Goal: Navigation & Orientation: Find specific page/section

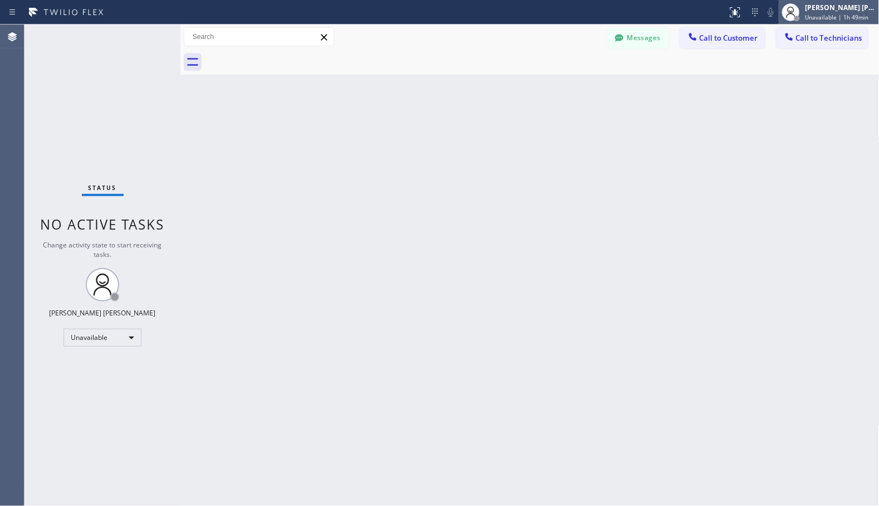
click at [849, 9] on div "[PERSON_NAME] [PERSON_NAME]" at bounding box center [840, 7] width 70 height 9
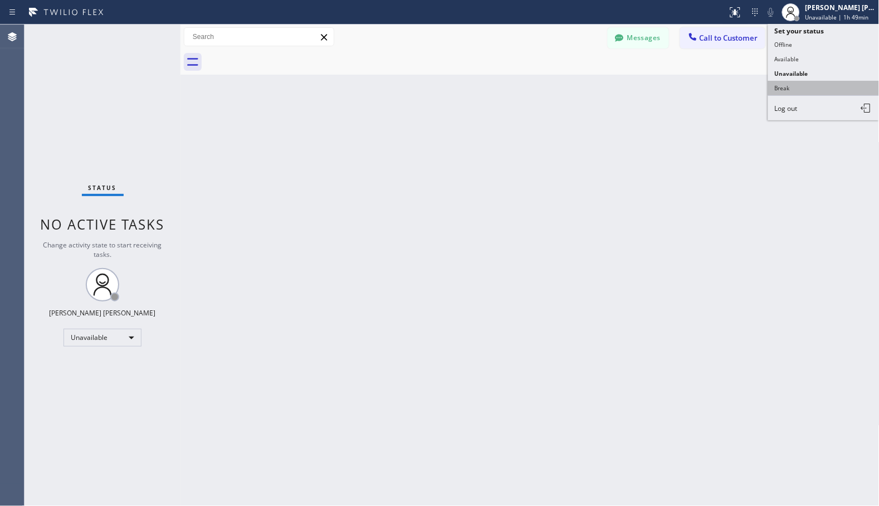
click at [836, 92] on button "Break" at bounding box center [823, 88] width 111 height 14
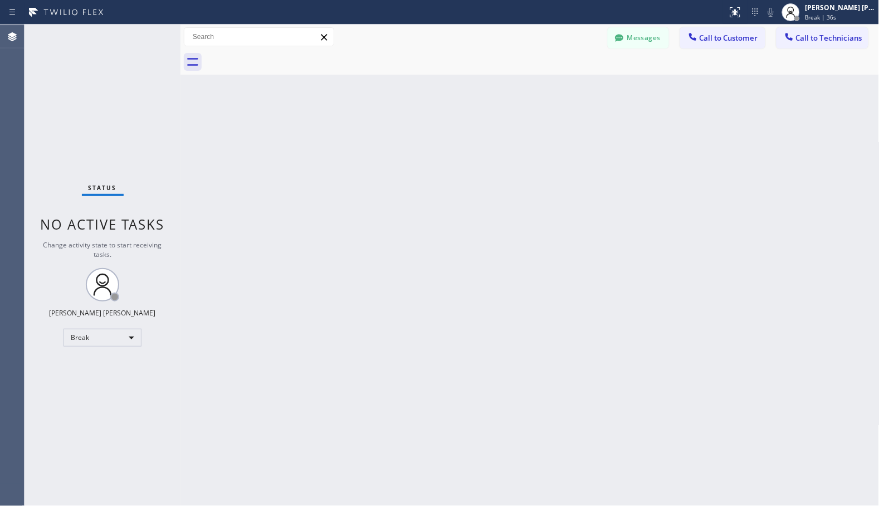
click at [318, 183] on div "Back to Dashboard Change Sender ID Customers Technicians Select a contact Outbo…" at bounding box center [529, 265] width 699 height 481
click at [317, 111] on div "Back to Dashboard Change Sender ID Customers Technicians Select a contact Outbo…" at bounding box center [529, 265] width 699 height 481
click at [346, 87] on div "Back to Dashboard Change Sender ID Customers Technicians Select a contact Outbo…" at bounding box center [529, 265] width 699 height 481
click at [586, 92] on div "Back to Dashboard Change Sender ID Customers Technicians Select a contact Outbo…" at bounding box center [529, 265] width 699 height 481
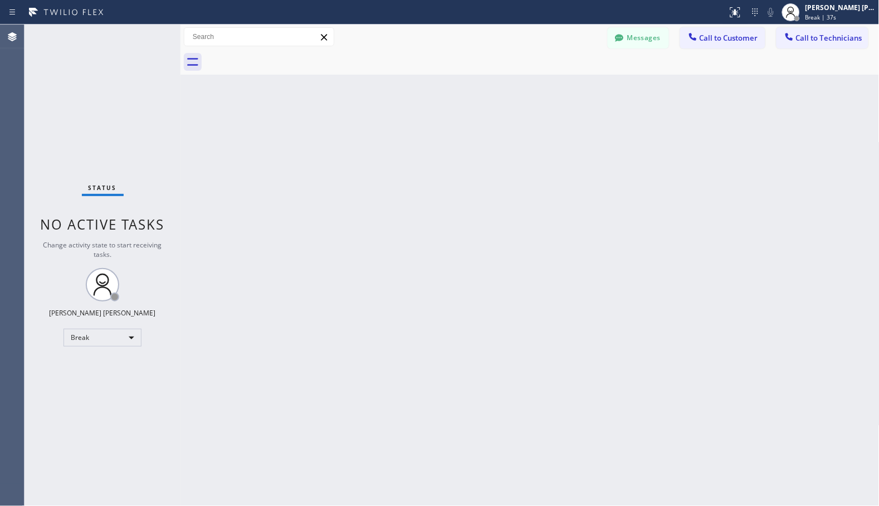
click at [595, 107] on div "Back to Dashboard Change Sender ID Customers Technicians Select a contact Outbo…" at bounding box center [529, 265] width 699 height 481
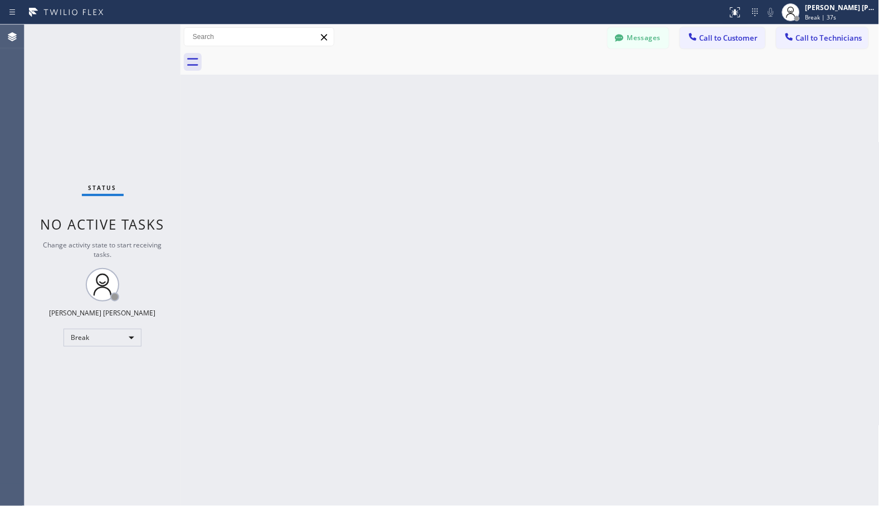
click at [595, 107] on div "Back to Dashboard Change Sender ID Customers Technicians Select a contact Outbo…" at bounding box center [529, 265] width 699 height 481
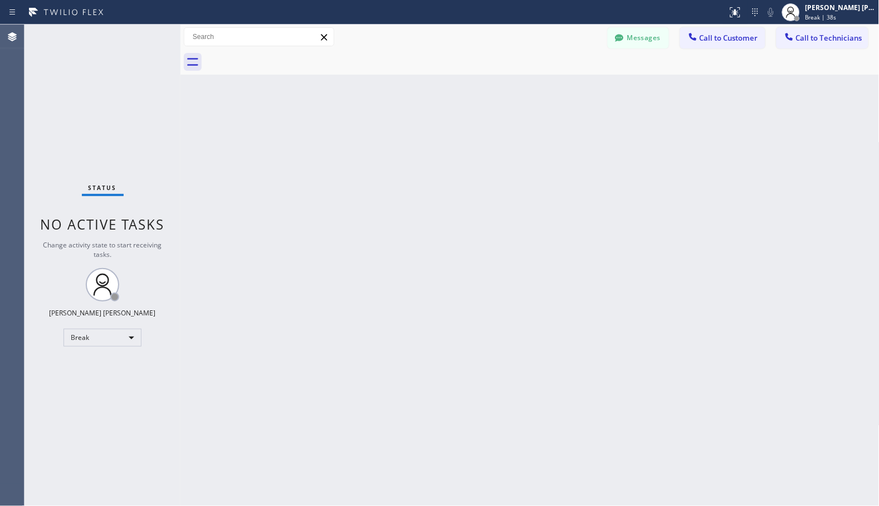
click at [595, 107] on div "Back to Dashboard Change Sender ID Customers Technicians Select a contact Outbo…" at bounding box center [529, 265] width 699 height 481
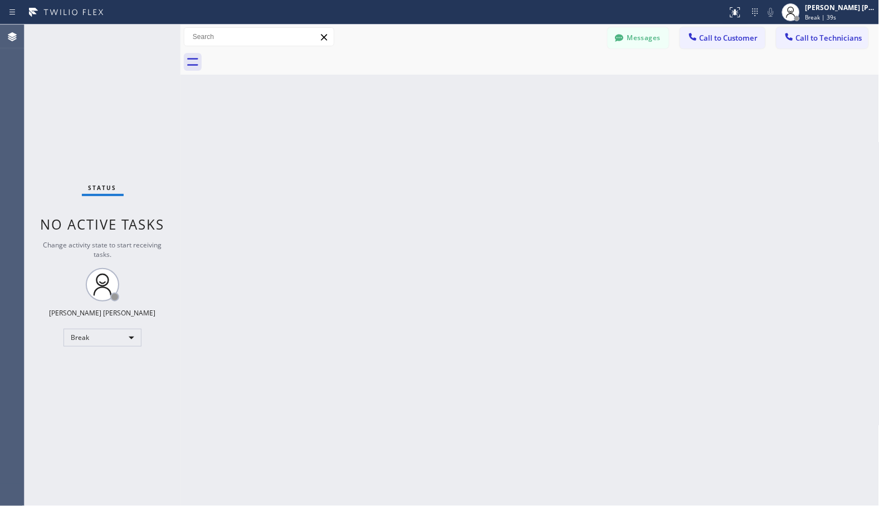
click at [595, 107] on div "Back to Dashboard Change Sender ID Customers Technicians Select a contact Outbo…" at bounding box center [529, 265] width 699 height 481
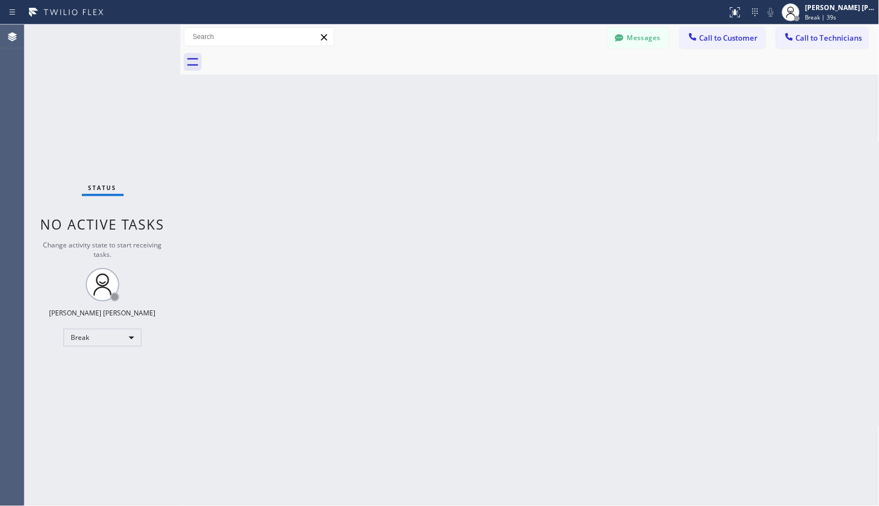
click at [595, 107] on div "Back to Dashboard Change Sender ID Customers Technicians Select a contact Outbo…" at bounding box center [529, 265] width 699 height 481
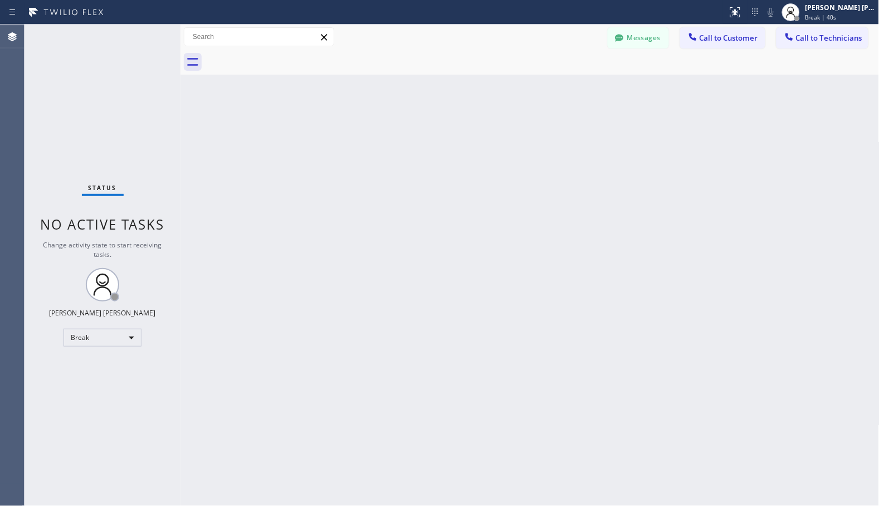
click at [595, 107] on div "Back to Dashboard Change Sender ID Customers Technicians Select a contact Outbo…" at bounding box center [529, 265] width 699 height 481
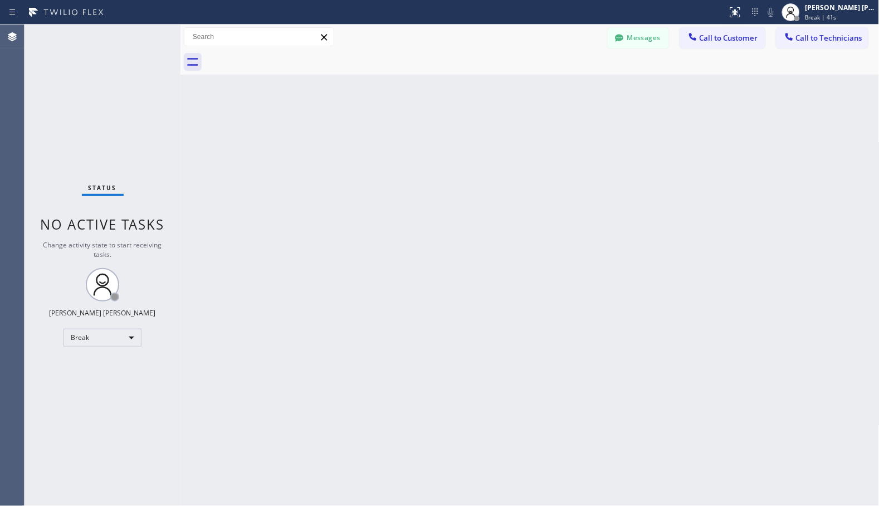
click at [595, 107] on div "Back to Dashboard Change Sender ID Customers Technicians Select a contact Outbo…" at bounding box center [529, 265] width 699 height 481
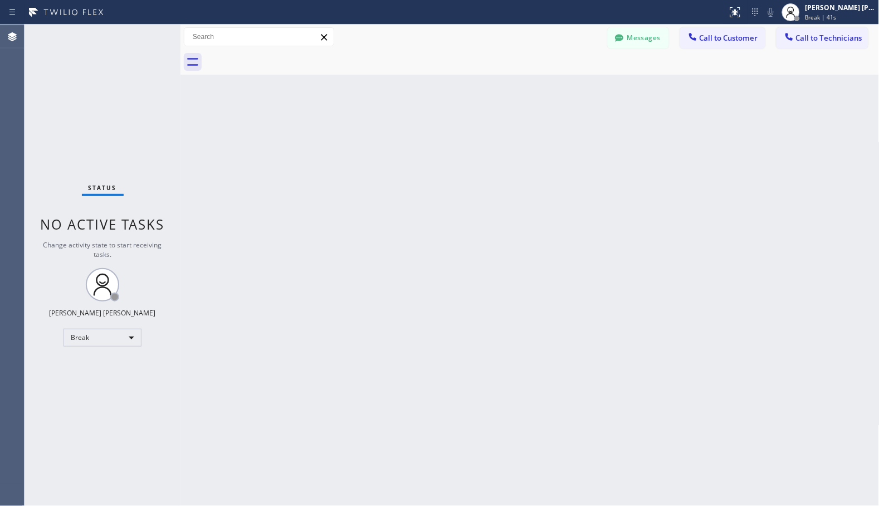
click at [595, 107] on div "Back to Dashboard Change Sender ID Customers Technicians Select a contact Outbo…" at bounding box center [529, 265] width 699 height 481
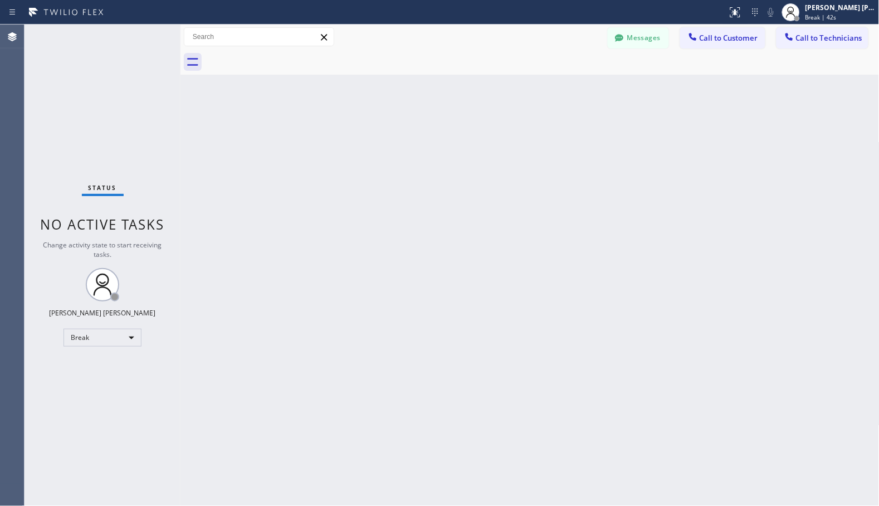
click at [595, 107] on div "Back to Dashboard Change Sender ID Customers Technicians Select a contact Outbo…" at bounding box center [529, 265] width 699 height 481
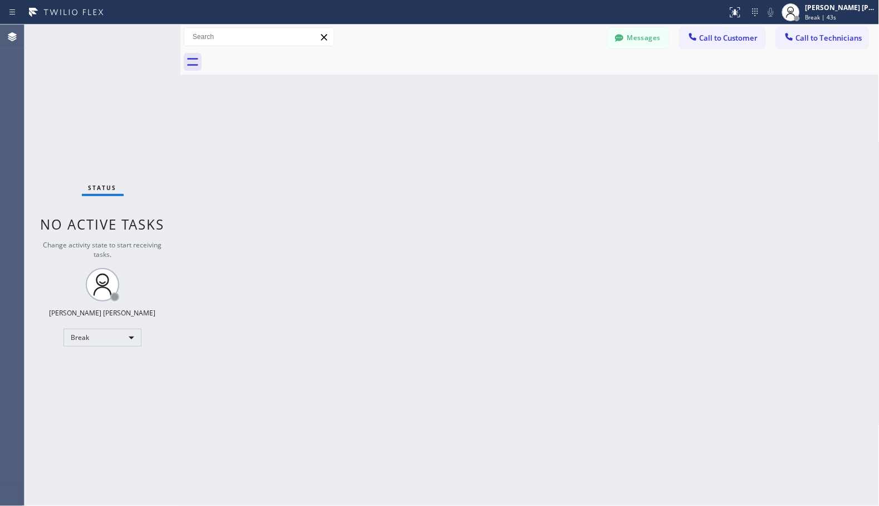
click at [595, 107] on div "Back to Dashboard Change Sender ID Customers Technicians Select a contact Outbo…" at bounding box center [529, 265] width 699 height 481
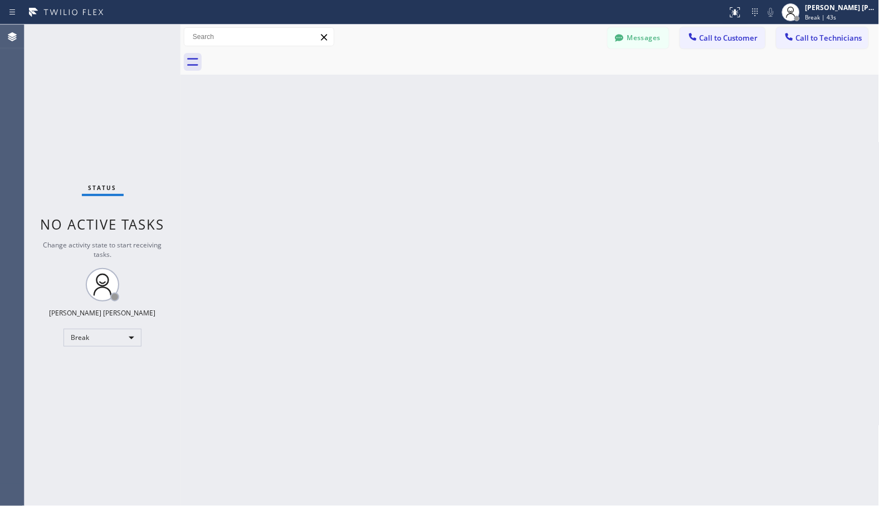
click at [595, 107] on div "Back to Dashboard Change Sender ID Customers Technicians Select a contact Outbo…" at bounding box center [529, 265] width 699 height 481
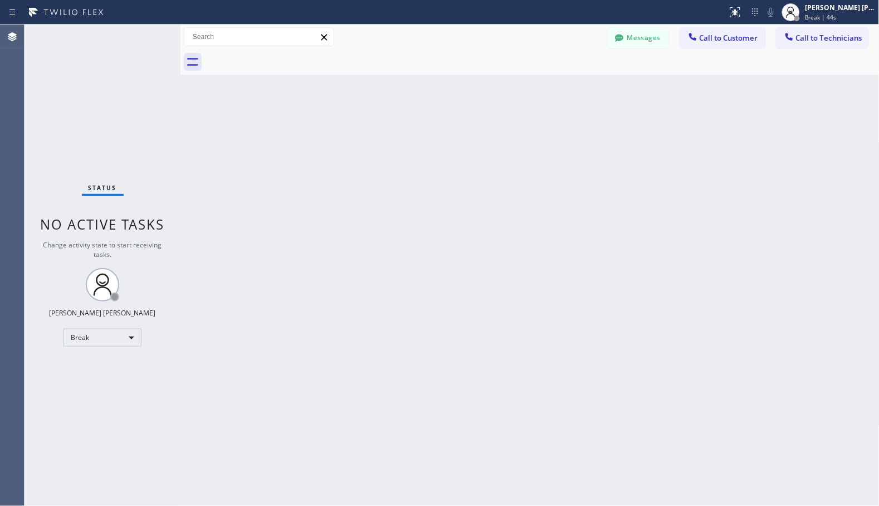
click at [595, 107] on div "Back to Dashboard Change Sender ID Customers Technicians Select a contact Outbo…" at bounding box center [529, 265] width 699 height 481
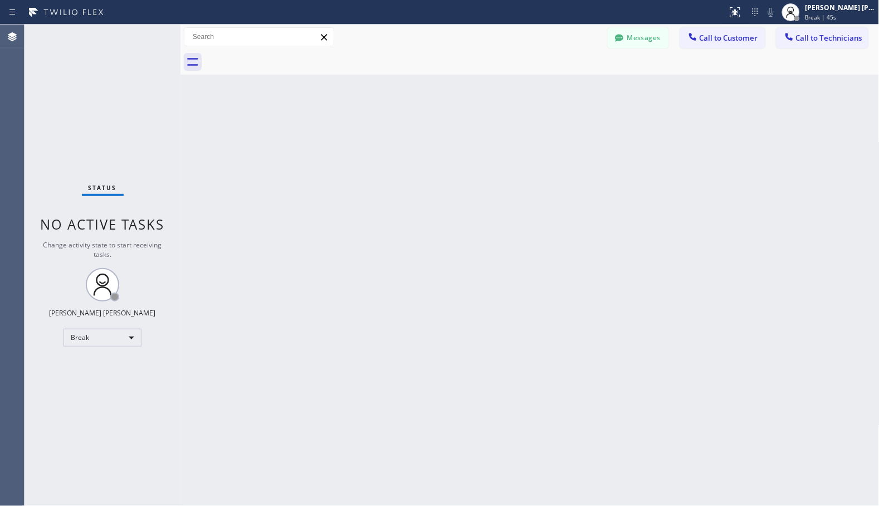
click at [595, 107] on div "Back to Dashboard Change Sender ID Customers Technicians Select a contact Outbo…" at bounding box center [529, 265] width 699 height 481
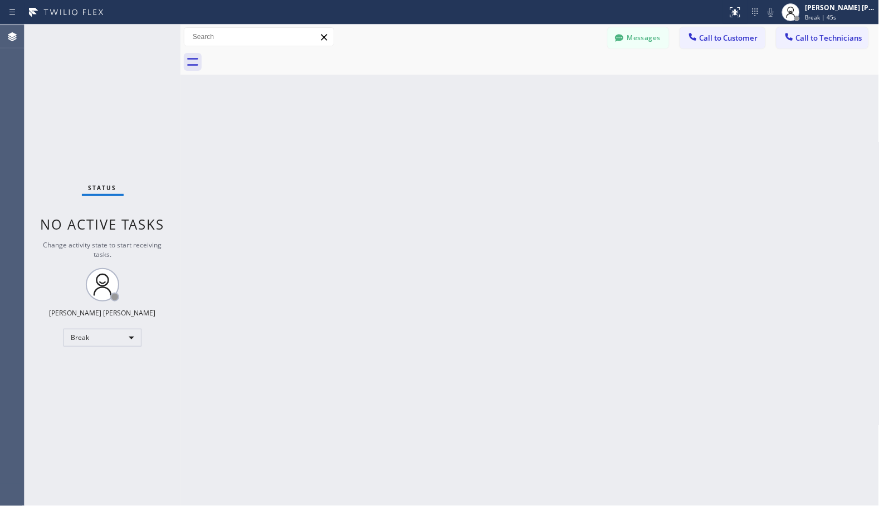
click at [595, 107] on div "Back to Dashboard Change Sender ID Customers Technicians Select a contact Outbo…" at bounding box center [529, 265] width 699 height 481
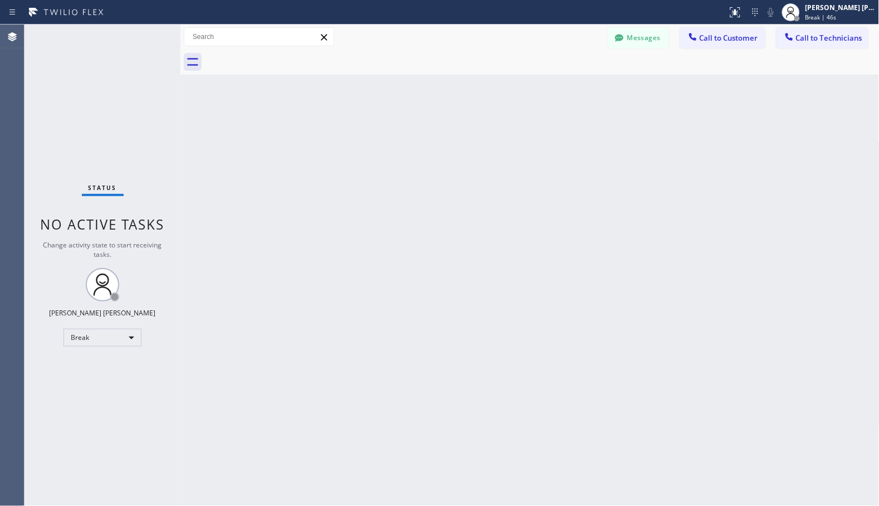
click at [595, 107] on div "Back to Dashboard Change Sender ID Customers Technicians Select a contact Outbo…" at bounding box center [529, 265] width 699 height 481
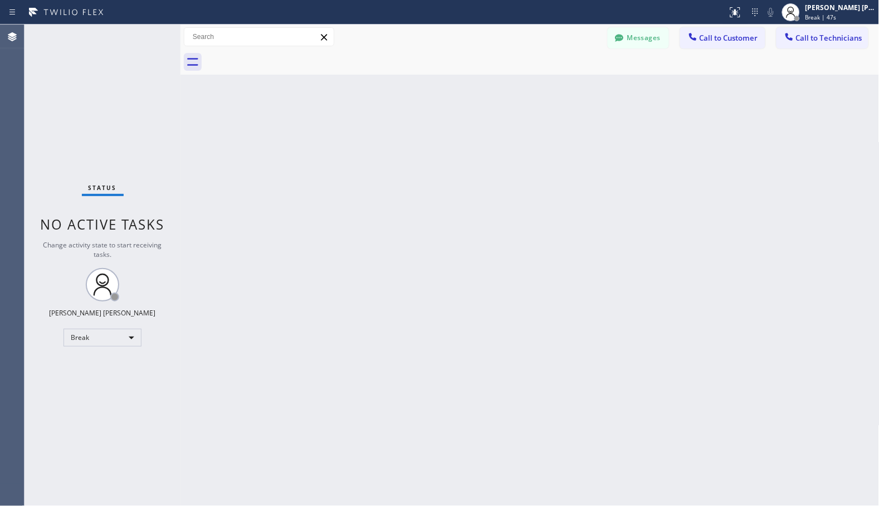
click at [595, 107] on div "Back to Dashboard Change Sender ID Customers Technicians Select a contact Outbo…" at bounding box center [529, 265] width 699 height 481
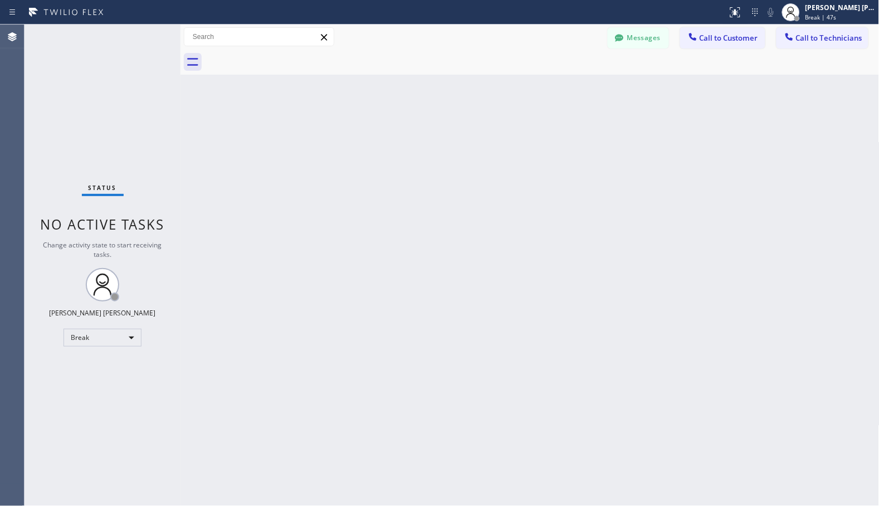
click at [595, 107] on div "Back to Dashboard Change Sender ID Customers Technicians Select a contact Outbo…" at bounding box center [529, 265] width 699 height 481
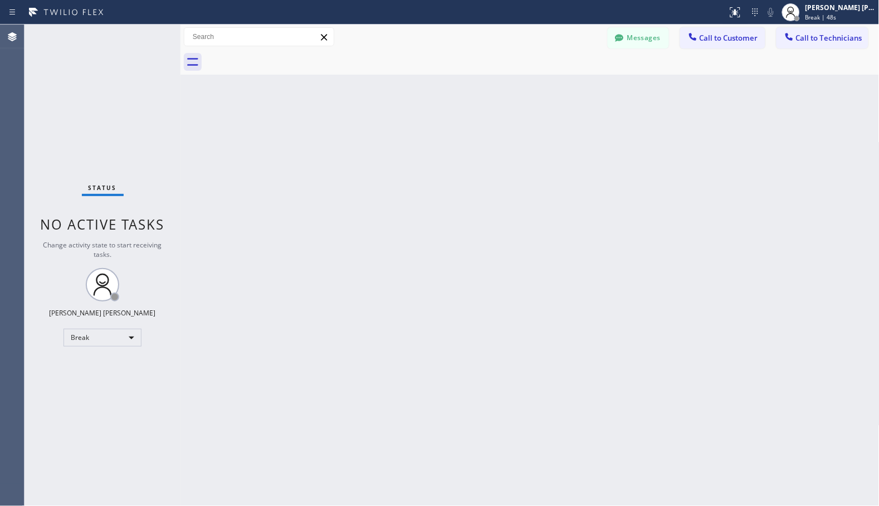
click at [595, 107] on div "Back to Dashboard Change Sender ID Customers Technicians Select a contact Outbo…" at bounding box center [529, 265] width 699 height 481
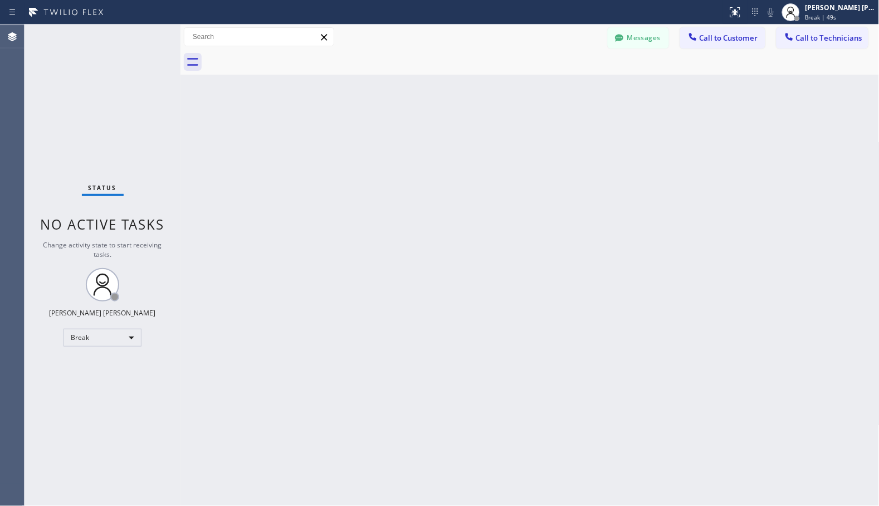
click at [595, 107] on div "Back to Dashboard Change Sender ID Customers Technicians Select a contact Outbo…" at bounding box center [529, 265] width 699 height 481
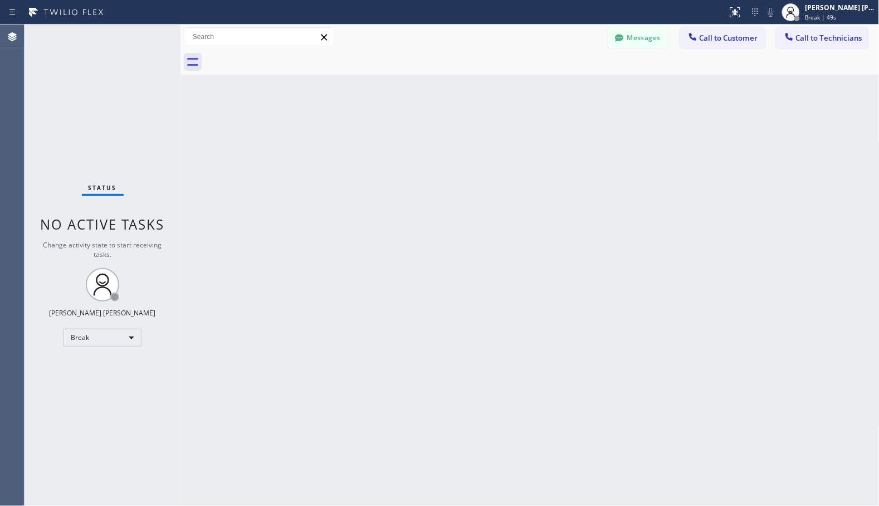
click at [595, 107] on div "Back to Dashboard Change Sender ID Customers Technicians Select a contact Outbo…" at bounding box center [529, 265] width 699 height 481
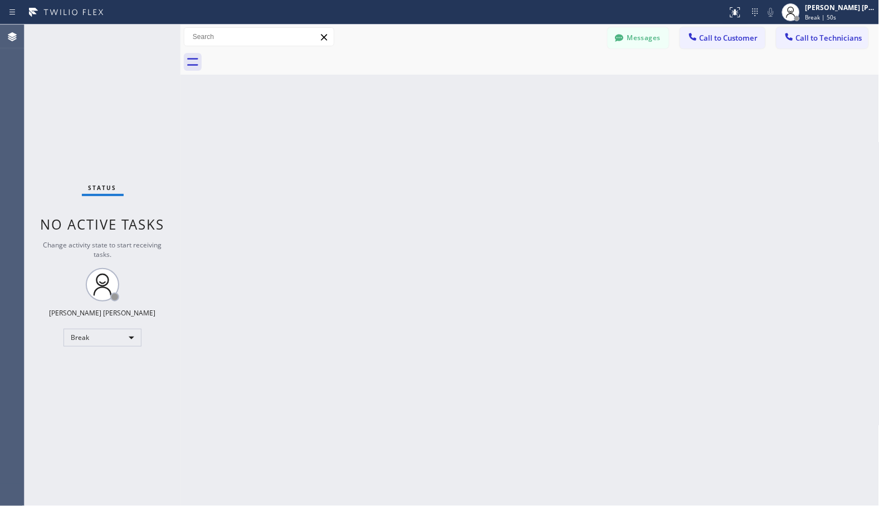
click at [595, 107] on div "Back to Dashboard Change Sender ID Customers Technicians Select a contact Outbo…" at bounding box center [529, 265] width 699 height 481
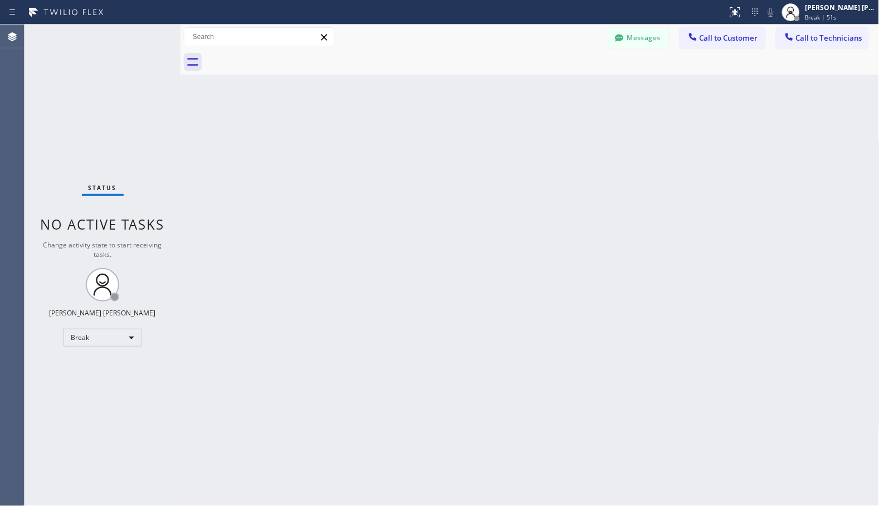
click at [595, 107] on div "Back to Dashboard Change Sender ID Customers Technicians Select a contact Outbo…" at bounding box center [529, 265] width 699 height 481
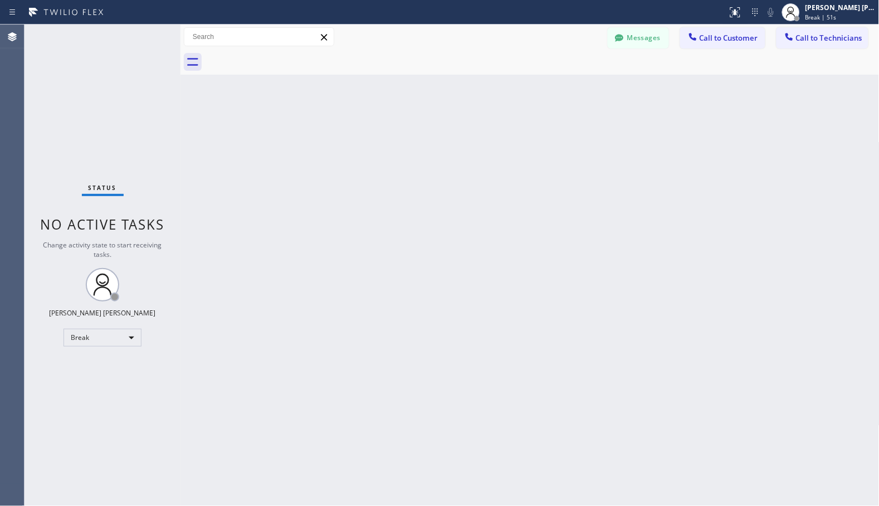
click at [595, 107] on div "Back to Dashboard Change Sender ID Customers Technicians Select a contact Outbo…" at bounding box center [529, 265] width 699 height 481
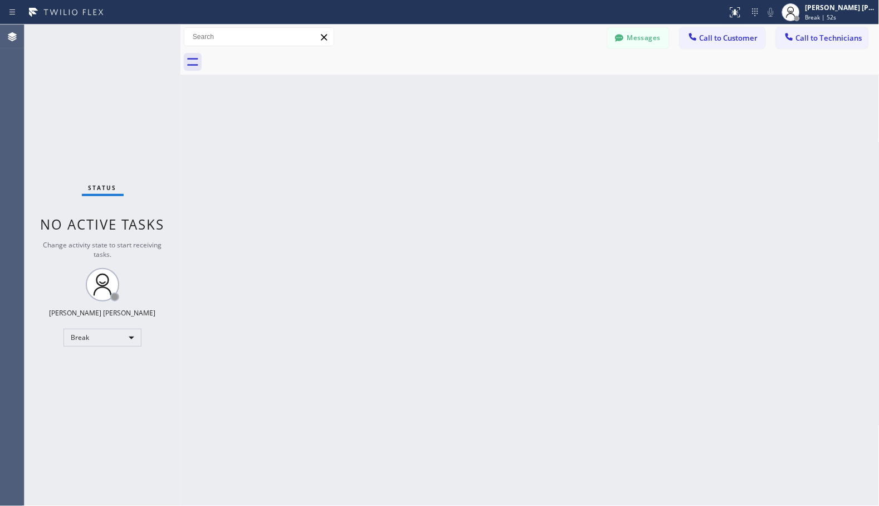
click at [595, 107] on div "Back to Dashboard Change Sender ID Customers Technicians Select a contact Outbo…" at bounding box center [529, 265] width 699 height 481
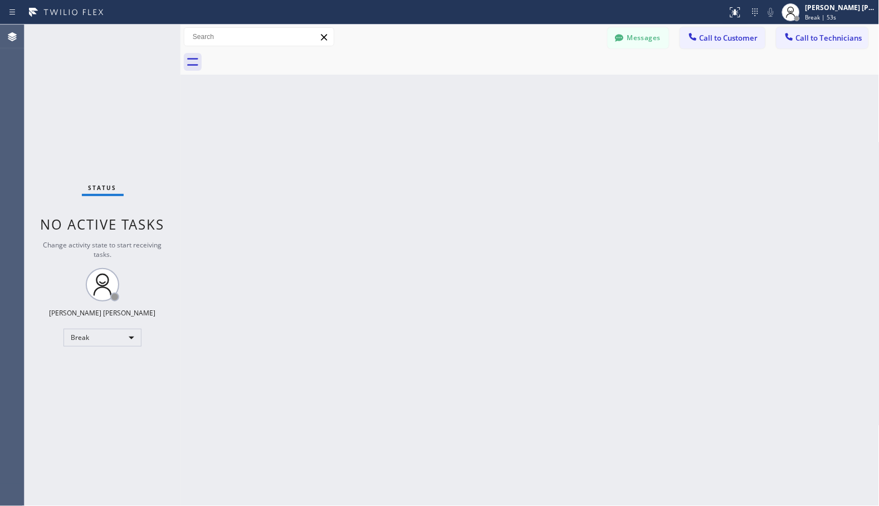
click at [595, 107] on div "Back to Dashboard Change Sender ID Customers Technicians Select a contact Outbo…" at bounding box center [529, 265] width 699 height 481
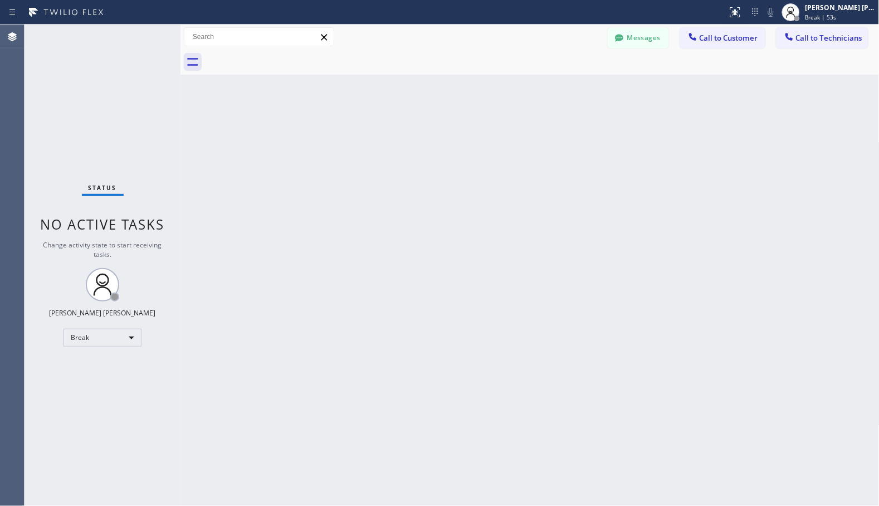
click at [595, 107] on div "Back to Dashboard Change Sender ID Customers Technicians Select a contact Outbo…" at bounding box center [529, 265] width 699 height 481
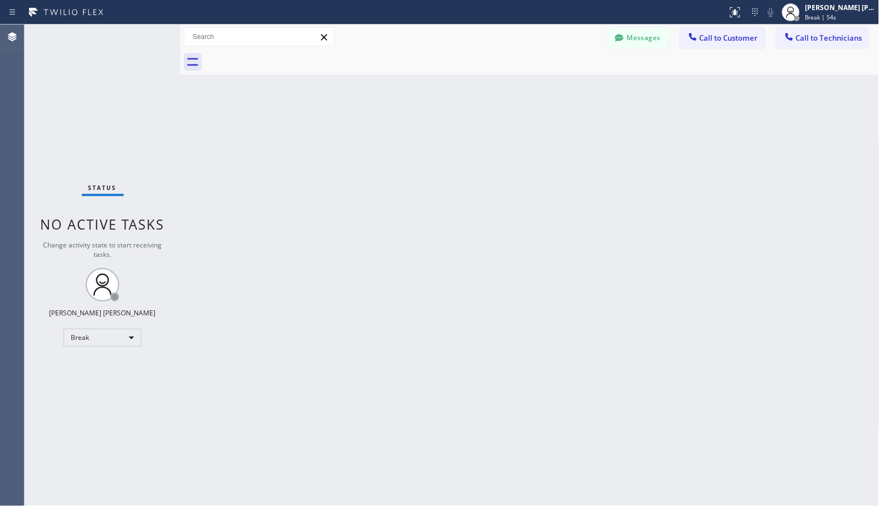
click at [595, 107] on div "Back to Dashboard Change Sender ID Customers Technicians Select a contact Outbo…" at bounding box center [529, 265] width 699 height 481
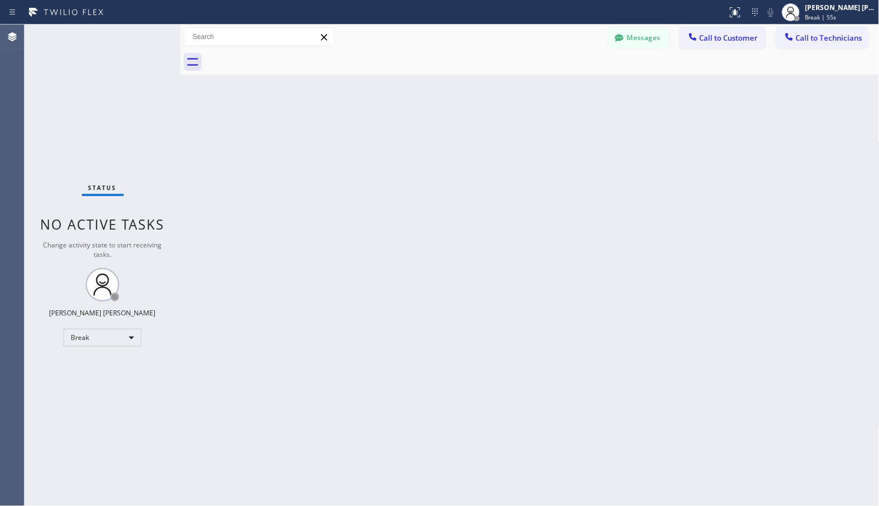
click at [595, 107] on div "Back to Dashboard Change Sender ID Customers Technicians Select a contact Outbo…" at bounding box center [529, 265] width 699 height 481
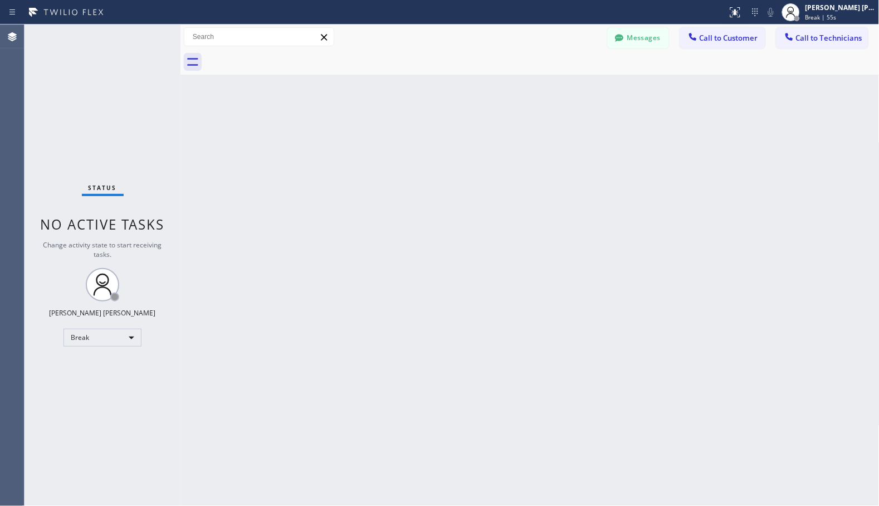
click at [595, 107] on div "Back to Dashboard Change Sender ID Customers Technicians Select a contact Outbo…" at bounding box center [529, 265] width 699 height 481
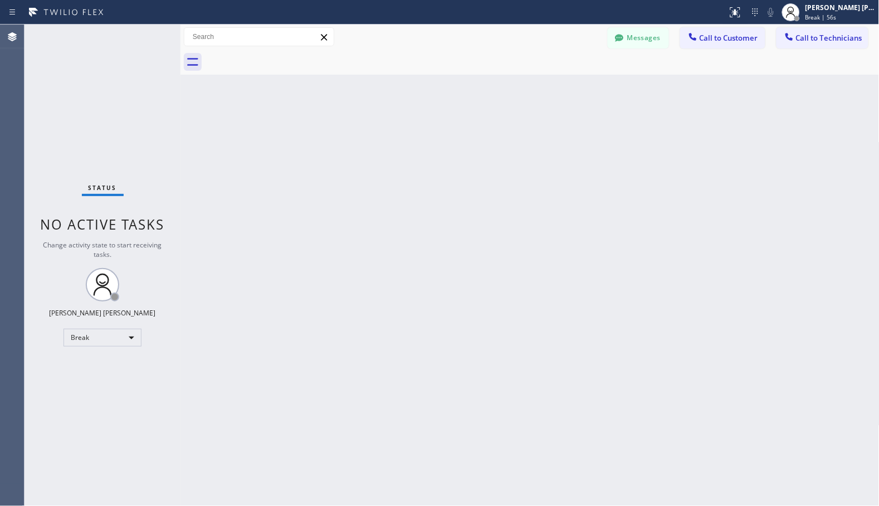
click at [595, 107] on div "Back to Dashboard Change Sender ID Customers Technicians Select a contact Outbo…" at bounding box center [529, 265] width 699 height 481
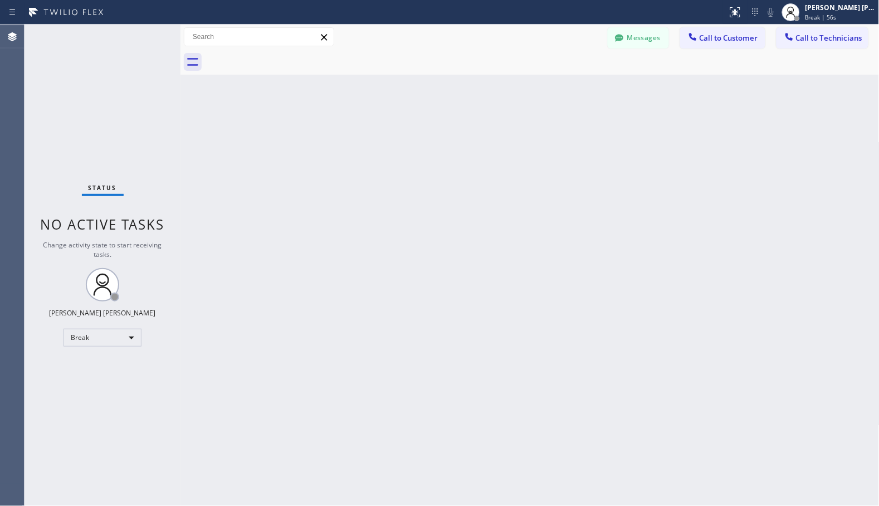
click at [595, 107] on div "Back to Dashboard Change Sender ID Customers Technicians Select a contact Outbo…" at bounding box center [529, 265] width 699 height 481
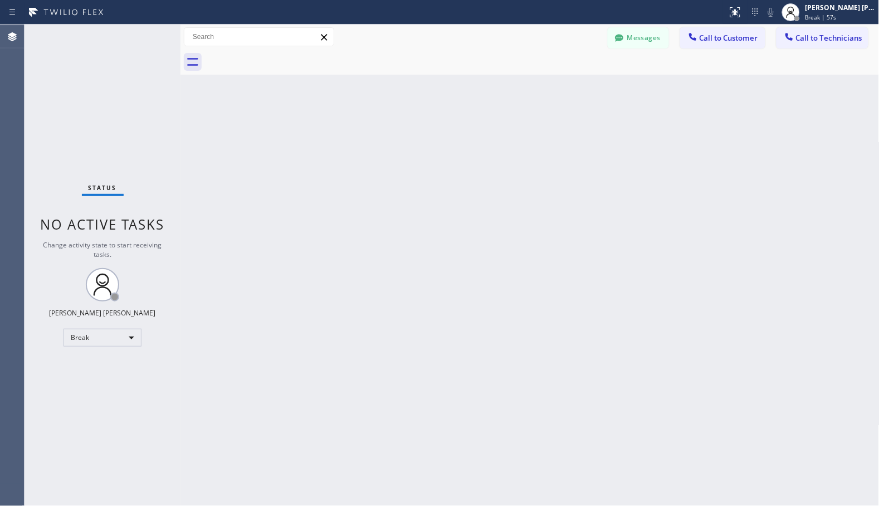
click at [595, 107] on div "Back to Dashboard Change Sender ID Customers Technicians Select a contact Outbo…" at bounding box center [529, 265] width 699 height 481
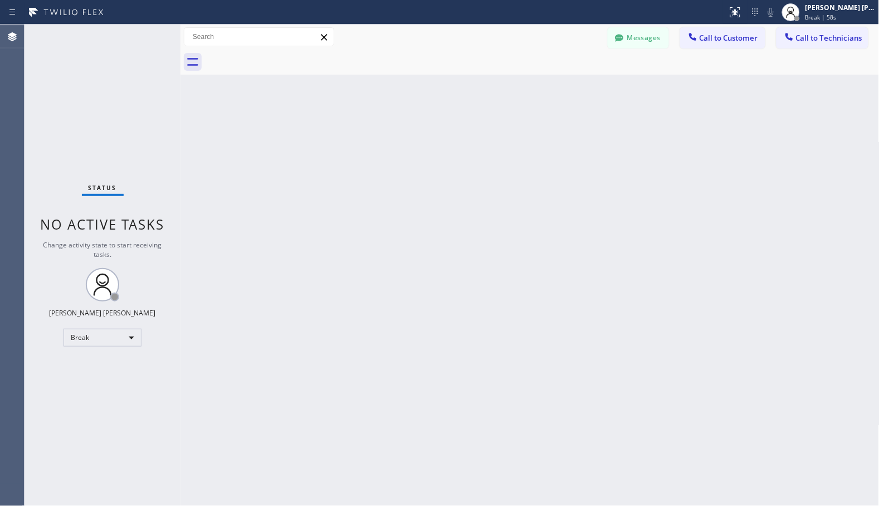
click at [595, 107] on div "Back to Dashboard Change Sender ID Customers Technicians Select a contact Outbo…" at bounding box center [529, 265] width 699 height 481
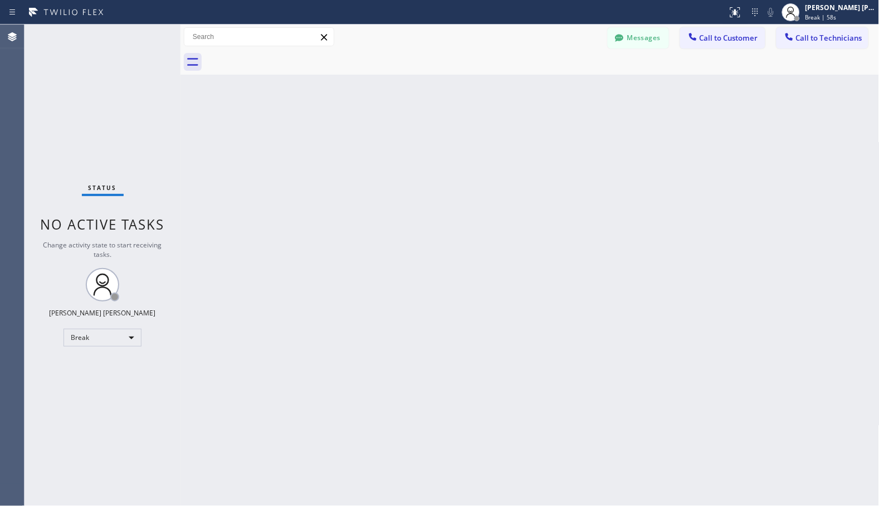
click at [595, 107] on div "Back to Dashboard Change Sender ID Customers Technicians Select a contact Outbo…" at bounding box center [529, 265] width 699 height 481
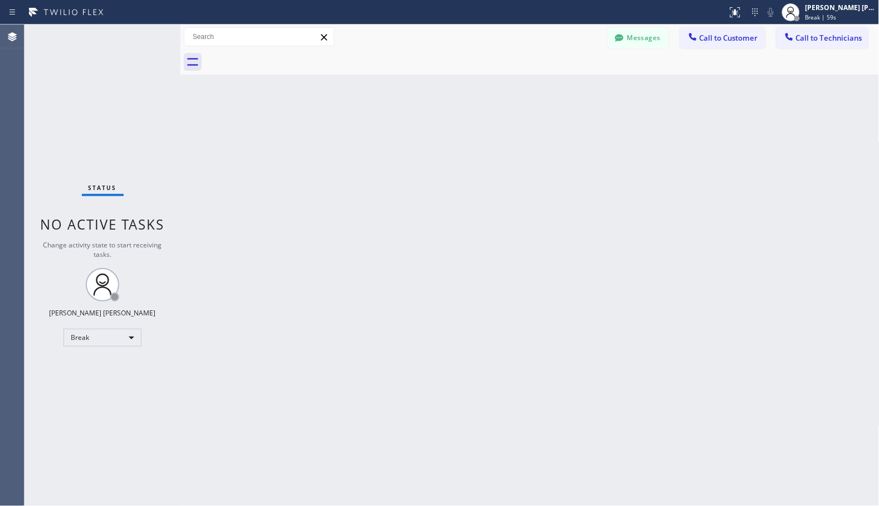
click at [595, 107] on div "Back to Dashboard Change Sender ID Customers Technicians Select a contact Outbo…" at bounding box center [529, 265] width 699 height 481
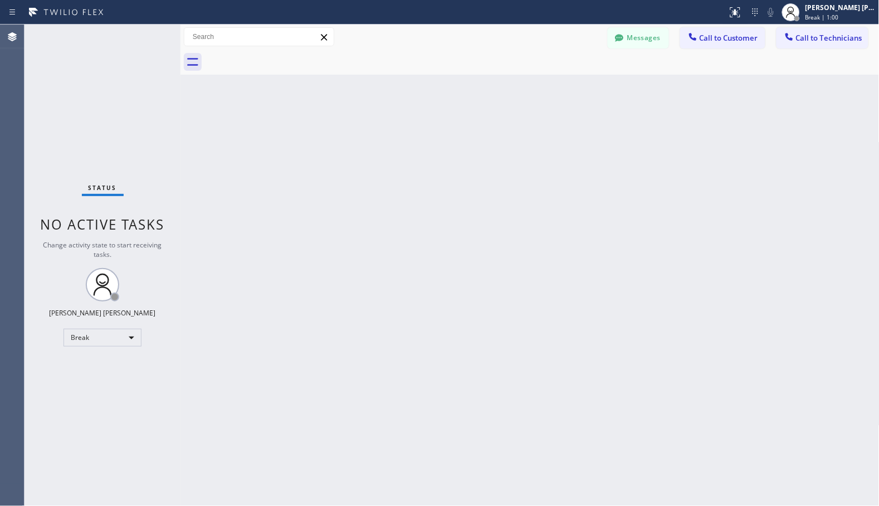
click at [595, 107] on div "Back to Dashboard Change Sender ID Customers Technicians Select a contact Outbo…" at bounding box center [529, 265] width 699 height 481
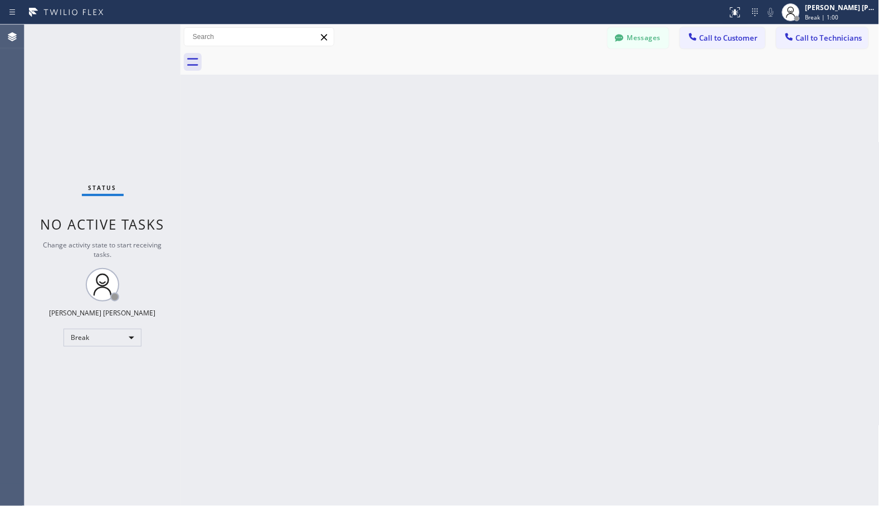
click at [595, 107] on div "Back to Dashboard Change Sender ID Customers Technicians Select a contact Outbo…" at bounding box center [529, 265] width 699 height 481
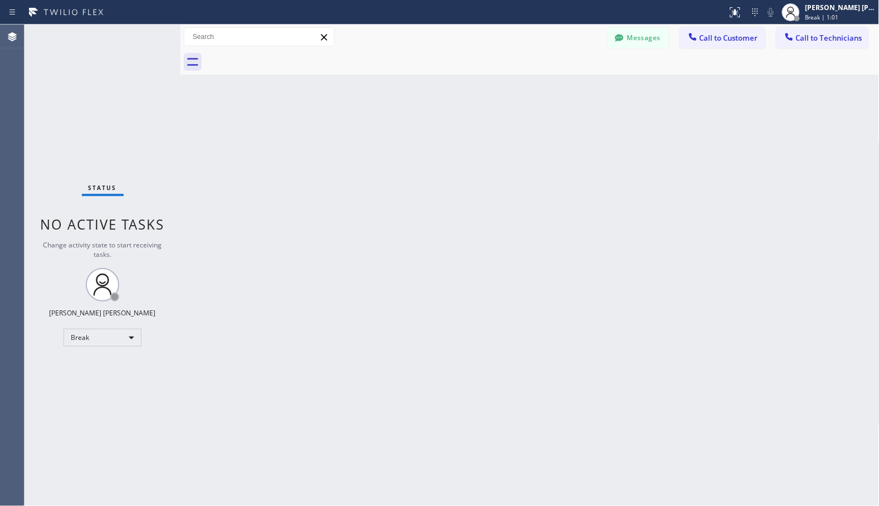
click at [595, 107] on div "Back to Dashboard Change Sender ID Customers Technicians Select a contact Outbo…" at bounding box center [529, 265] width 699 height 481
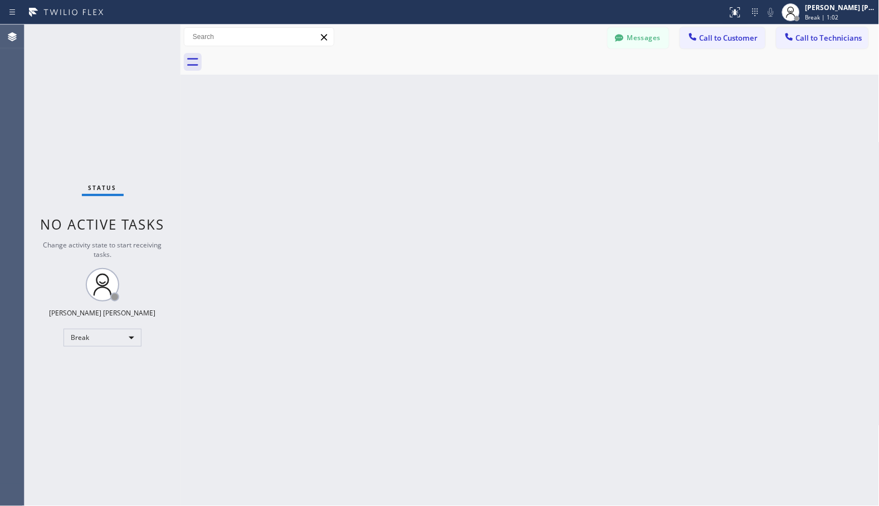
click at [595, 107] on div "Back to Dashboard Change Sender ID Customers Technicians Select a contact Outbo…" at bounding box center [529, 265] width 699 height 481
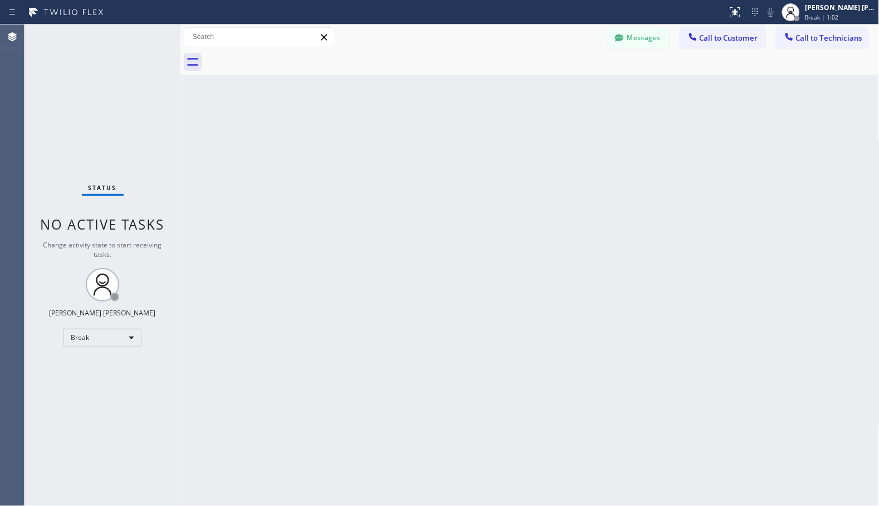
click at [595, 107] on div "Back to Dashboard Change Sender ID Customers Technicians Select a contact Outbo…" at bounding box center [529, 265] width 699 height 481
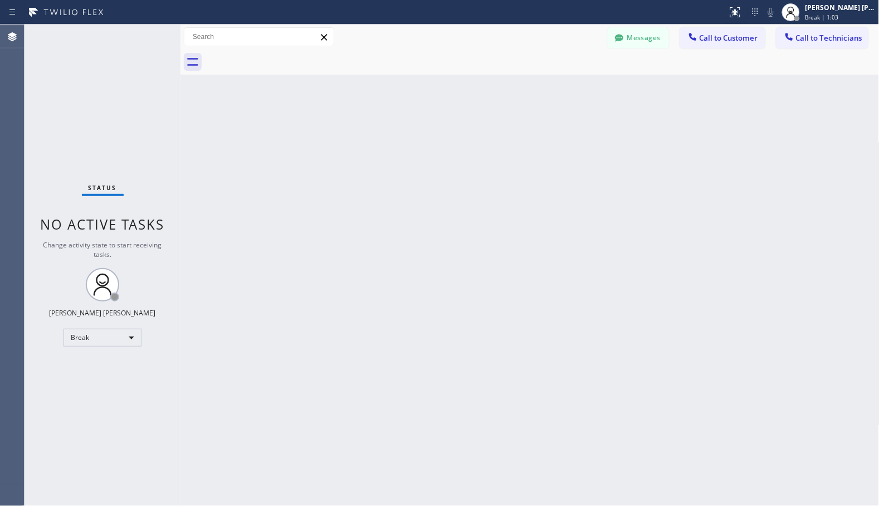
click at [595, 107] on div "Back to Dashboard Change Sender ID Customers Technicians Select a contact Outbo…" at bounding box center [529, 265] width 699 height 481
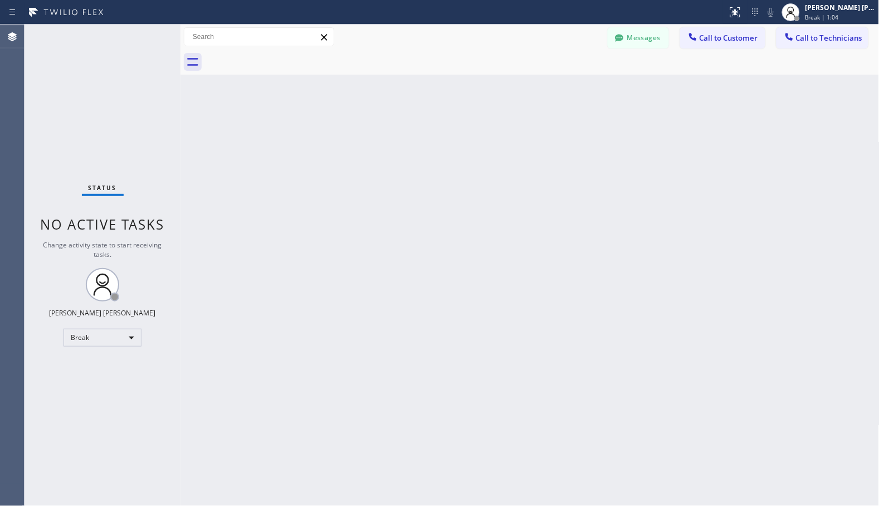
click at [595, 107] on div "Back to Dashboard Change Sender ID Customers Technicians Select a contact Outbo…" at bounding box center [529, 265] width 699 height 481
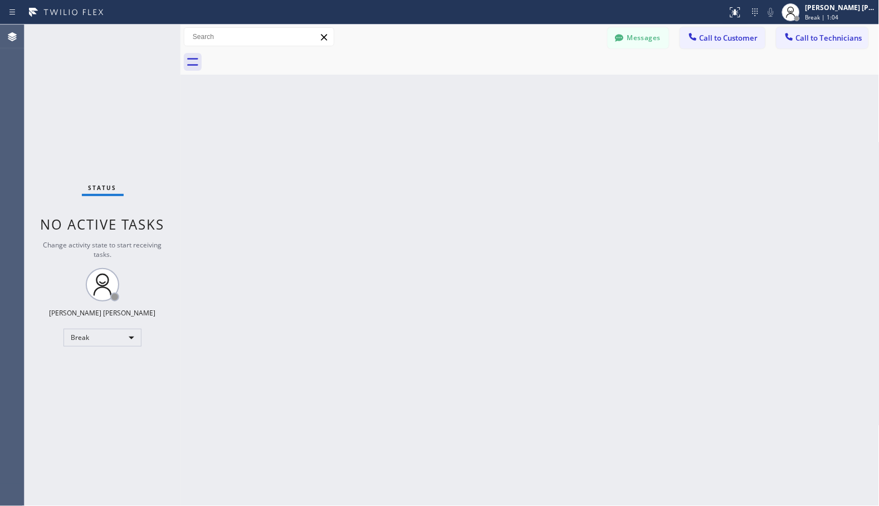
click at [595, 107] on div "Back to Dashboard Change Sender ID Customers Technicians Select a contact Outbo…" at bounding box center [529, 265] width 699 height 481
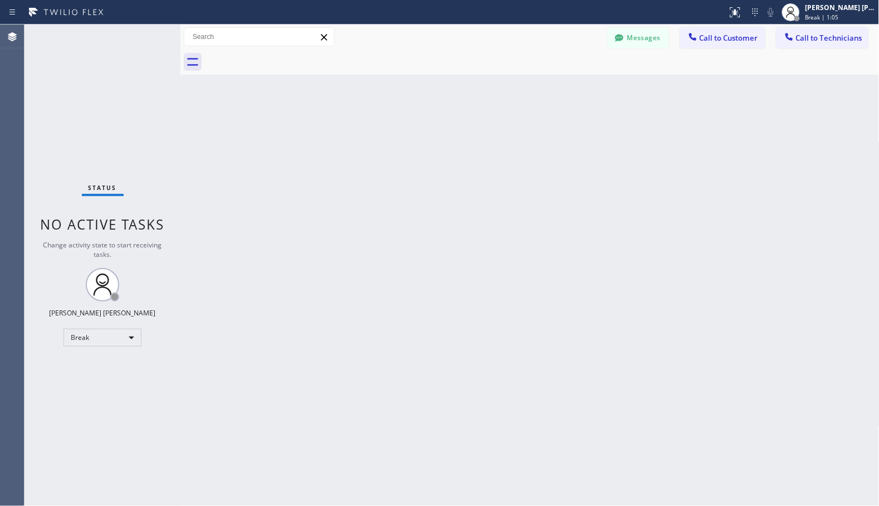
click at [595, 107] on div "Back to Dashboard Change Sender ID Customers Technicians Select a contact Outbo…" at bounding box center [529, 265] width 699 height 481
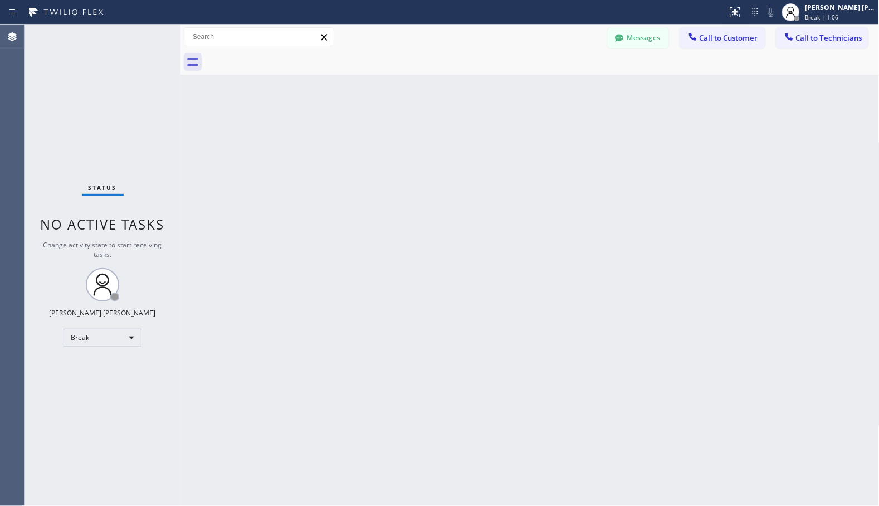
click at [595, 107] on div "Back to Dashboard Change Sender ID Customers Technicians Select a contact Outbo…" at bounding box center [529, 265] width 699 height 481
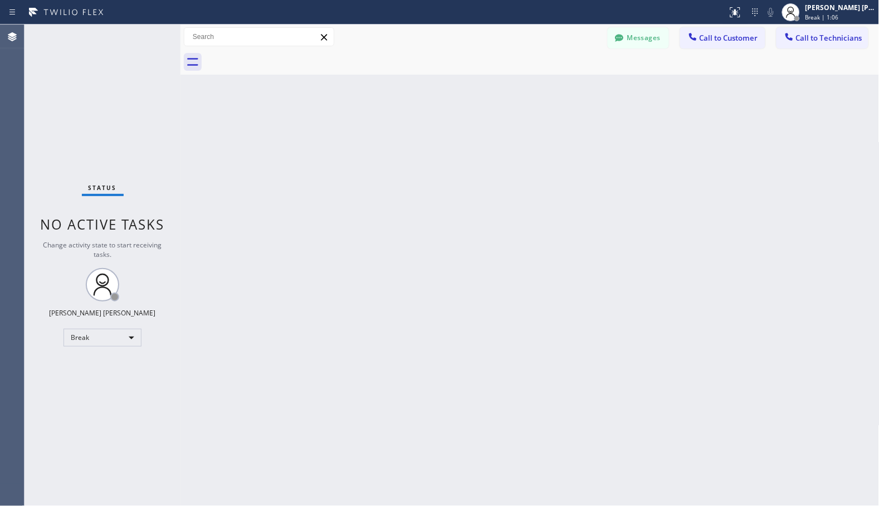
click at [595, 107] on div "Back to Dashboard Change Sender ID Customers Technicians Select a contact Outbo…" at bounding box center [529, 265] width 699 height 481
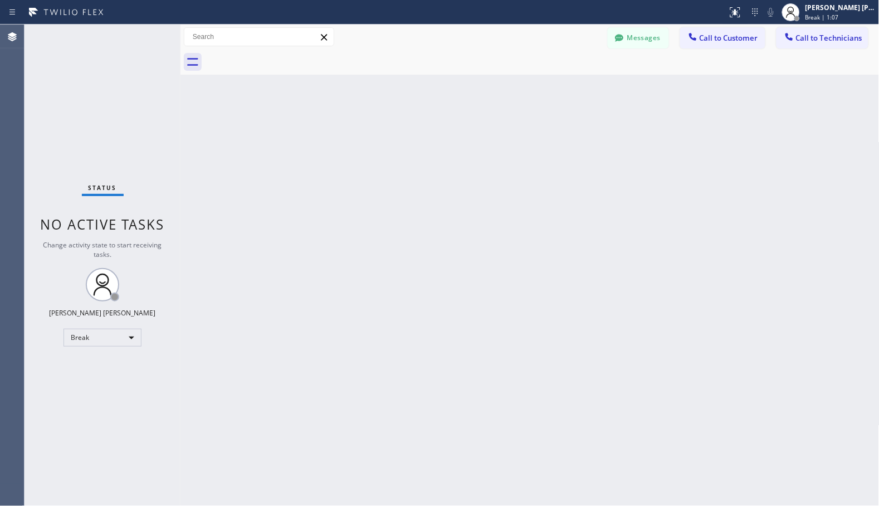
click at [595, 107] on div "Back to Dashboard Change Sender ID Customers Technicians Select a contact Outbo…" at bounding box center [529, 265] width 699 height 481
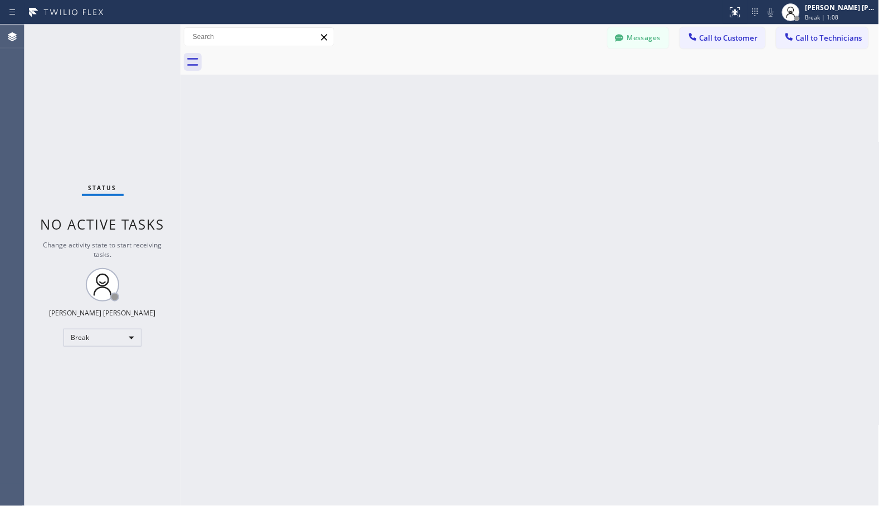
click at [595, 107] on div "Back to Dashboard Change Sender ID Customers Technicians Select a contact Outbo…" at bounding box center [529, 265] width 699 height 481
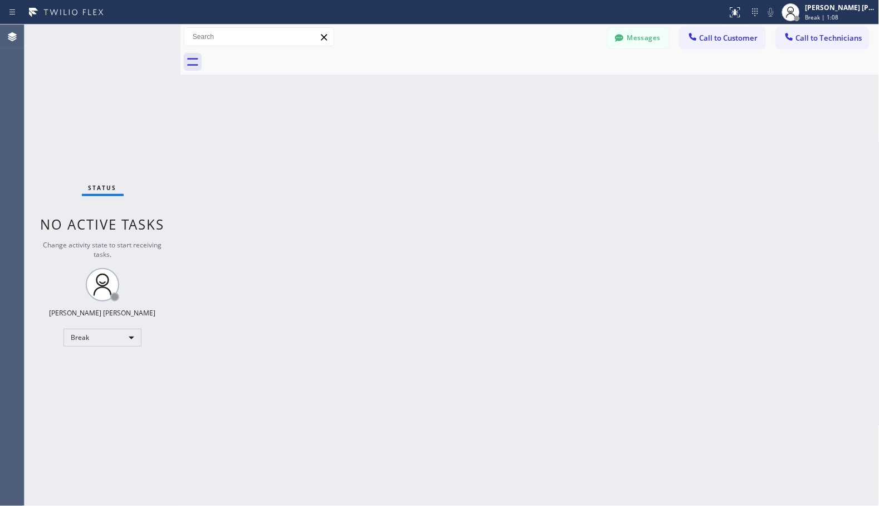
click at [595, 107] on div "Back to Dashboard Change Sender ID Customers Technicians Select a contact Outbo…" at bounding box center [529, 265] width 699 height 481
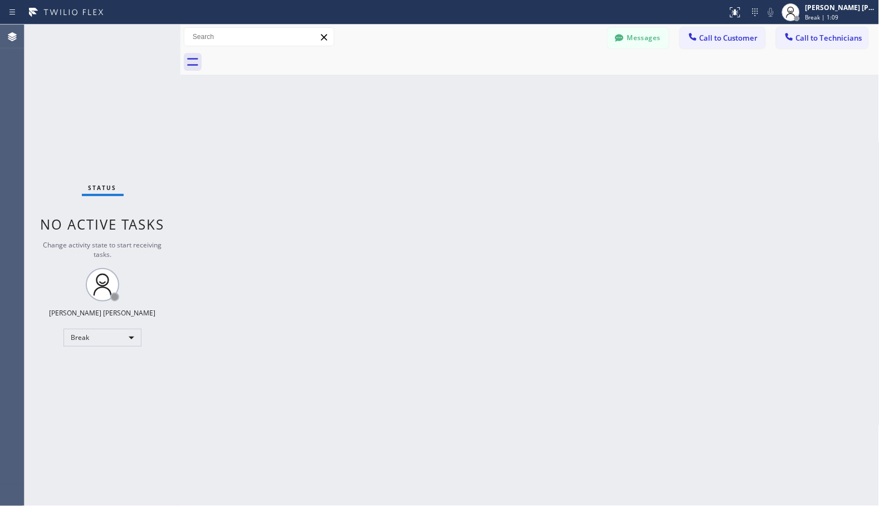
click at [595, 107] on div "Back to Dashboard Change Sender ID Customers Technicians Select a contact Outbo…" at bounding box center [529, 265] width 699 height 481
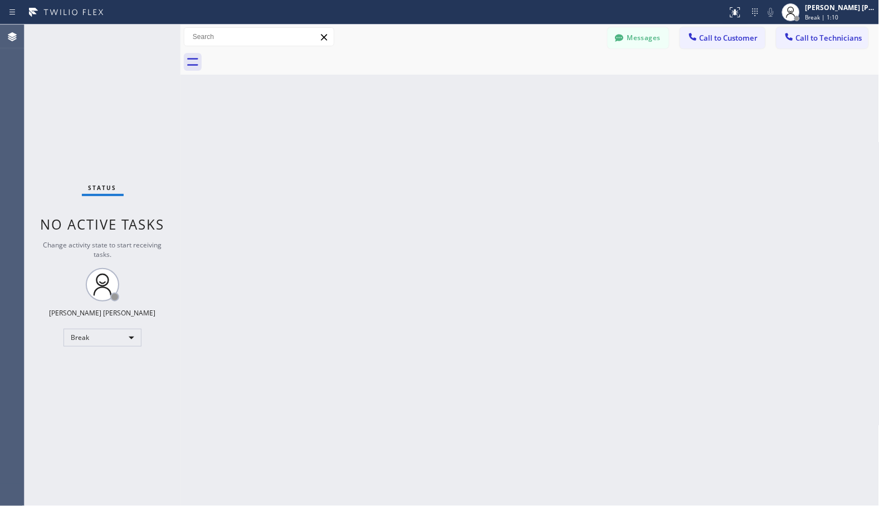
click at [595, 107] on div "Back to Dashboard Change Sender ID Customers Technicians Select a contact Outbo…" at bounding box center [529, 265] width 699 height 481
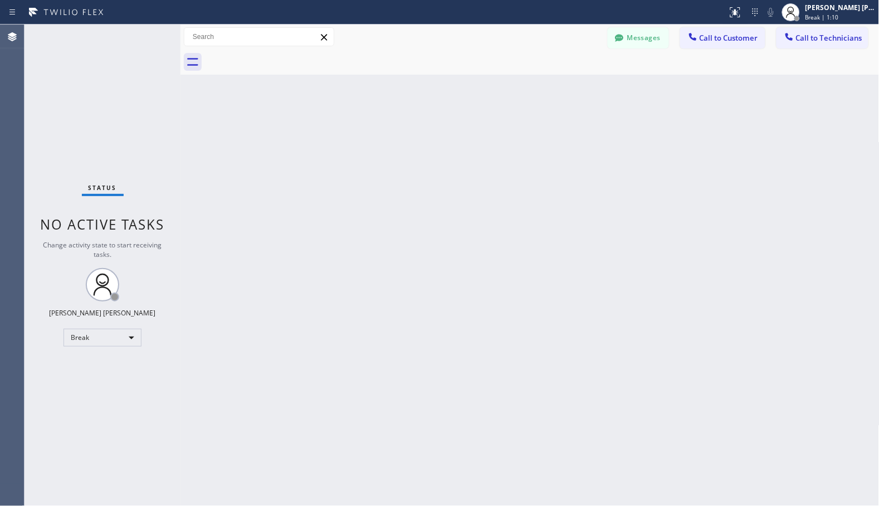
click at [595, 107] on div "Back to Dashboard Change Sender ID Customers Technicians Select a contact Outbo…" at bounding box center [529, 265] width 699 height 481
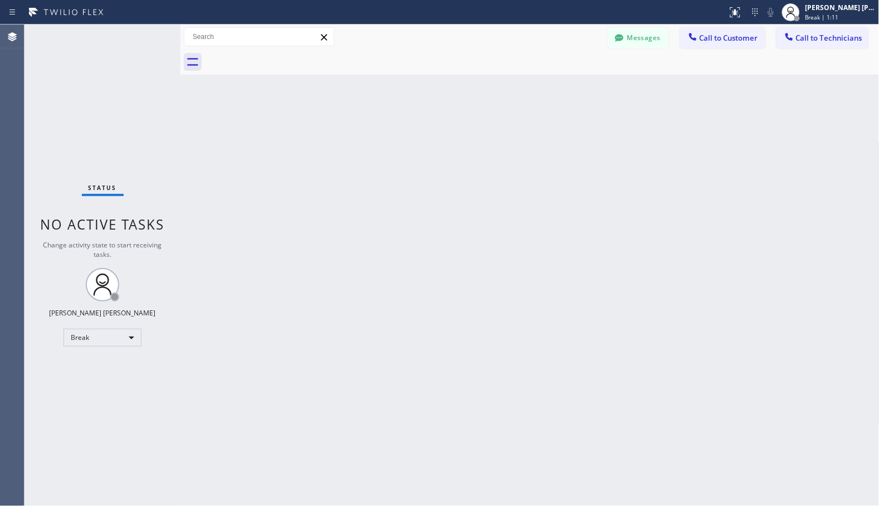
click at [595, 107] on div "Back to Dashboard Change Sender ID Customers Technicians Select a contact Outbo…" at bounding box center [529, 265] width 699 height 481
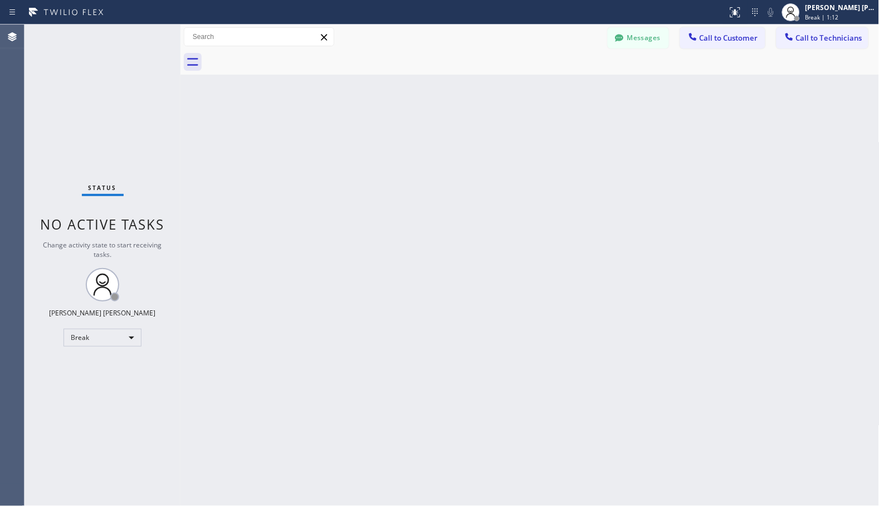
click at [595, 107] on div "Back to Dashboard Change Sender ID Customers Technicians Select a contact Outbo…" at bounding box center [529, 265] width 699 height 481
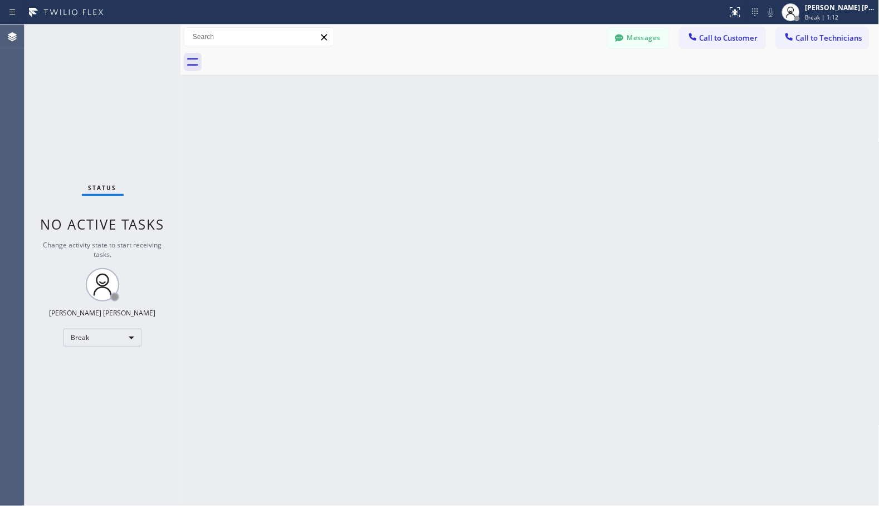
click at [595, 107] on div "Back to Dashboard Change Sender ID Customers Technicians Select a contact Outbo…" at bounding box center [529, 265] width 699 height 481
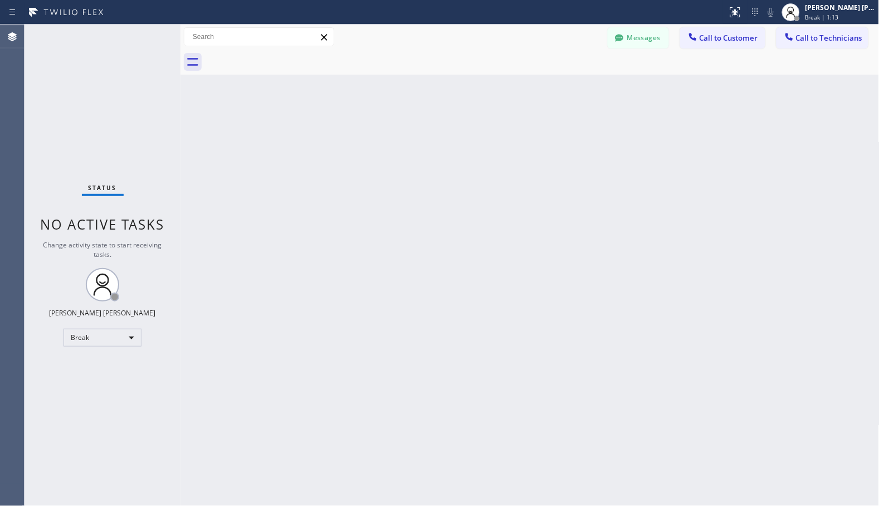
click at [595, 107] on div "Back to Dashboard Change Sender ID Customers Technicians Select a contact Outbo…" at bounding box center [529, 265] width 699 height 481
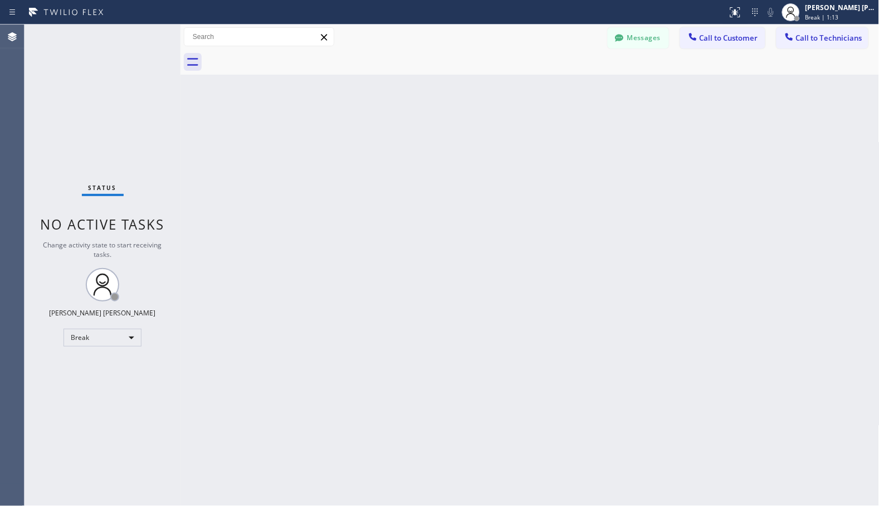
click at [595, 107] on div "Back to Dashboard Change Sender ID Customers Technicians Select a contact Outbo…" at bounding box center [529, 265] width 699 height 481
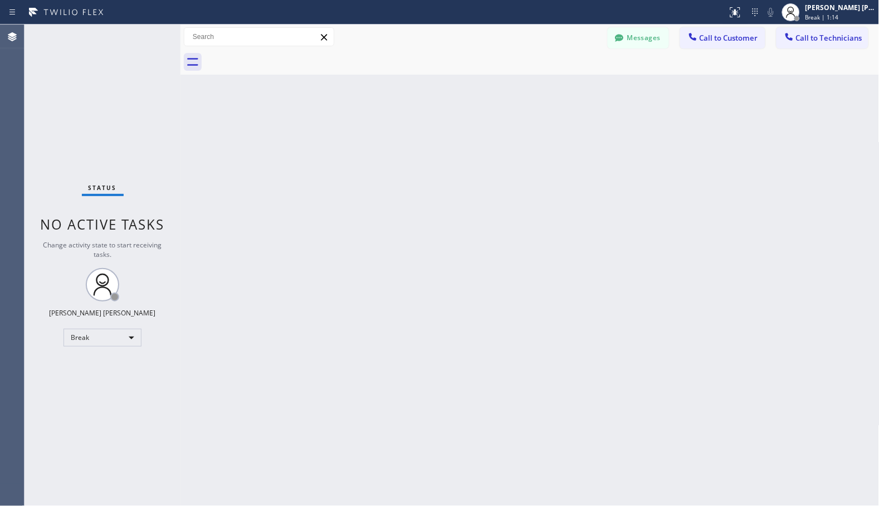
click at [595, 107] on div "Back to Dashboard Change Sender ID Customers Technicians Select a contact Outbo…" at bounding box center [529, 265] width 699 height 481
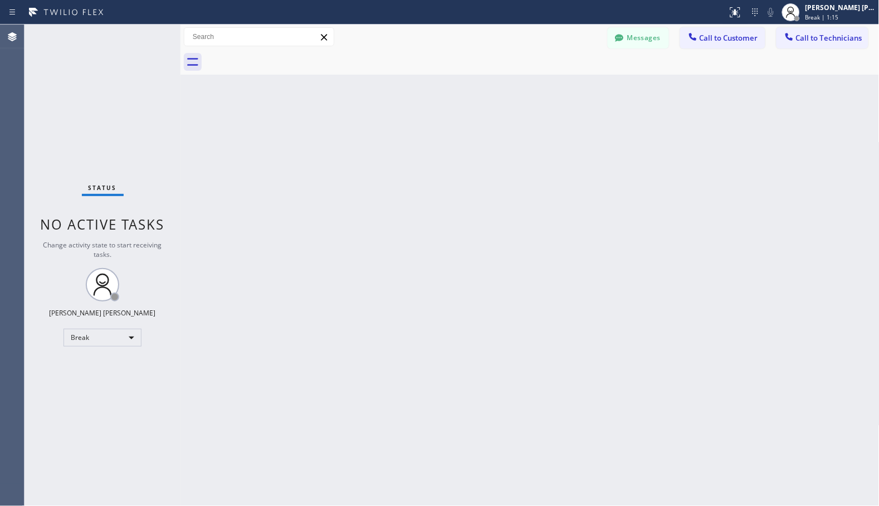
click at [595, 107] on div "Back to Dashboard Change Sender ID Customers Technicians Select a contact Outbo…" at bounding box center [529, 265] width 699 height 481
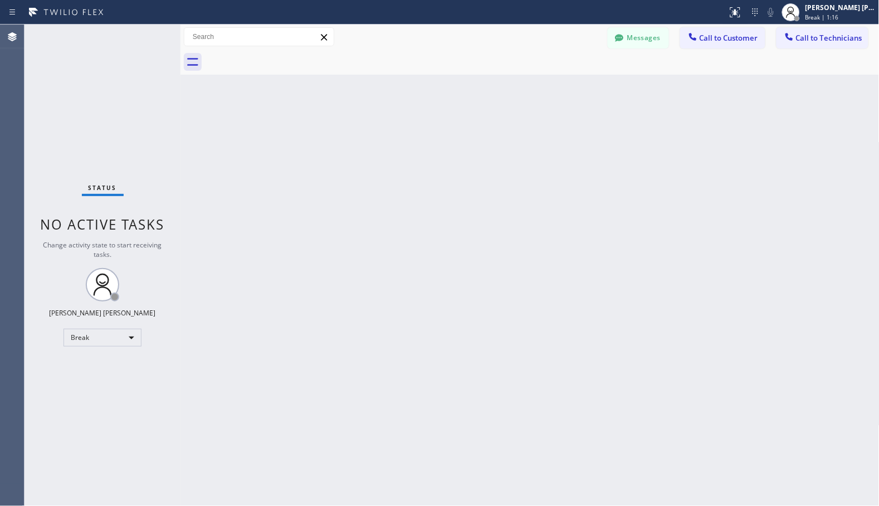
click at [595, 107] on div "Back to Dashboard Change Sender ID Customers Technicians Select a contact Outbo…" at bounding box center [529, 265] width 699 height 481
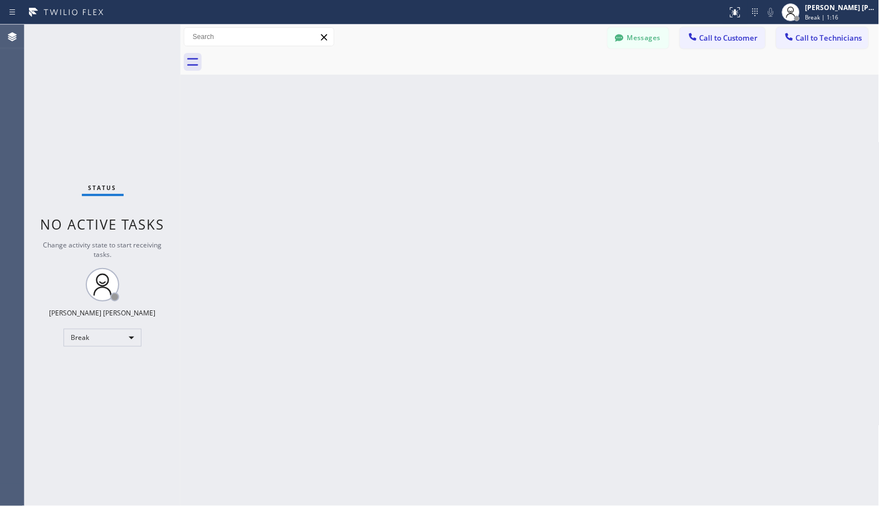
click at [595, 107] on div "Back to Dashboard Change Sender ID Customers Technicians Select a contact Outbo…" at bounding box center [529, 265] width 699 height 481
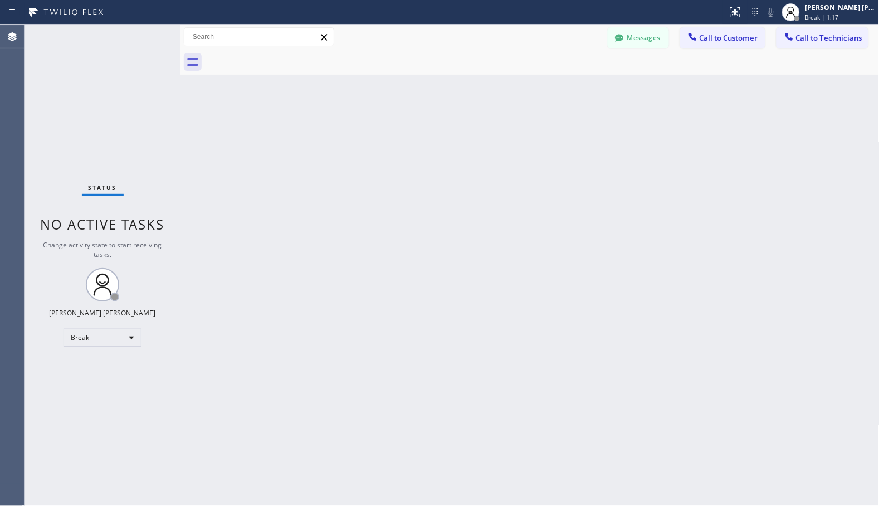
click at [595, 107] on div "Back to Dashboard Change Sender ID Customers Technicians Select a contact Outbo…" at bounding box center [529, 265] width 699 height 481
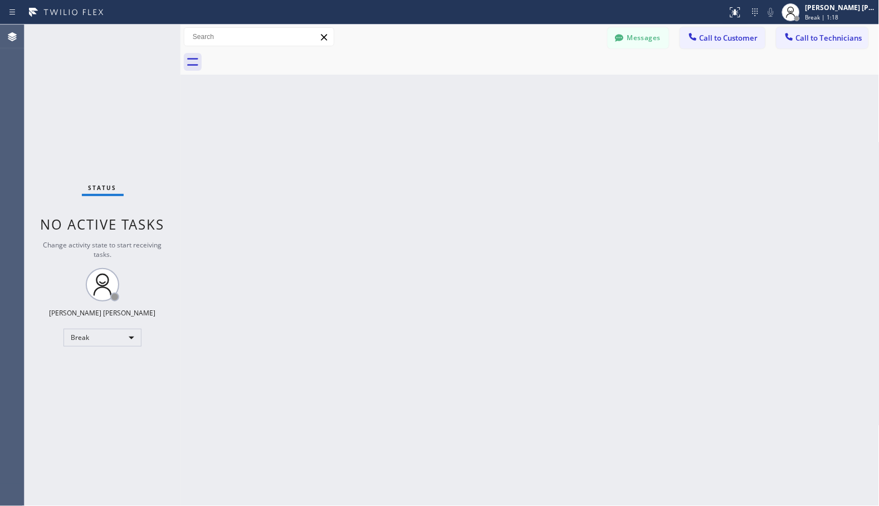
click at [595, 107] on div "Back to Dashboard Change Sender ID Customers Technicians Select a contact Outbo…" at bounding box center [529, 265] width 699 height 481
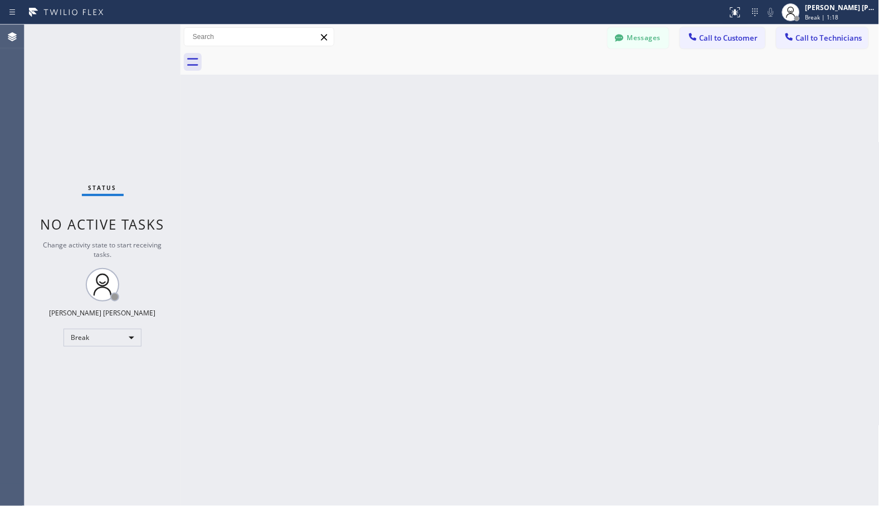
click at [595, 107] on div "Back to Dashboard Change Sender ID Customers Technicians Select a contact Outbo…" at bounding box center [529, 265] width 699 height 481
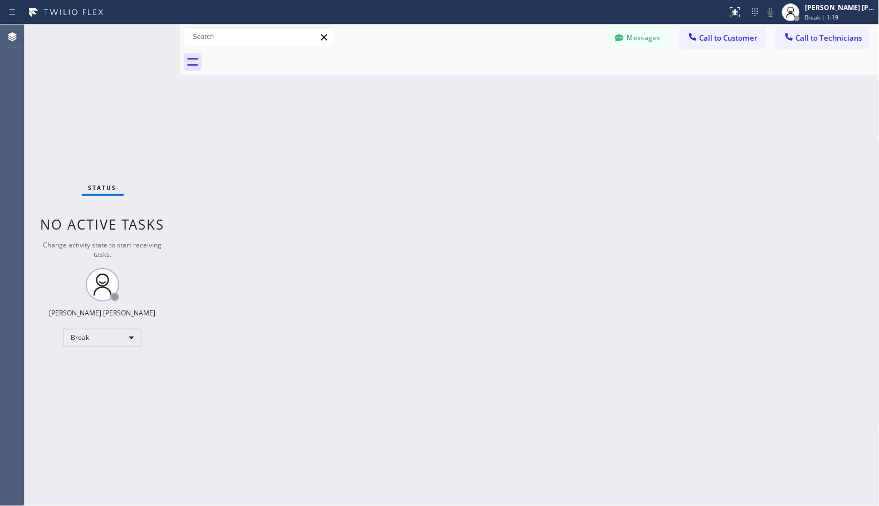
click at [595, 107] on div "Back to Dashboard Change Sender ID Customers Technicians Select a contact Outbo…" at bounding box center [529, 265] width 699 height 481
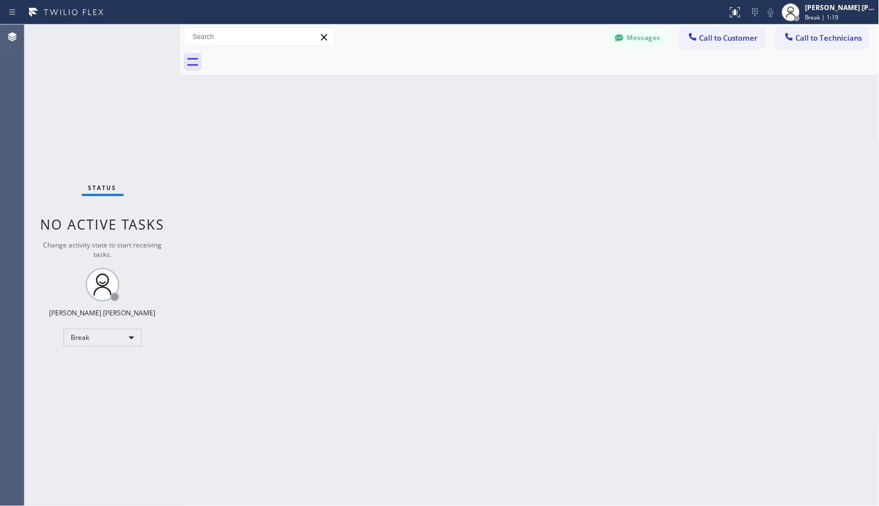
click at [595, 107] on div "Back to Dashboard Change Sender ID Customers Technicians Select a contact Outbo…" at bounding box center [529, 265] width 699 height 481
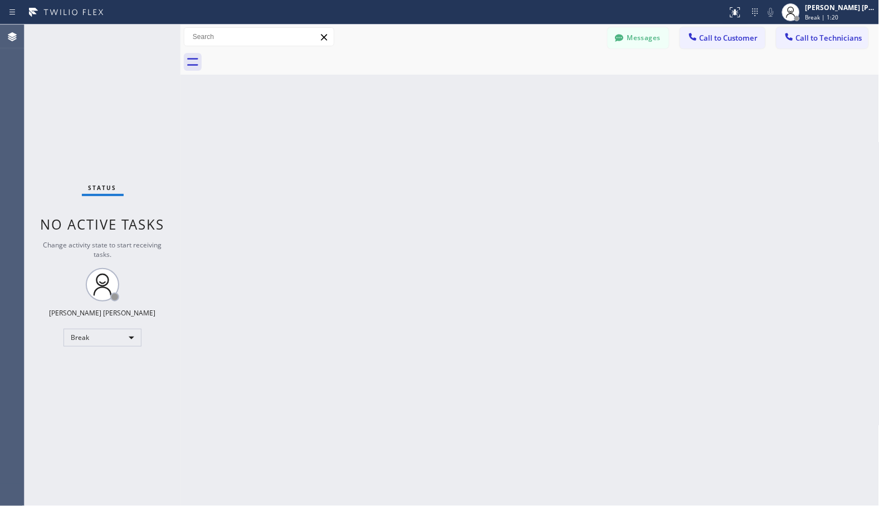
click at [595, 107] on div "Back to Dashboard Change Sender ID Customers Technicians Select a contact Outbo…" at bounding box center [529, 265] width 699 height 481
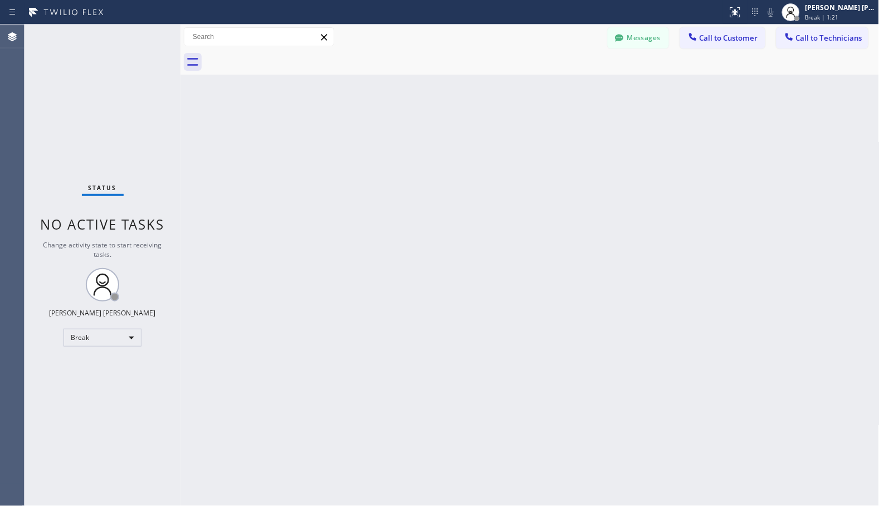
click at [595, 107] on div "Back to Dashboard Change Sender ID Customers Technicians Select a contact Outbo…" at bounding box center [529, 265] width 699 height 481
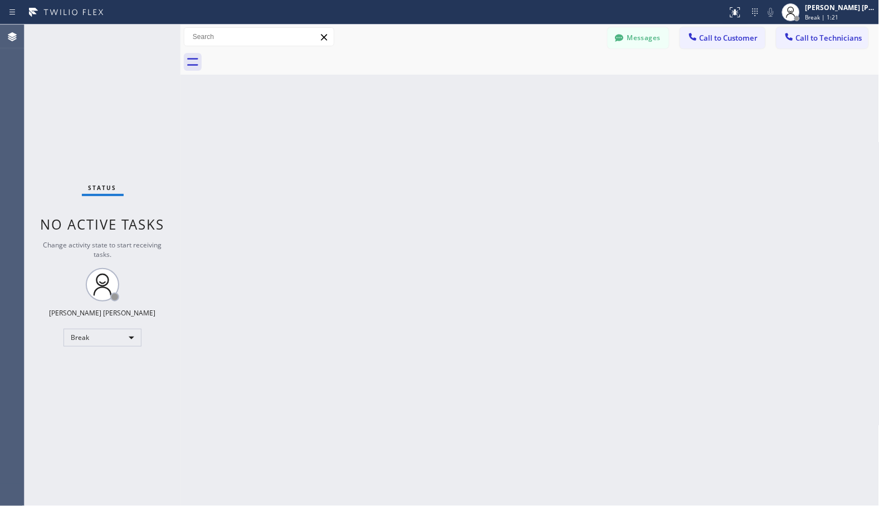
click at [595, 107] on div "Back to Dashboard Change Sender ID Customers Technicians Select a contact Outbo…" at bounding box center [529, 265] width 699 height 481
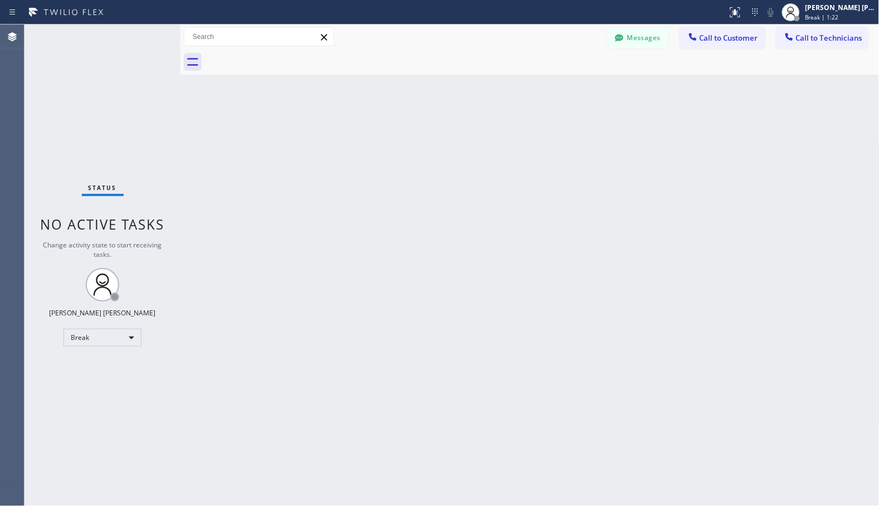
click at [595, 107] on div "Back to Dashboard Change Sender ID Customers Technicians Select a contact Outbo…" at bounding box center [529, 265] width 699 height 481
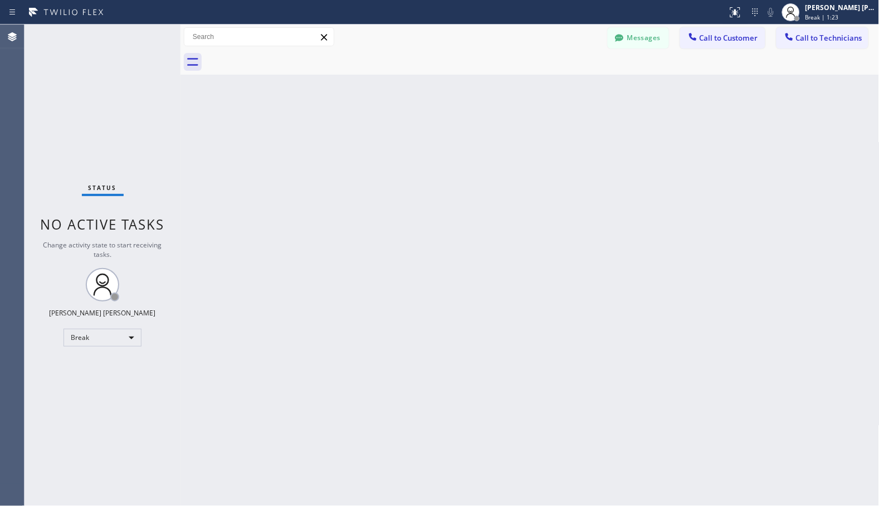
click at [595, 107] on div "Back to Dashboard Change Sender ID Customers Technicians Select a contact Outbo…" at bounding box center [529, 265] width 699 height 481
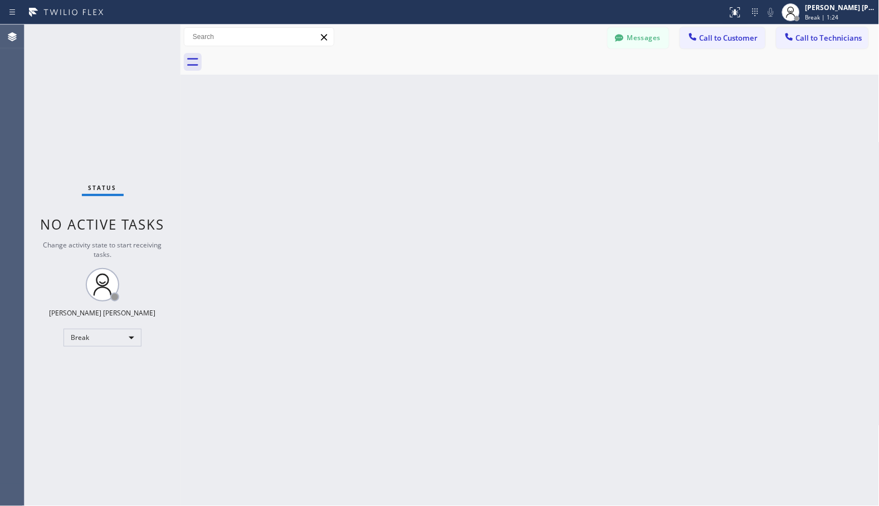
click at [595, 107] on div "Back to Dashboard Change Sender ID Customers Technicians Select a contact Outbo…" at bounding box center [529, 265] width 699 height 481
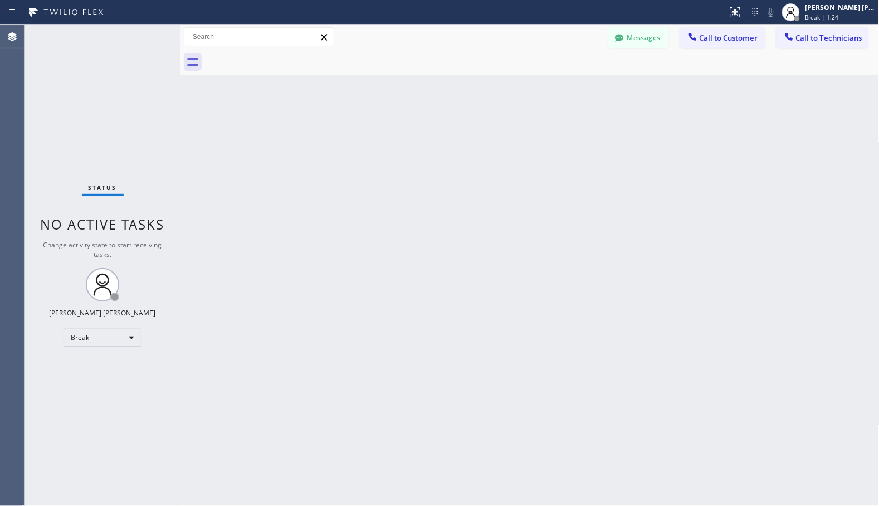
click at [595, 107] on div "Back to Dashboard Change Sender ID Customers Technicians Select a contact Outbo…" at bounding box center [529, 265] width 699 height 481
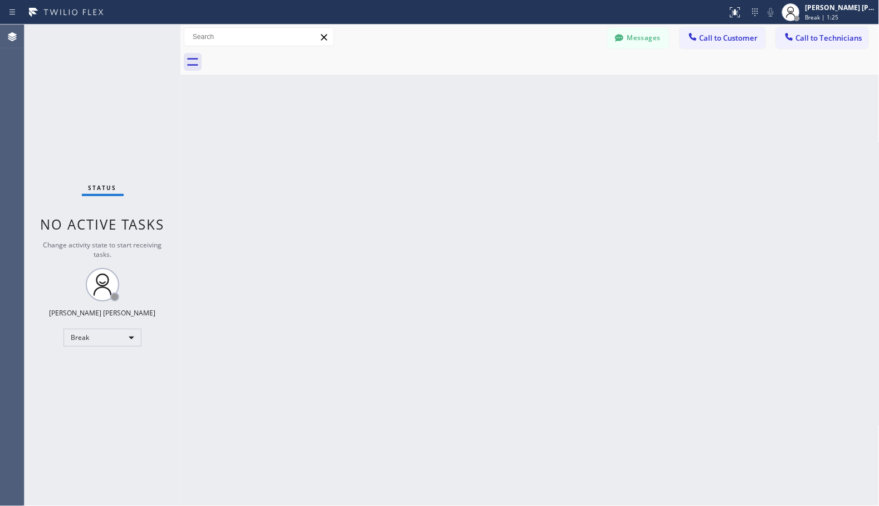
click at [595, 107] on div "Back to Dashboard Change Sender ID Customers Technicians Select a contact Outbo…" at bounding box center [529, 265] width 699 height 481
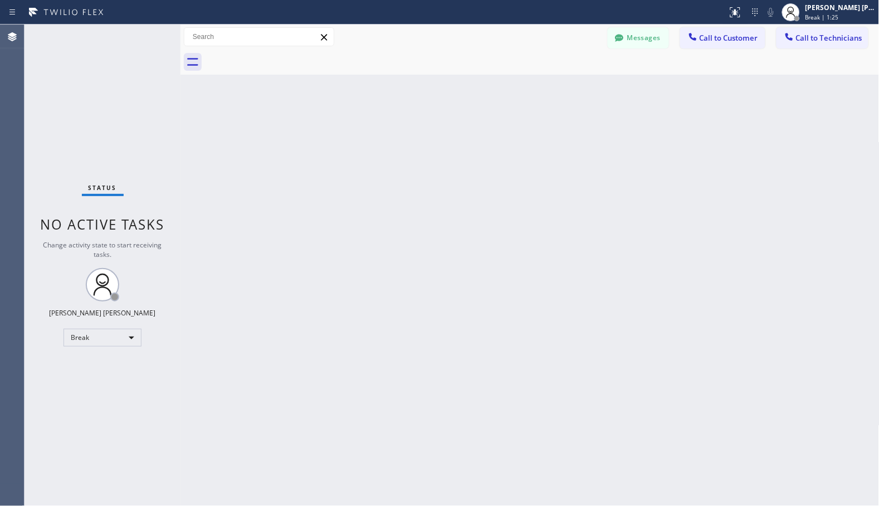
click at [595, 107] on div "Back to Dashboard Change Sender ID Customers Technicians Select a contact Outbo…" at bounding box center [529, 265] width 699 height 481
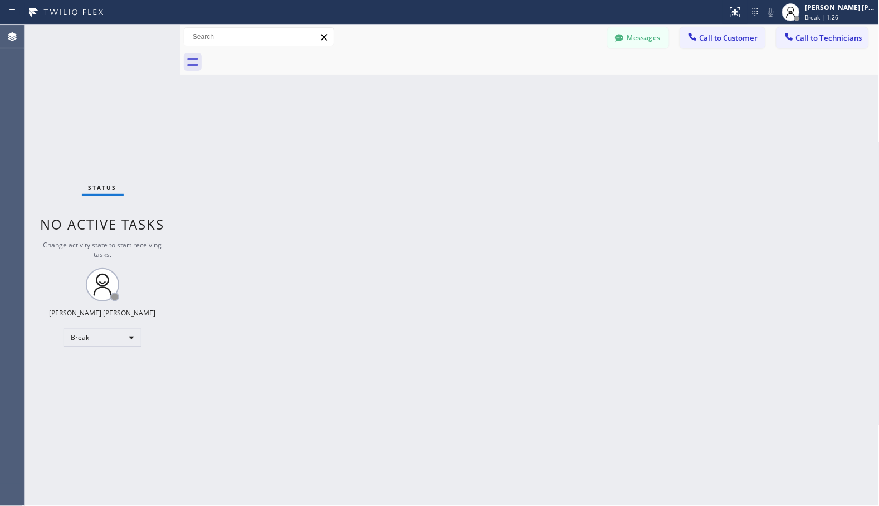
click at [595, 107] on div "Back to Dashboard Change Sender ID Customers Technicians Select a contact Outbo…" at bounding box center [529, 265] width 699 height 481
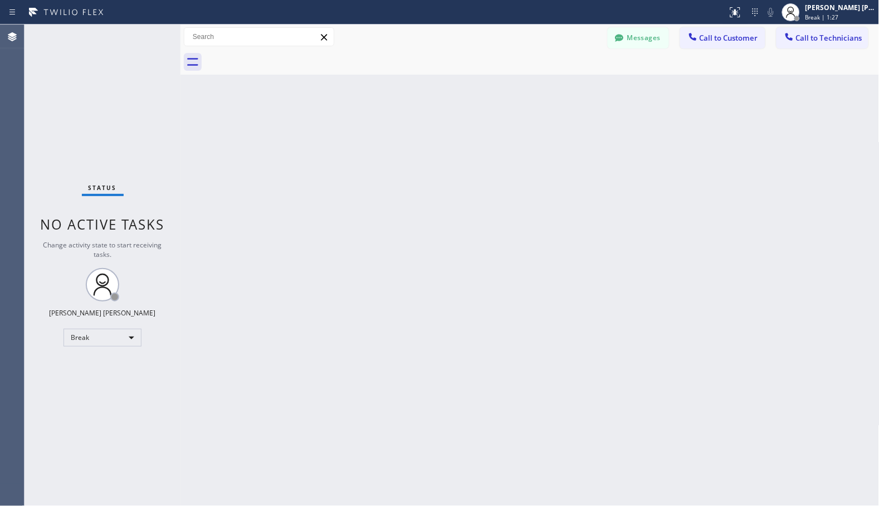
click at [595, 107] on div "Back to Dashboard Change Sender ID Customers Technicians Select a contact Outbo…" at bounding box center [529, 265] width 699 height 481
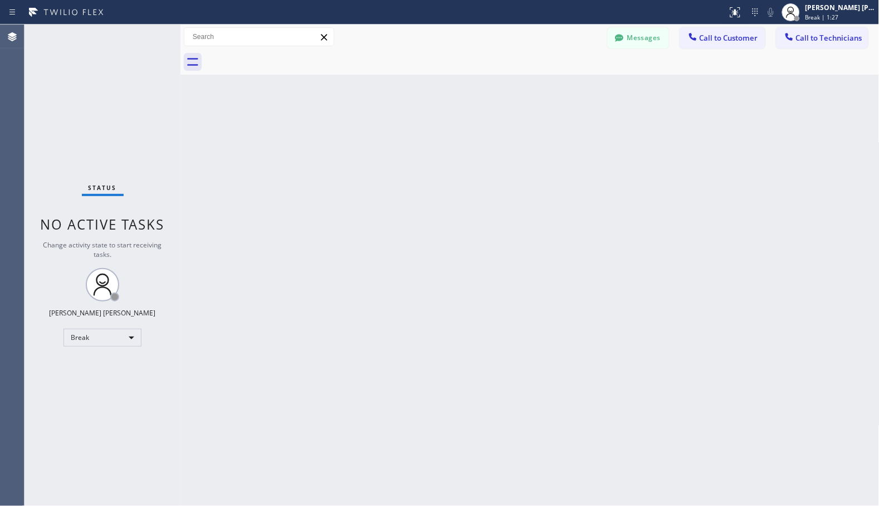
click at [595, 107] on div "Back to Dashboard Change Sender ID Customers Technicians Select a contact Outbo…" at bounding box center [529, 265] width 699 height 481
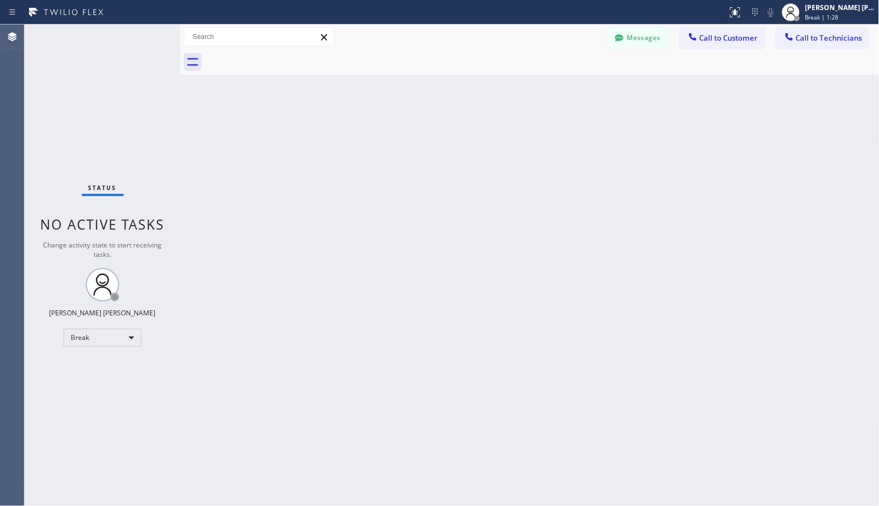
click at [595, 107] on div "Back to Dashboard Change Sender ID Customers Technicians Select a contact Outbo…" at bounding box center [529, 265] width 699 height 481
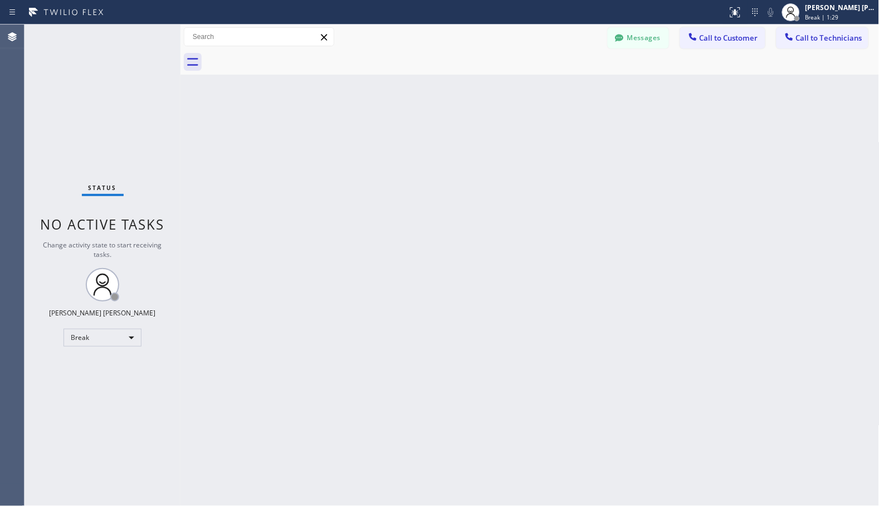
click at [595, 107] on div "Back to Dashboard Change Sender ID Customers Technicians Select a contact Outbo…" at bounding box center [529, 265] width 699 height 481
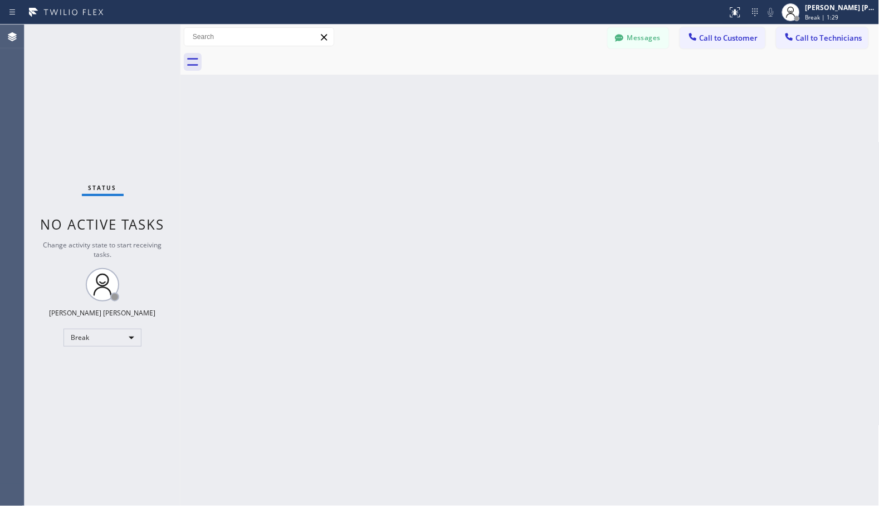
click at [595, 107] on div "Back to Dashboard Change Sender ID Customers Technicians Select a contact Outbo…" at bounding box center [529, 265] width 699 height 481
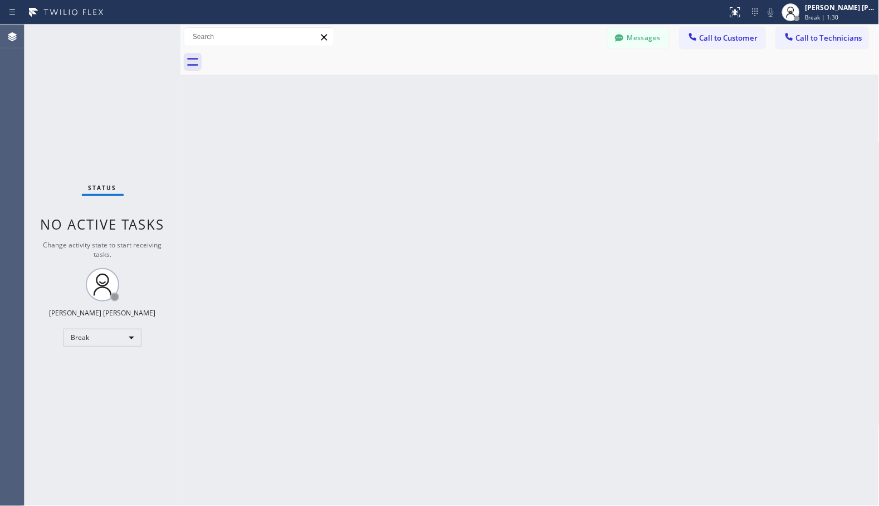
click at [595, 107] on div "Back to Dashboard Change Sender ID Customers Technicians Select a contact Outbo…" at bounding box center [529, 265] width 699 height 481
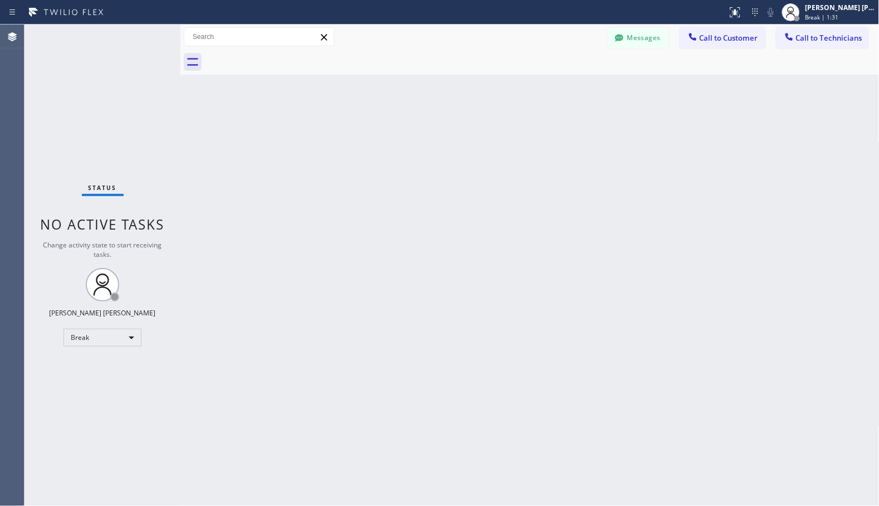
click at [595, 107] on div "Back to Dashboard Change Sender ID Customers Technicians Select a contact Outbo…" at bounding box center [529, 265] width 699 height 481
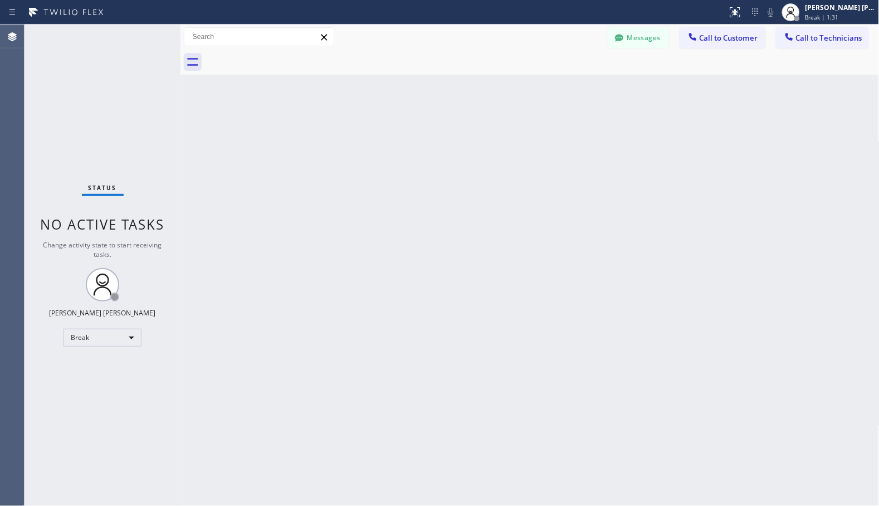
click at [595, 107] on div "Back to Dashboard Change Sender ID Customers Technicians Select a contact Outbo…" at bounding box center [529, 265] width 699 height 481
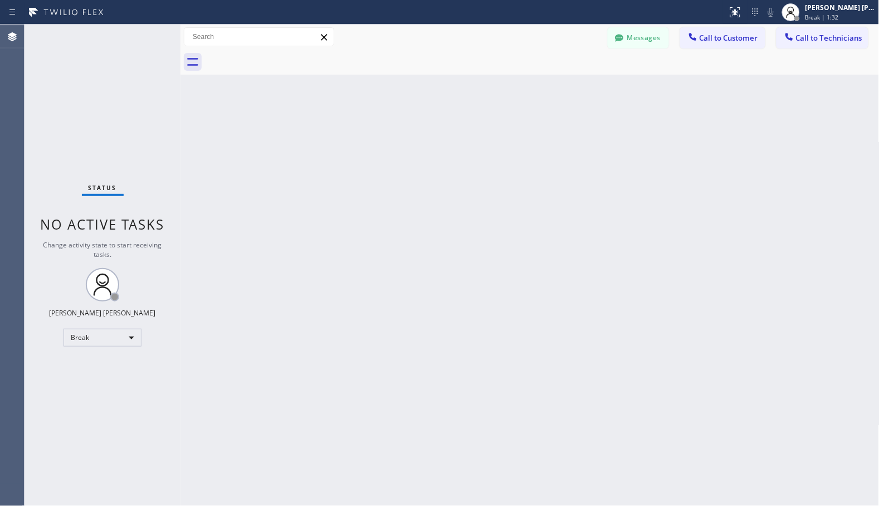
click at [595, 107] on div "Back to Dashboard Change Sender ID Customers Technicians Select a contact Outbo…" at bounding box center [529, 265] width 699 height 481
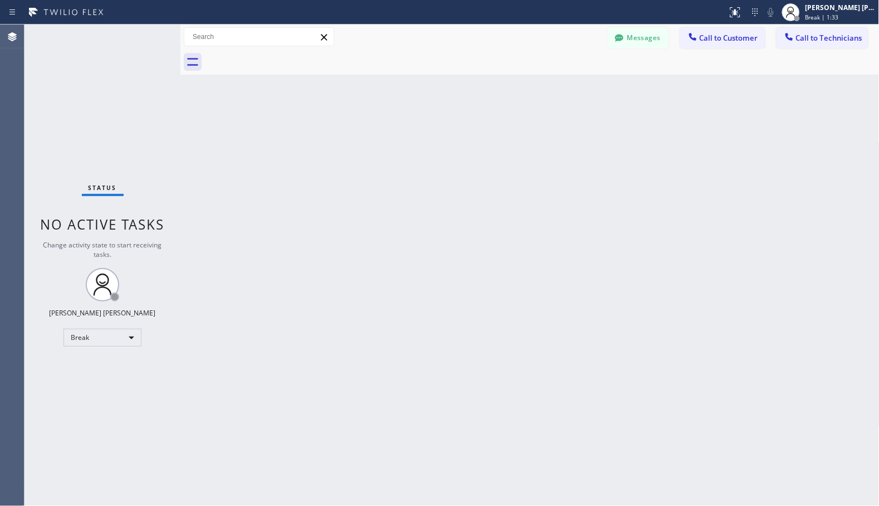
click at [595, 107] on div "Back to Dashboard Change Sender ID Customers Technicians Select a contact Outbo…" at bounding box center [529, 265] width 699 height 481
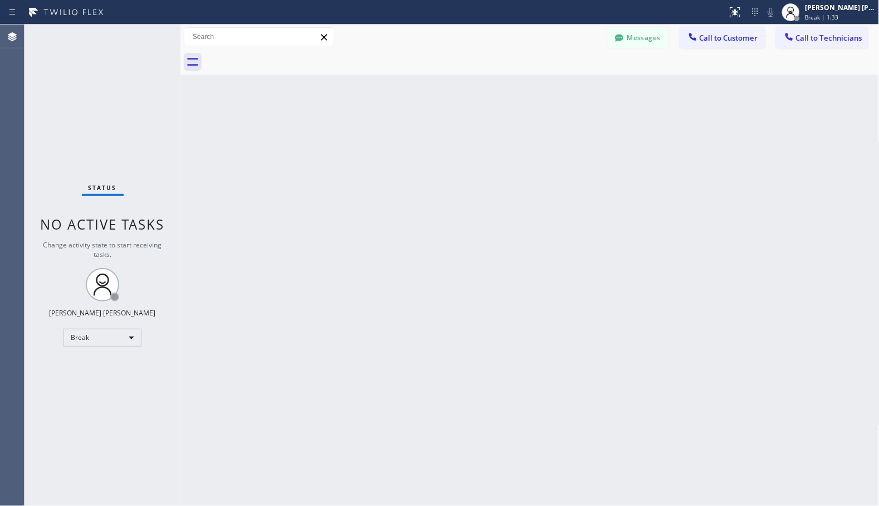
click at [595, 107] on div "Back to Dashboard Change Sender ID Customers Technicians Select a contact Outbo…" at bounding box center [529, 265] width 699 height 481
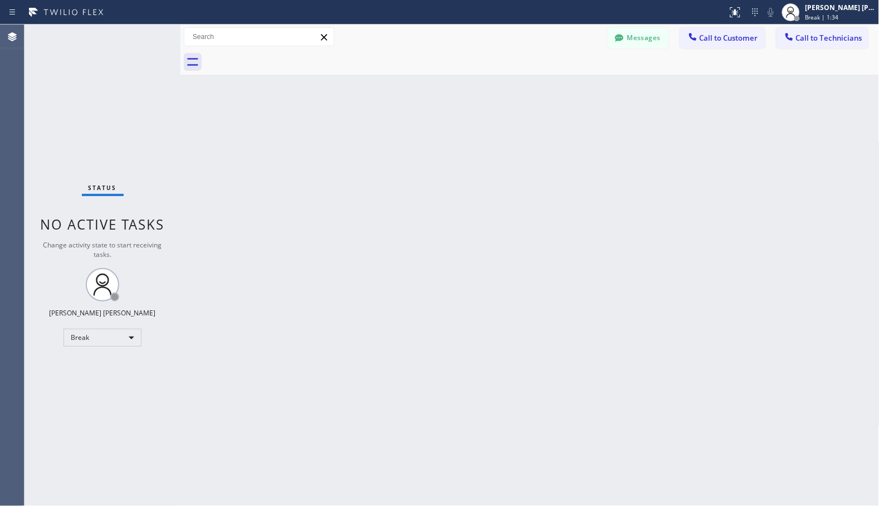
click at [595, 107] on div "Back to Dashboard Change Sender ID Customers Technicians Select a contact Outbo…" at bounding box center [529, 265] width 699 height 481
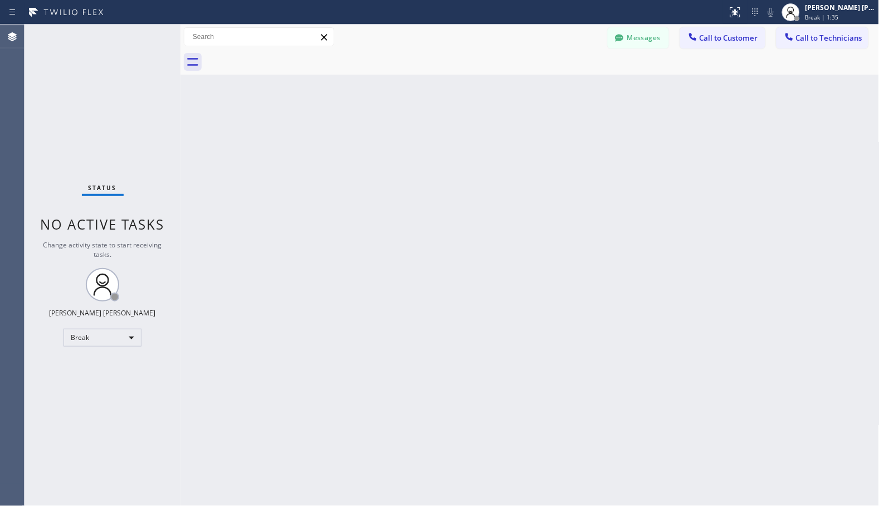
click at [595, 107] on div "Back to Dashboard Change Sender ID Customers Technicians Select a contact Outbo…" at bounding box center [529, 265] width 699 height 481
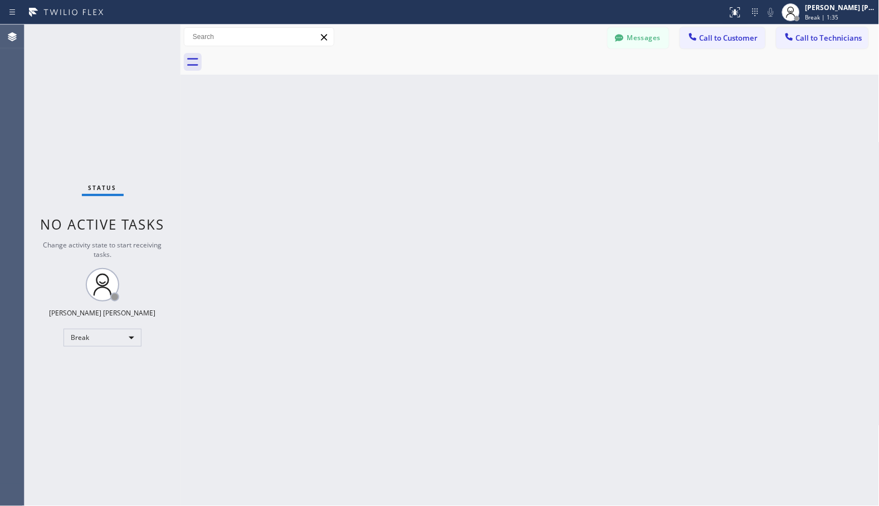
click at [595, 107] on div "Back to Dashboard Change Sender ID Customers Technicians Select a contact Outbo…" at bounding box center [529, 265] width 699 height 481
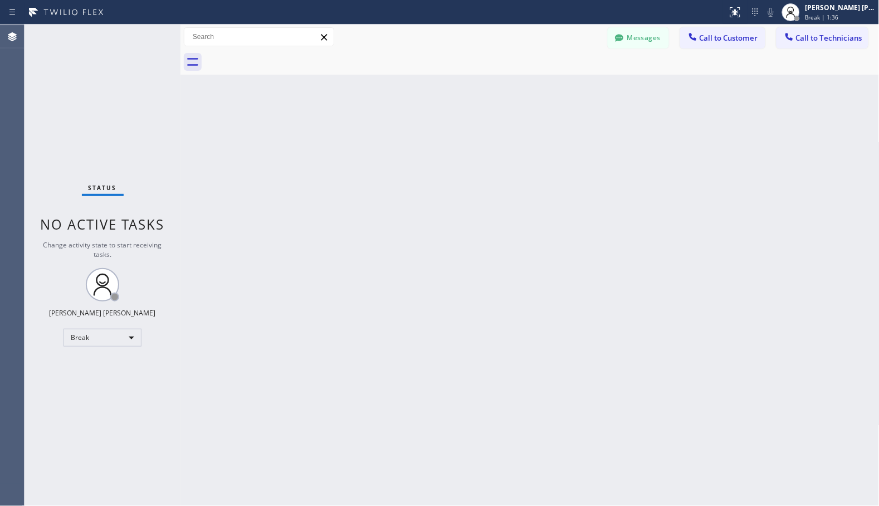
click at [595, 107] on div "Back to Dashboard Change Sender ID Customers Technicians Select a contact Outbo…" at bounding box center [529, 265] width 699 height 481
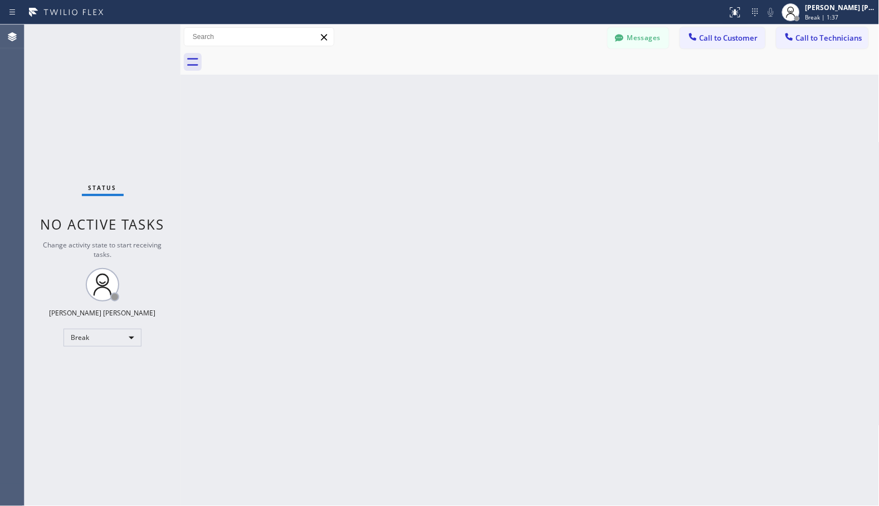
click at [595, 107] on div "Back to Dashboard Change Sender ID Customers Technicians Select a contact Outbo…" at bounding box center [529, 265] width 699 height 481
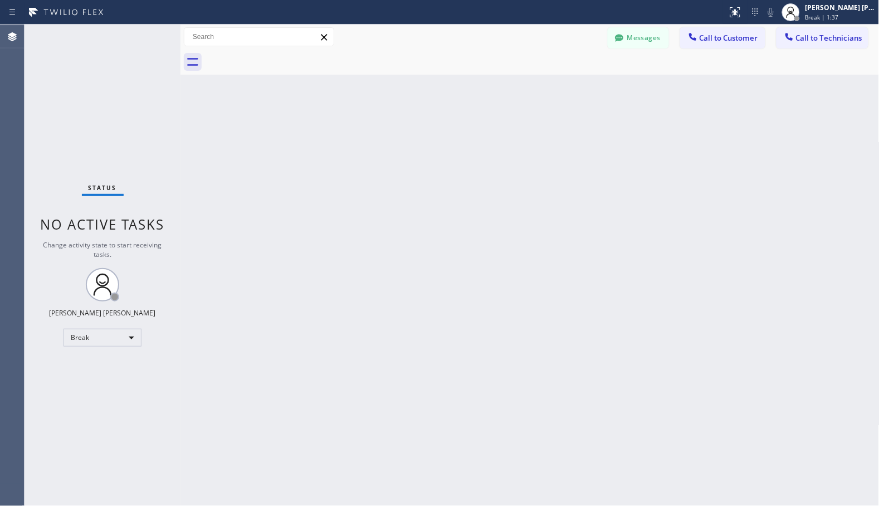
click at [595, 107] on div "Back to Dashboard Change Sender ID Customers Technicians Select a contact Outbo…" at bounding box center [529, 265] width 699 height 481
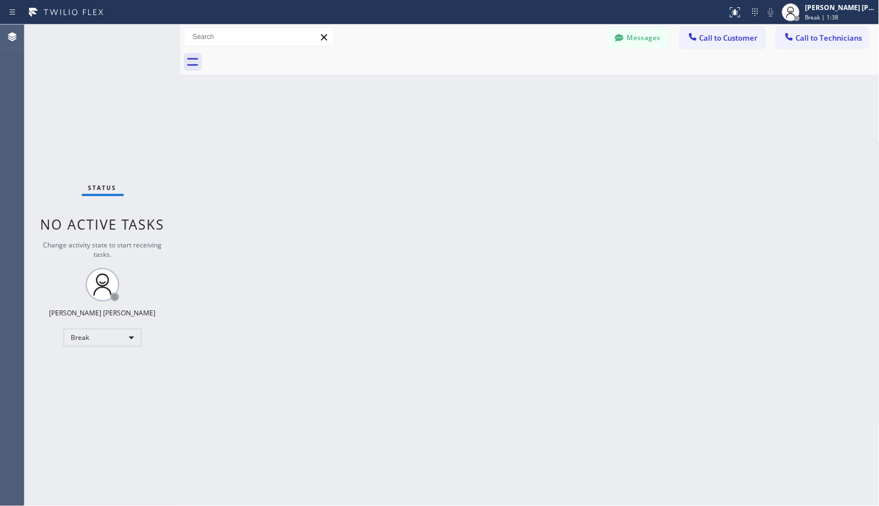
click at [595, 107] on div "Back to Dashboard Change Sender ID Customers Technicians Select a contact Outbo…" at bounding box center [529, 265] width 699 height 481
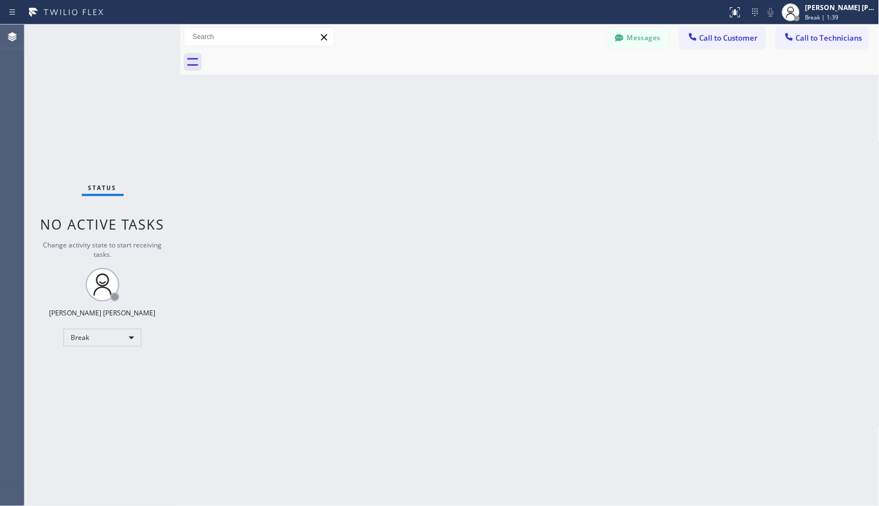
click at [595, 107] on div "Back to Dashboard Change Sender ID Customers Technicians Select a contact Outbo…" at bounding box center [529, 265] width 699 height 481
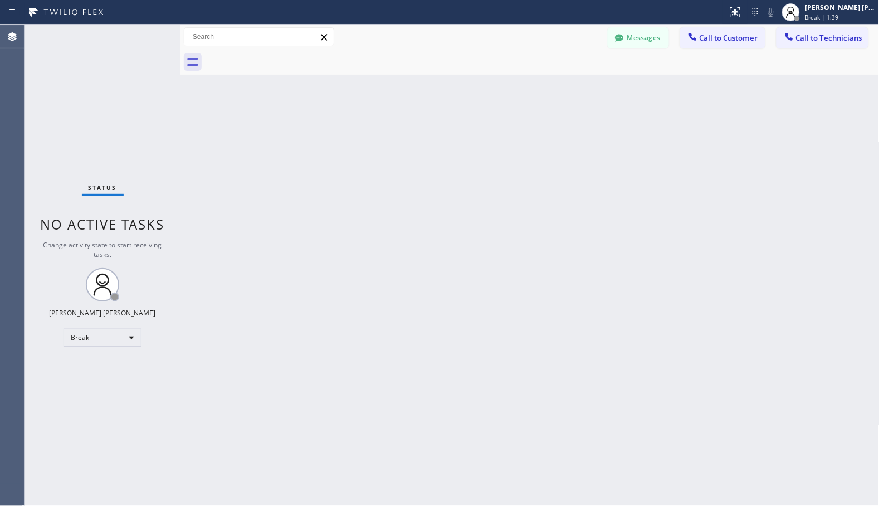
click at [595, 107] on div "Back to Dashboard Change Sender ID Customers Technicians Select a contact Outbo…" at bounding box center [529, 265] width 699 height 481
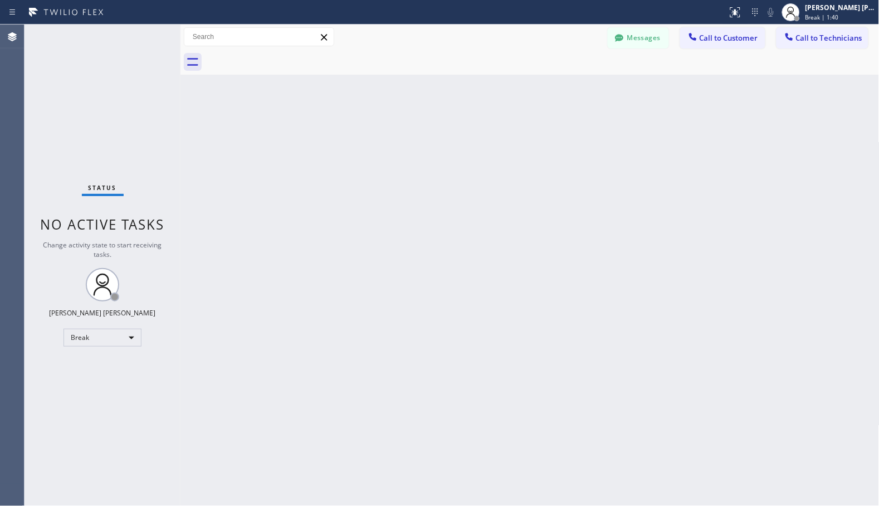
click at [595, 107] on div "Back to Dashboard Change Sender ID Customers Technicians Select a contact Outbo…" at bounding box center [529, 265] width 699 height 481
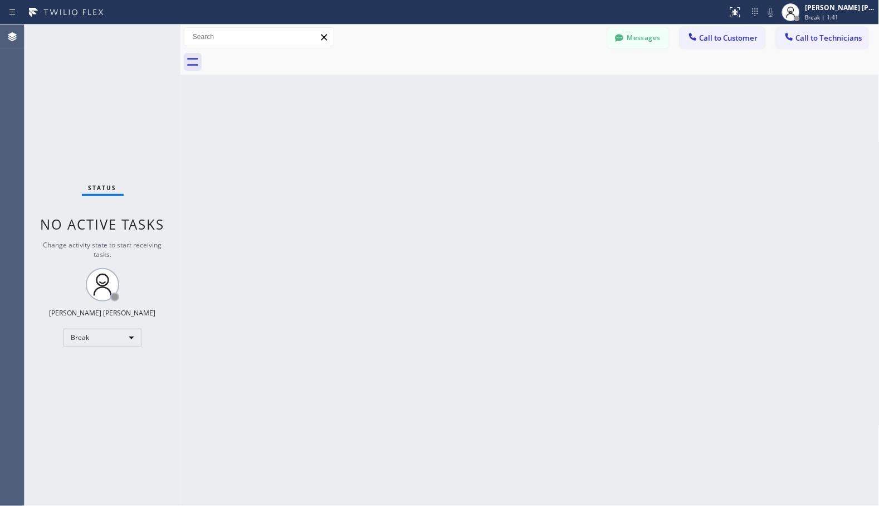
click at [595, 107] on div "Back to Dashboard Change Sender ID Customers Technicians Select a contact Outbo…" at bounding box center [529, 265] width 699 height 481
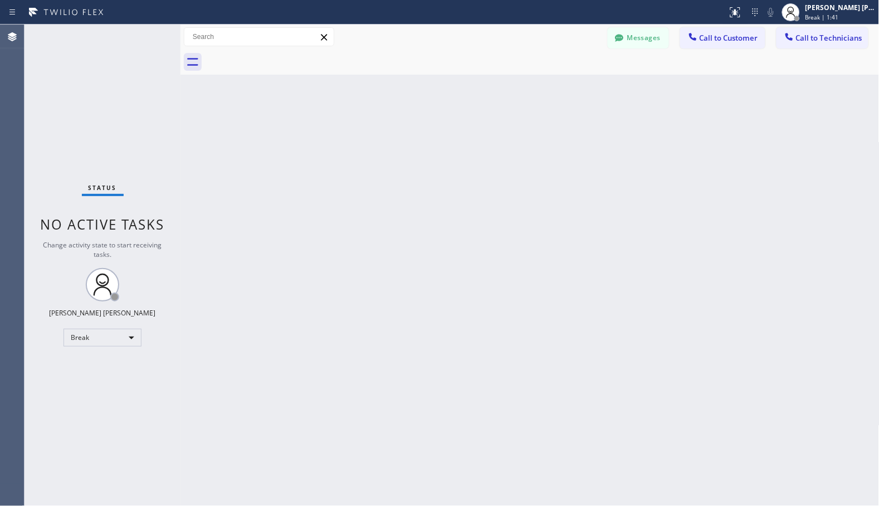
click at [595, 107] on div "Back to Dashboard Change Sender ID Customers Technicians Select a contact Outbo…" at bounding box center [529, 265] width 699 height 481
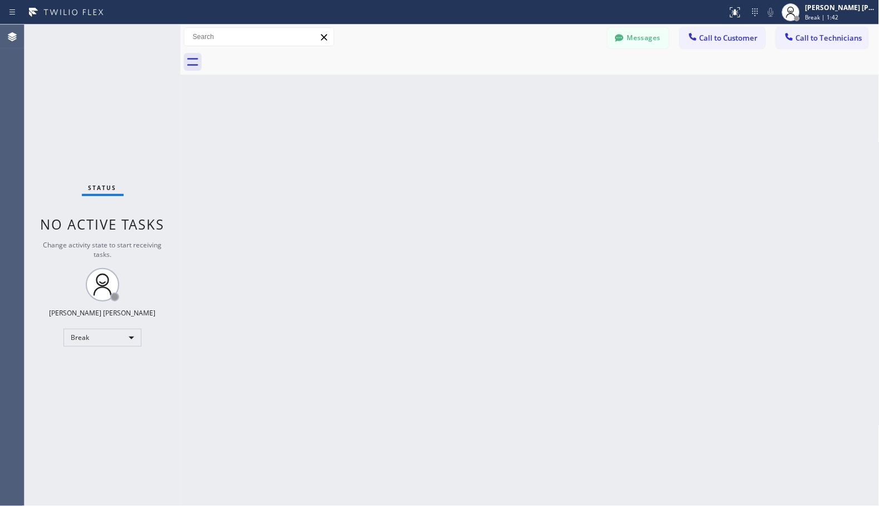
click at [595, 107] on div "Back to Dashboard Change Sender ID Customers Technicians Select a contact Outbo…" at bounding box center [529, 265] width 699 height 481
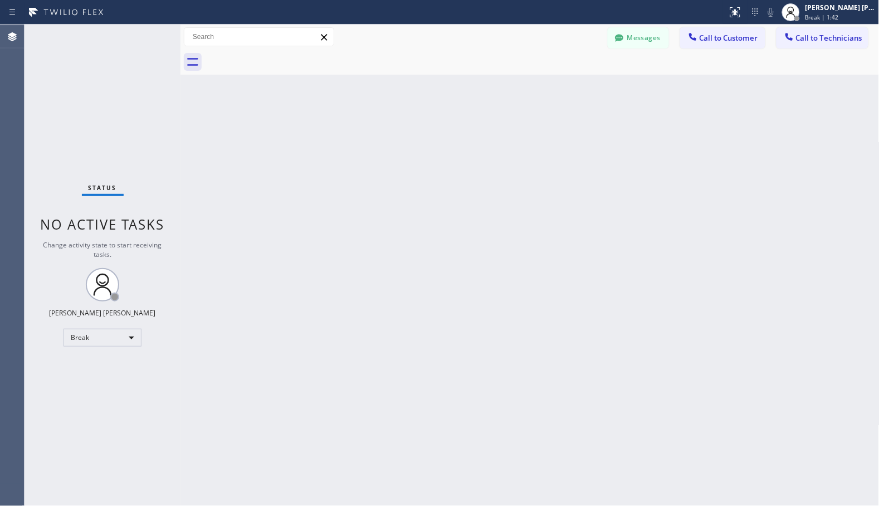
click at [595, 107] on div "Back to Dashboard Change Sender ID Customers Technicians Select a contact Outbo…" at bounding box center [529, 265] width 699 height 481
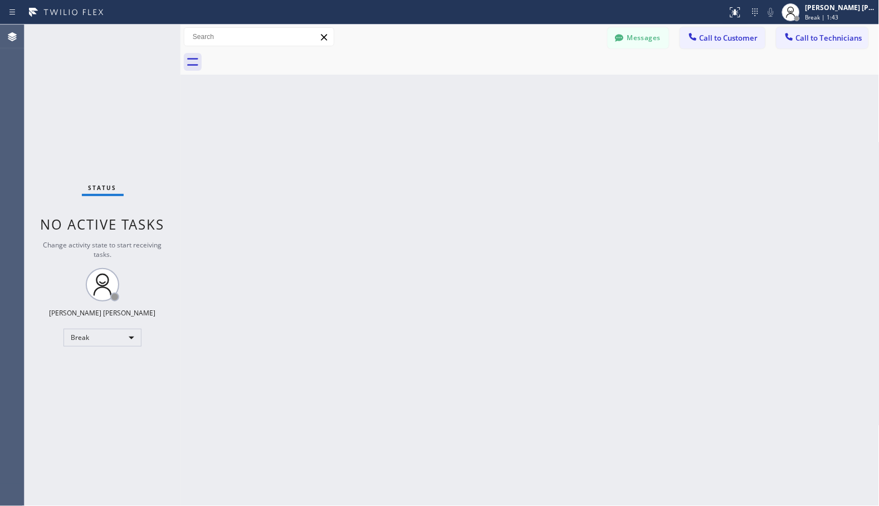
click at [595, 107] on div "Back to Dashboard Change Sender ID Customers Technicians Select a contact Outbo…" at bounding box center [529, 265] width 699 height 481
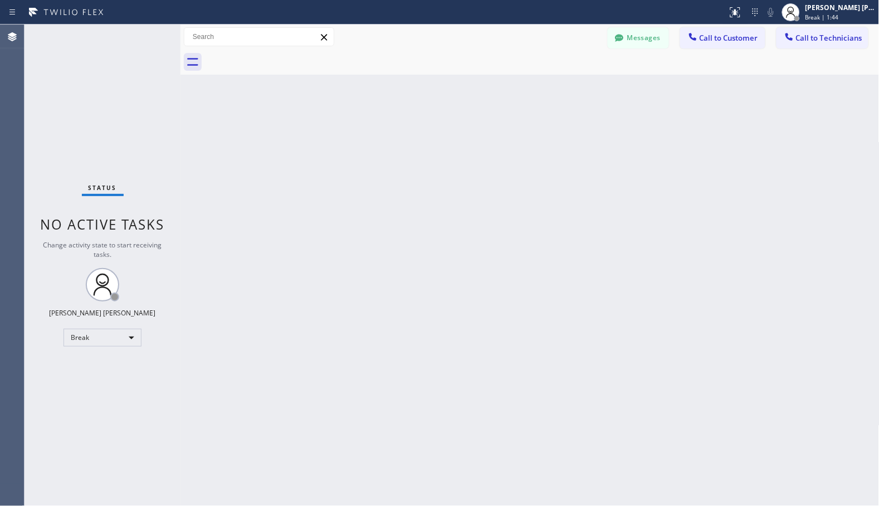
click at [595, 107] on div "Back to Dashboard Change Sender ID Customers Technicians Select a contact Outbo…" at bounding box center [529, 265] width 699 height 481
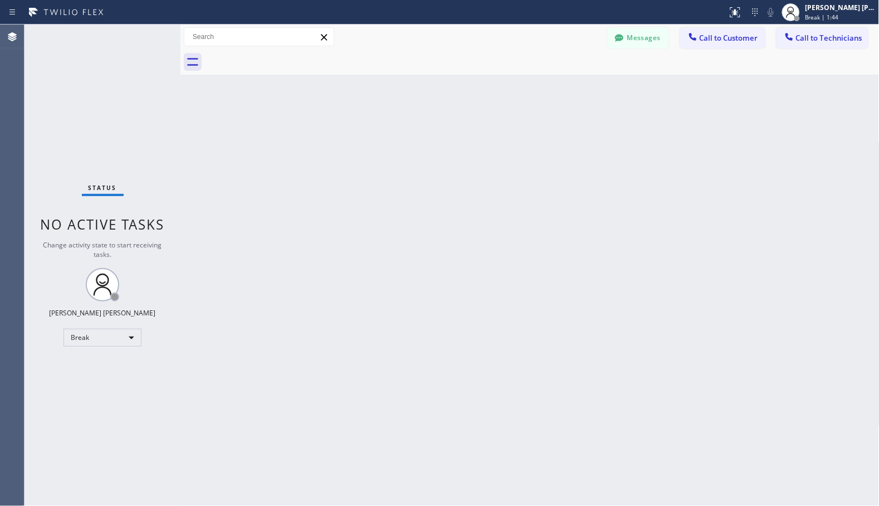
click at [595, 107] on div "Back to Dashboard Change Sender ID Customers Technicians Select a contact Outbo…" at bounding box center [529, 265] width 699 height 481
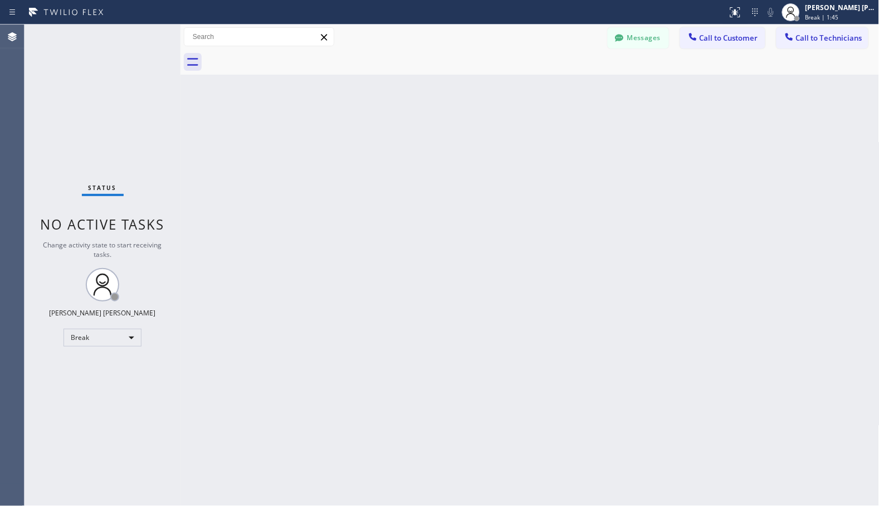
click at [595, 107] on div "Back to Dashboard Change Sender ID Customers Technicians Select a contact Outbo…" at bounding box center [529, 265] width 699 height 481
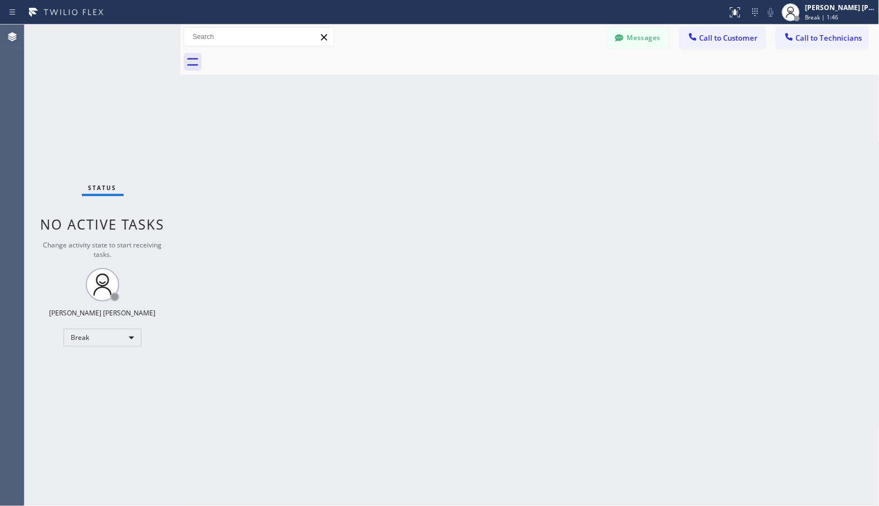
click at [595, 107] on div "Back to Dashboard Change Sender ID Customers Technicians Select a contact Outbo…" at bounding box center [529, 265] width 699 height 481
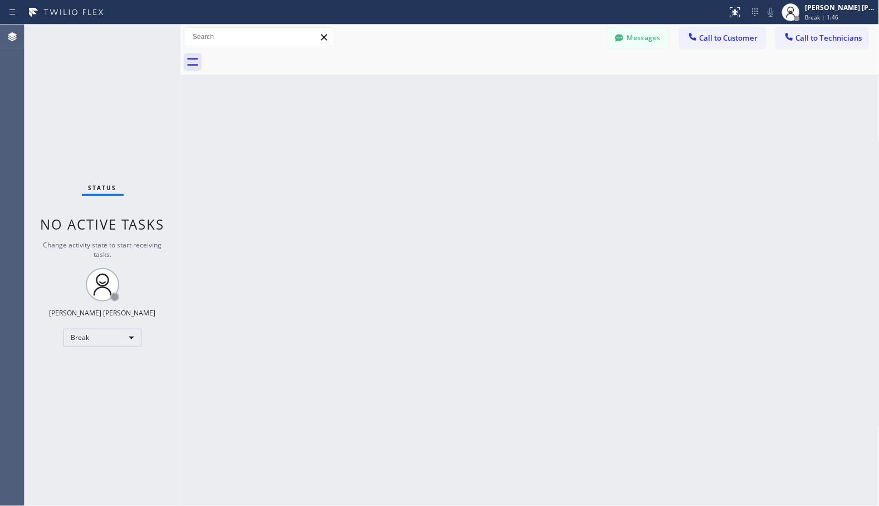
click at [595, 107] on div "Back to Dashboard Change Sender ID Customers Technicians Select a contact Outbo…" at bounding box center [529, 265] width 699 height 481
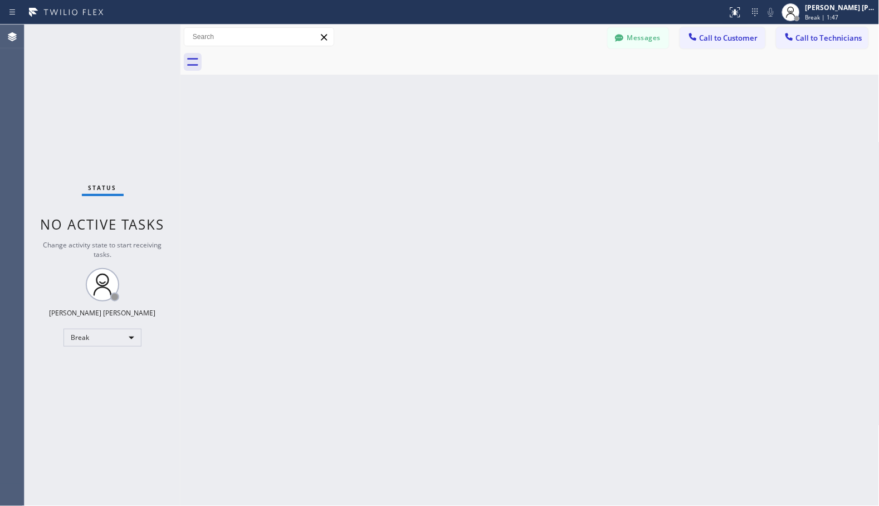
click at [595, 107] on div "Back to Dashboard Change Sender ID Customers Technicians Select a contact Outbo…" at bounding box center [529, 265] width 699 height 481
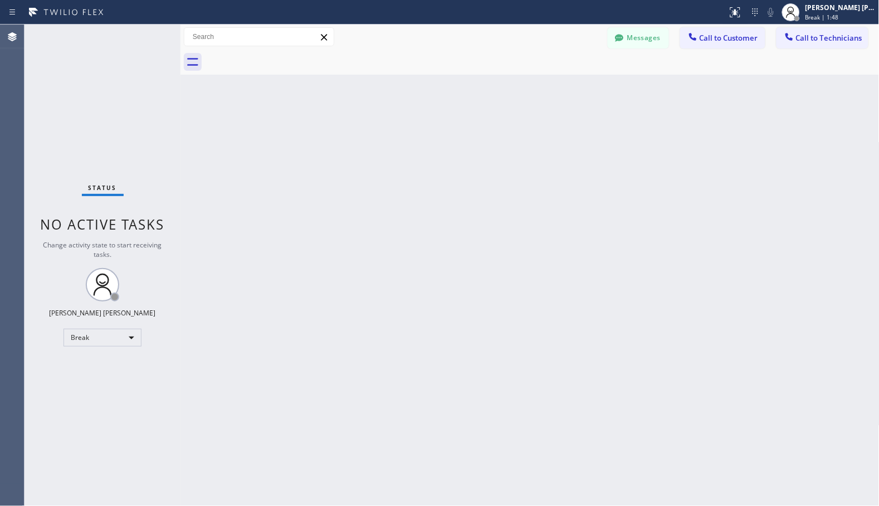
click at [595, 107] on div "Back to Dashboard Change Sender ID Customers Technicians Select a contact Outbo…" at bounding box center [529, 265] width 699 height 481
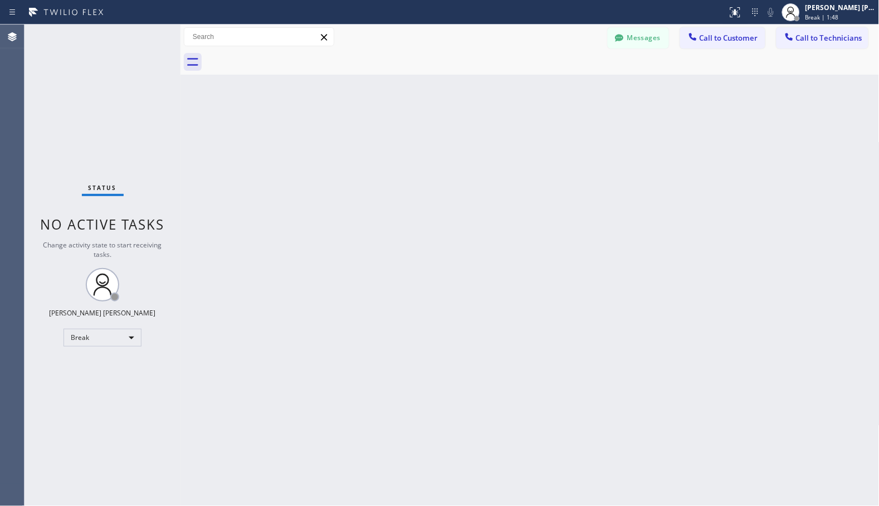
click at [595, 107] on div "Back to Dashboard Change Sender ID Customers Technicians Select a contact Outbo…" at bounding box center [529, 265] width 699 height 481
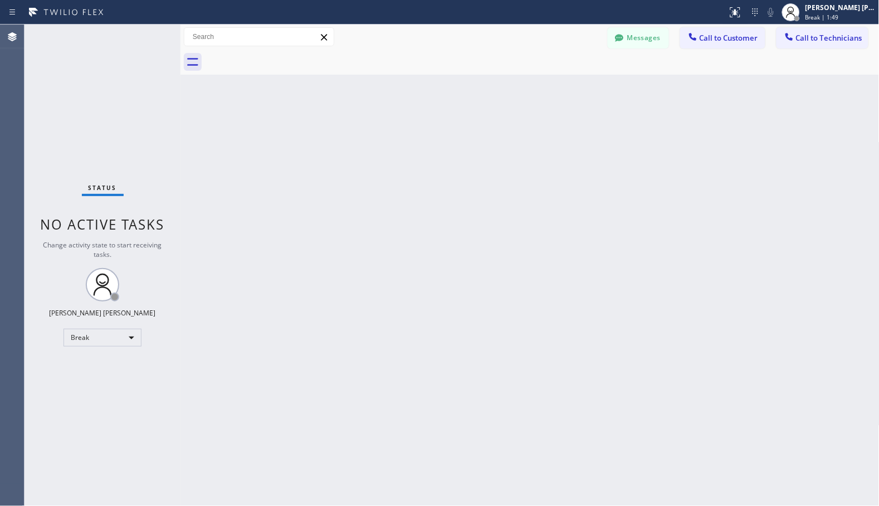
click at [595, 107] on div "Back to Dashboard Change Sender ID Customers Technicians Select a contact Outbo…" at bounding box center [529, 265] width 699 height 481
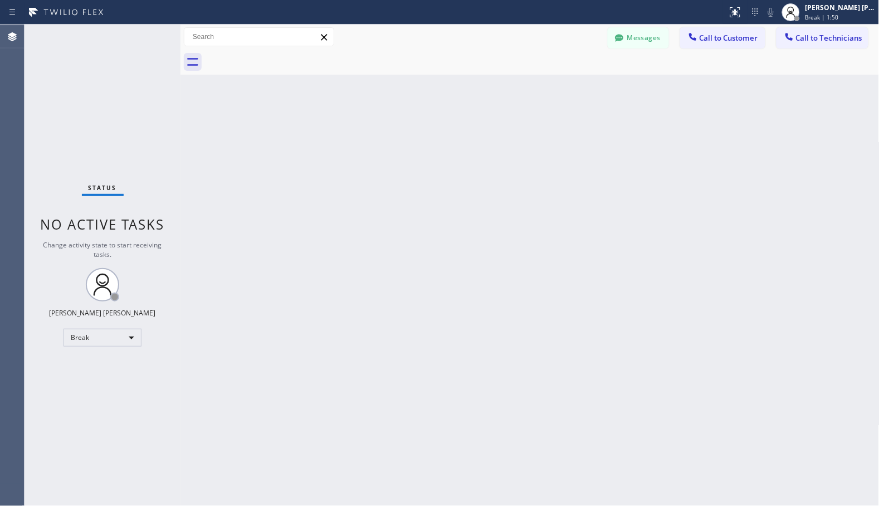
click at [595, 107] on div "Back to Dashboard Change Sender ID Customers Technicians Select a contact Outbo…" at bounding box center [529, 265] width 699 height 481
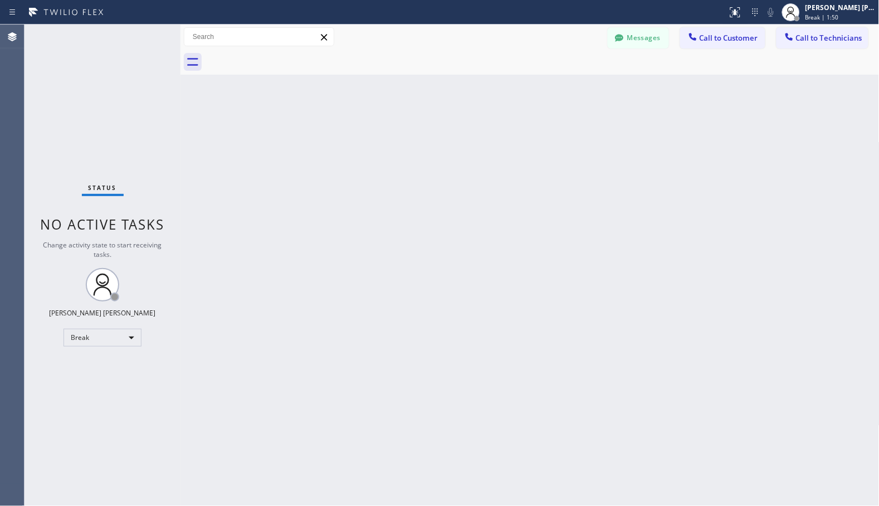
click at [595, 107] on div "Back to Dashboard Change Sender ID Customers Technicians Select a contact Outbo…" at bounding box center [529, 265] width 699 height 481
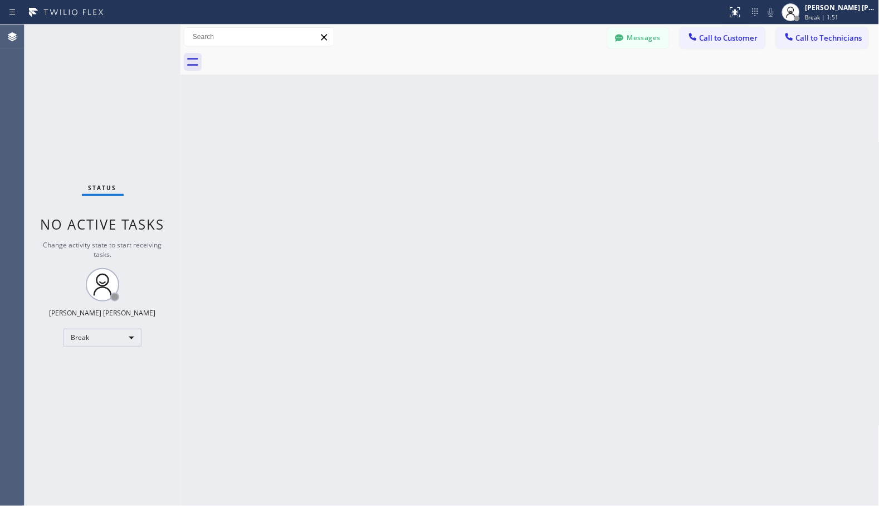
click at [595, 107] on div "Back to Dashboard Change Sender ID Customers Technicians Select a contact Outbo…" at bounding box center [529, 265] width 699 height 481
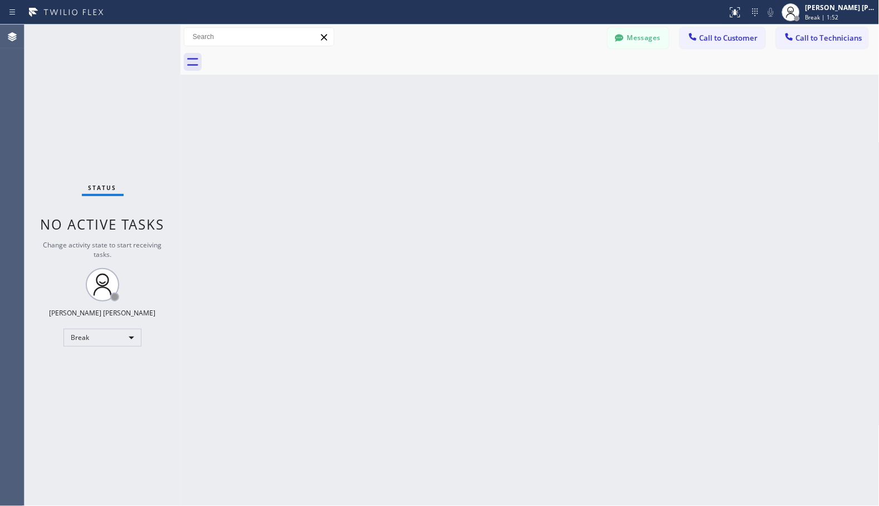
click at [595, 107] on div "Back to Dashboard Change Sender ID Customers Technicians Select a contact Outbo…" at bounding box center [529, 265] width 699 height 481
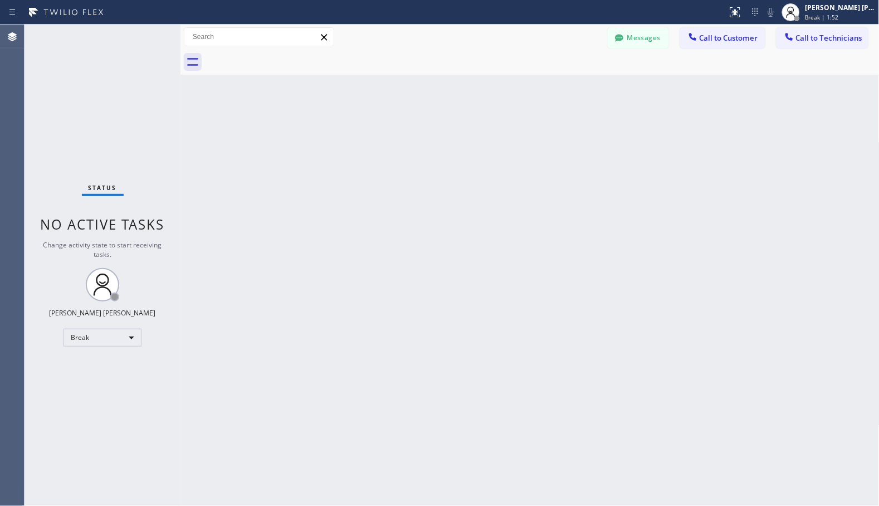
click at [595, 107] on div "Back to Dashboard Change Sender ID Customers Technicians Select a contact Outbo…" at bounding box center [529, 265] width 699 height 481
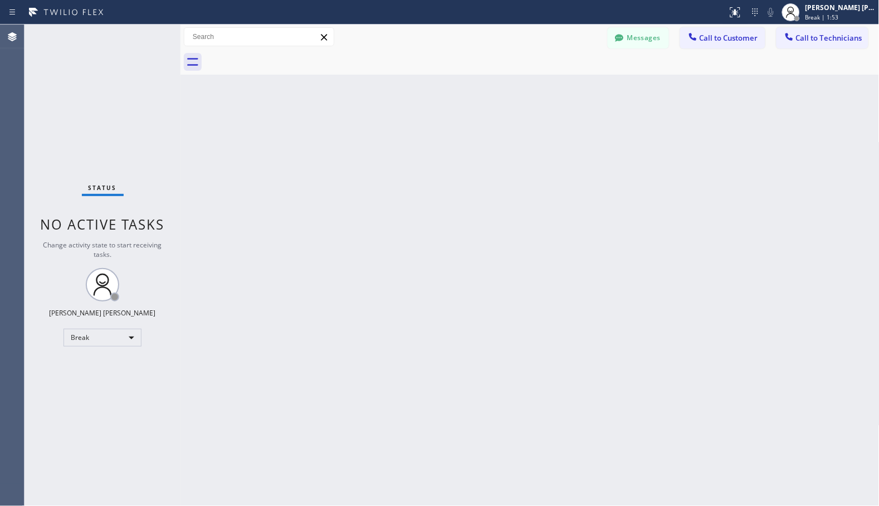
click at [595, 107] on div "Back to Dashboard Change Sender ID Customers Technicians Select a contact Outbo…" at bounding box center [529, 265] width 699 height 481
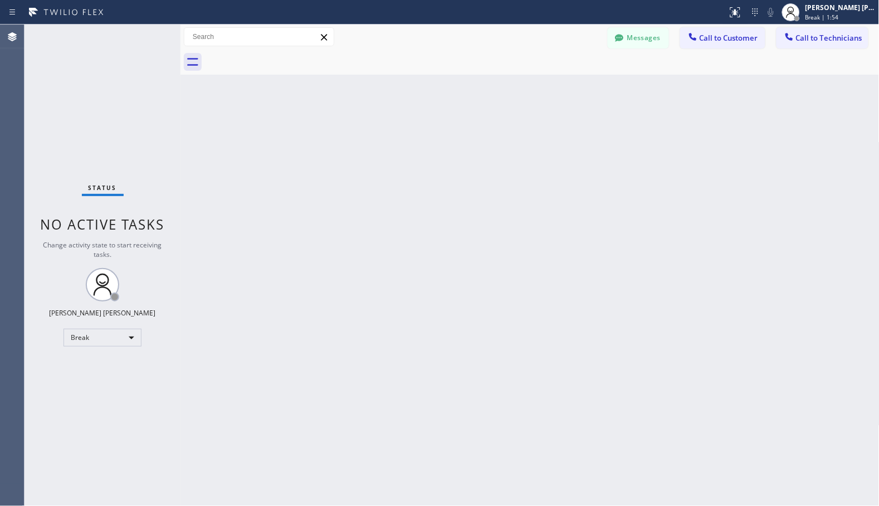
click at [595, 107] on div "Back to Dashboard Change Sender ID Customers Technicians Select a contact Outbo…" at bounding box center [529, 265] width 699 height 481
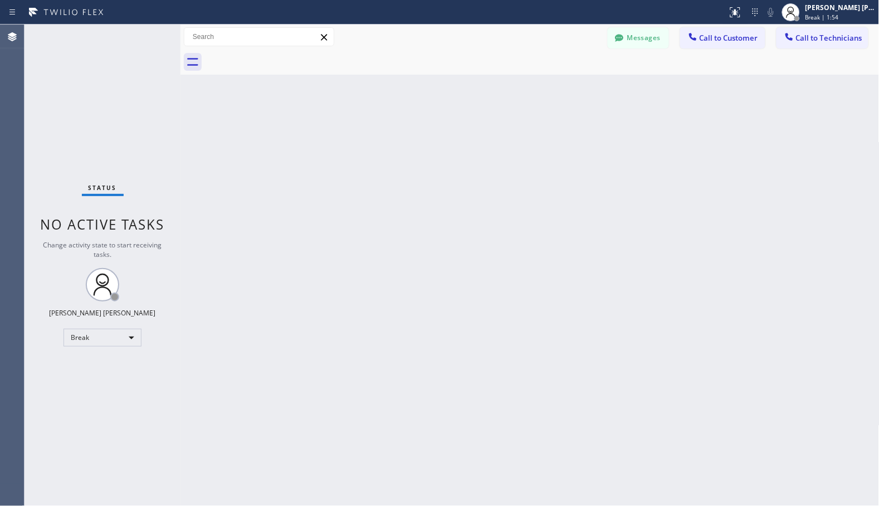
click at [595, 107] on div "Back to Dashboard Change Sender ID Customers Technicians Select a contact Outbo…" at bounding box center [529, 265] width 699 height 481
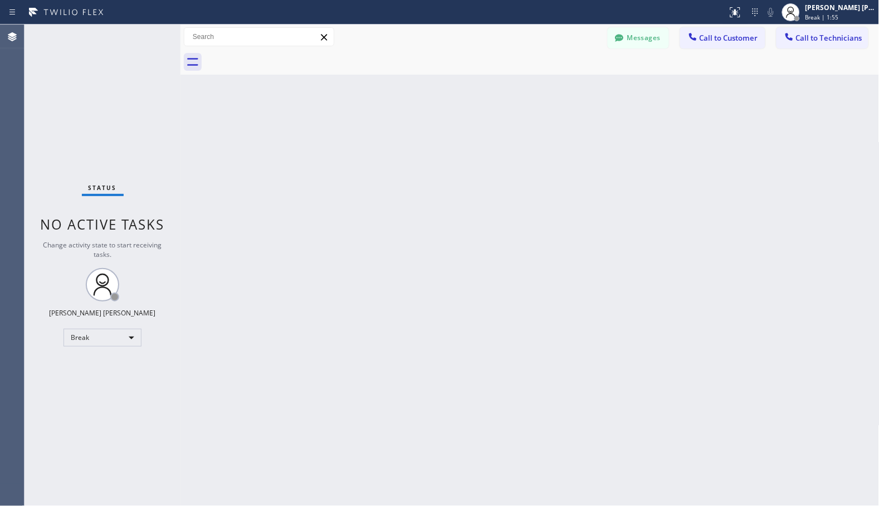
click at [595, 107] on div "Back to Dashboard Change Sender ID Customers Technicians Select a contact Outbo…" at bounding box center [529, 265] width 699 height 481
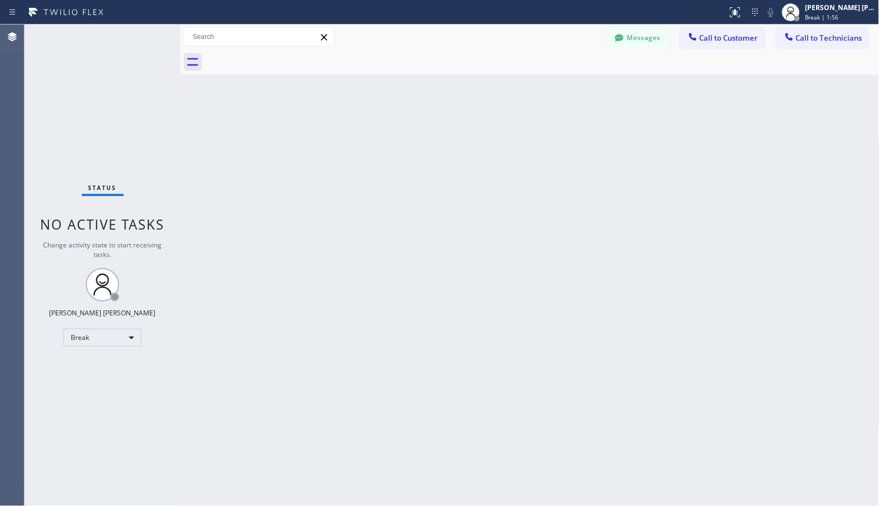
click at [595, 107] on div "Back to Dashboard Change Sender ID Customers Technicians Select a contact Outbo…" at bounding box center [529, 265] width 699 height 481
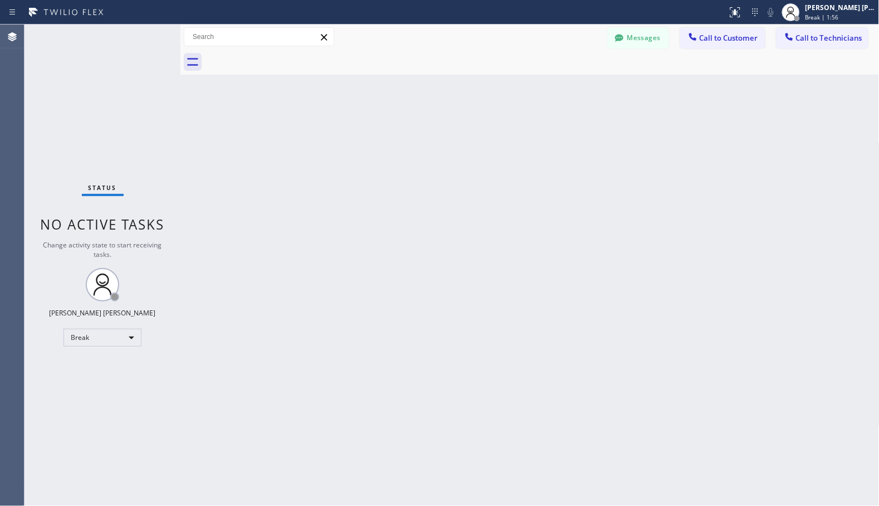
click at [595, 107] on div "Back to Dashboard Change Sender ID Customers Technicians Select a contact Outbo…" at bounding box center [529, 265] width 699 height 481
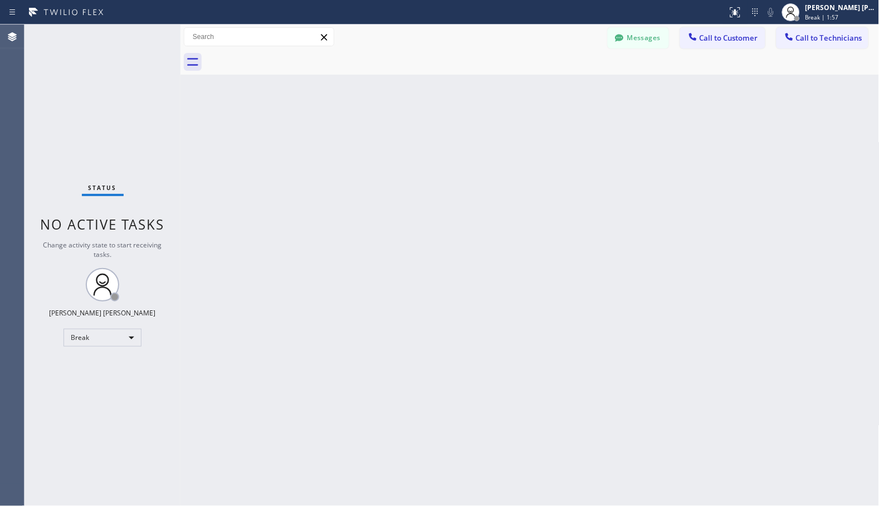
click at [595, 107] on div "Back to Dashboard Change Sender ID Customers Technicians Select a contact Outbo…" at bounding box center [529, 265] width 699 height 481
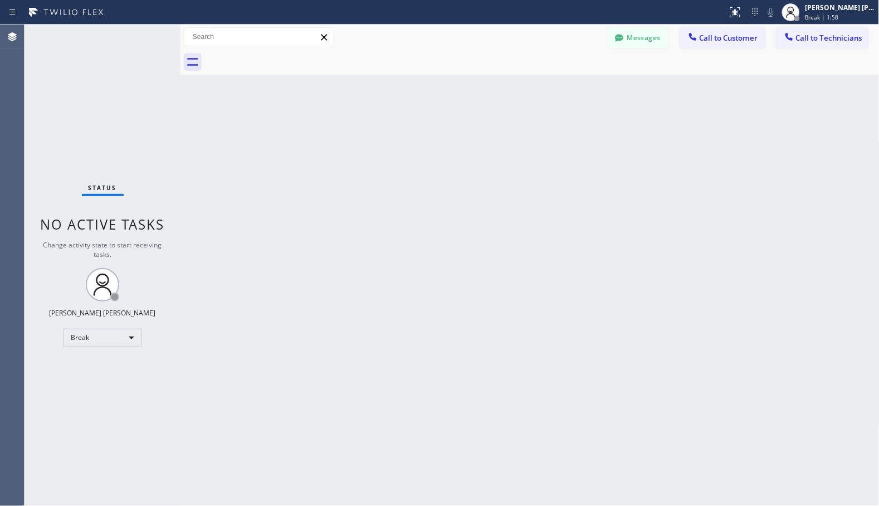
click at [595, 107] on div "Back to Dashboard Change Sender ID Customers Technicians Select a contact Outbo…" at bounding box center [529, 265] width 699 height 481
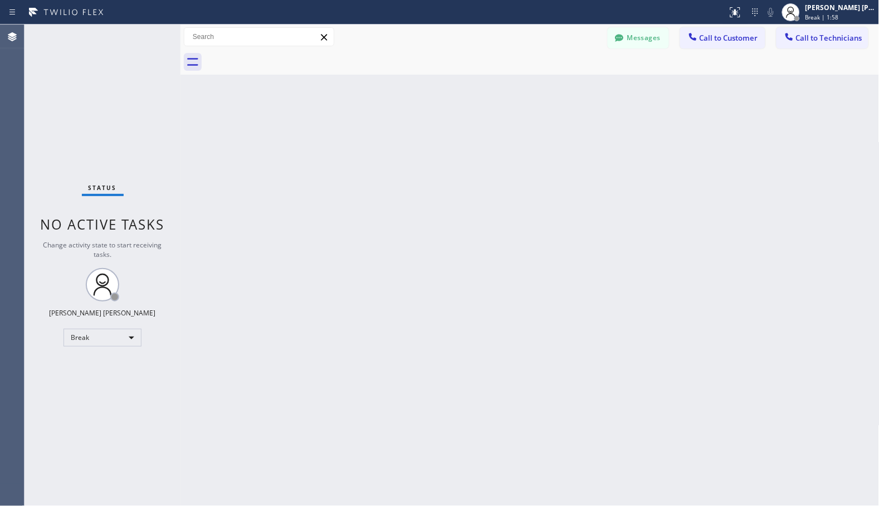
click at [595, 107] on div "Back to Dashboard Change Sender ID Customers Technicians Select a contact Outbo…" at bounding box center [529, 265] width 699 height 481
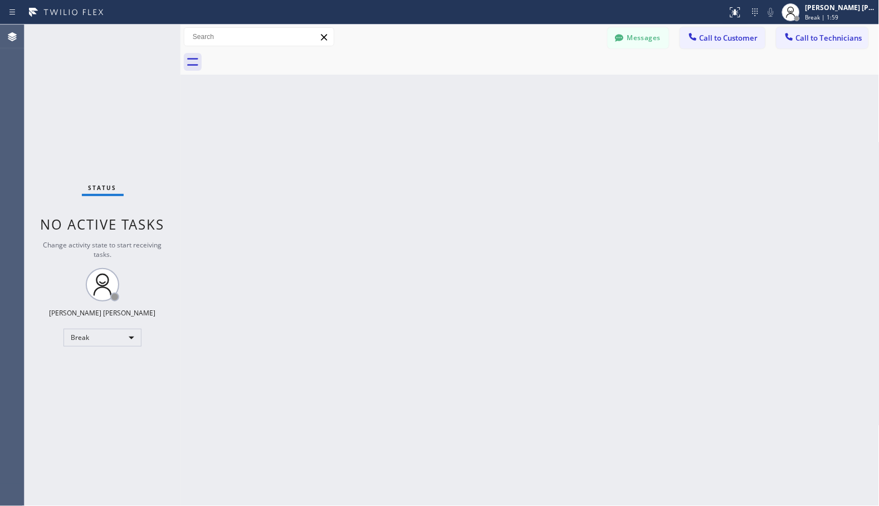
click at [595, 107] on div "Back to Dashboard Change Sender ID Customers Technicians Select a contact Outbo…" at bounding box center [529, 265] width 699 height 481
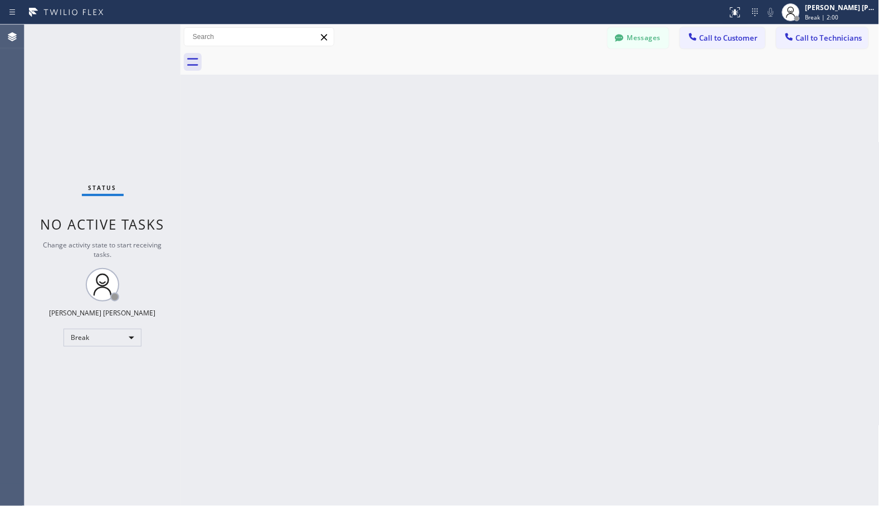
click at [595, 107] on div "Back to Dashboard Change Sender ID Customers Technicians Select a contact Outbo…" at bounding box center [529, 265] width 699 height 481
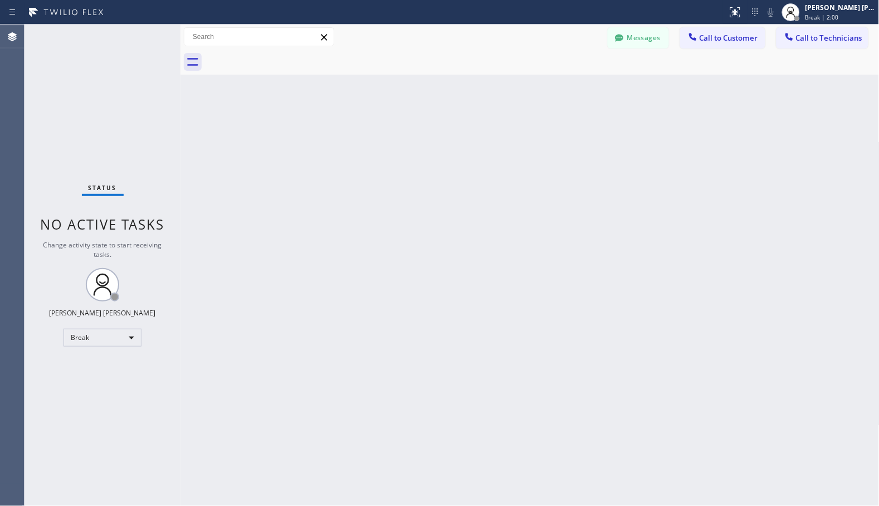
click at [595, 107] on div "Back to Dashboard Change Sender ID Customers Technicians Select a contact Outbo…" at bounding box center [529, 265] width 699 height 481
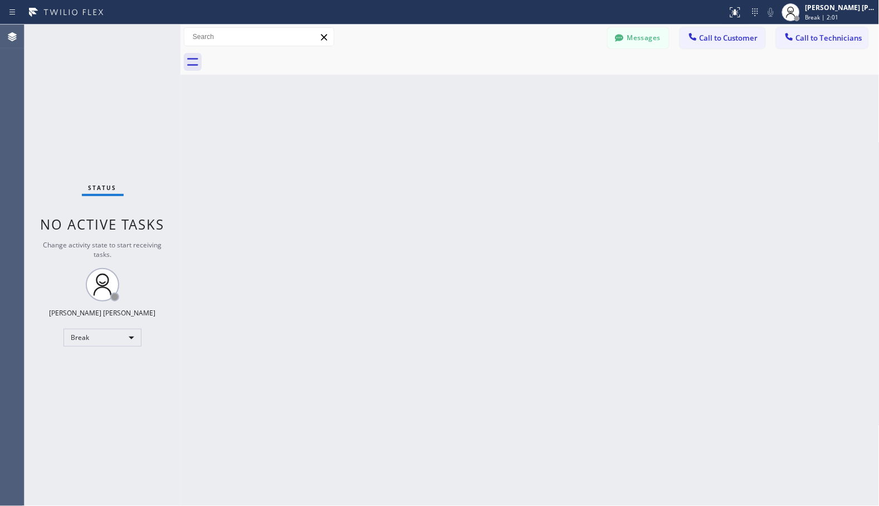
click at [595, 107] on div "Back to Dashboard Change Sender ID Customers Technicians Select a contact Outbo…" at bounding box center [529, 265] width 699 height 481
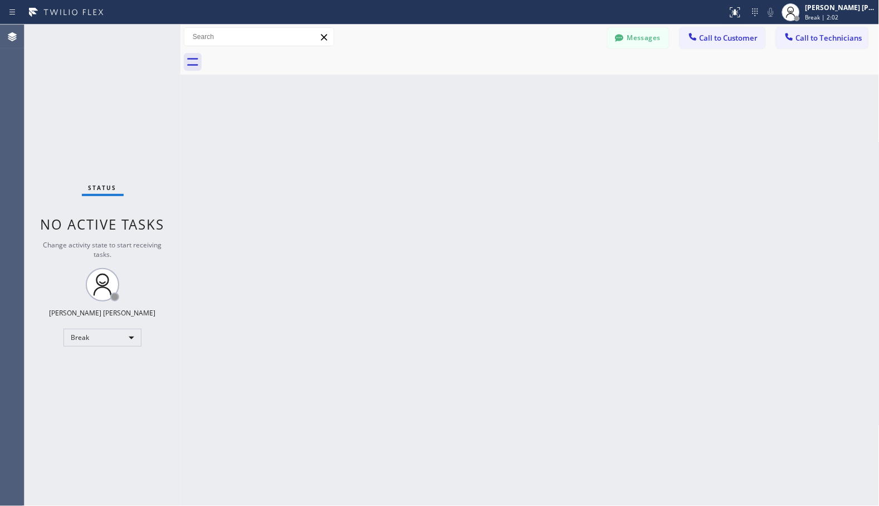
click at [595, 107] on div "Back to Dashboard Change Sender ID Customers Technicians Select a contact Outbo…" at bounding box center [529, 265] width 699 height 481
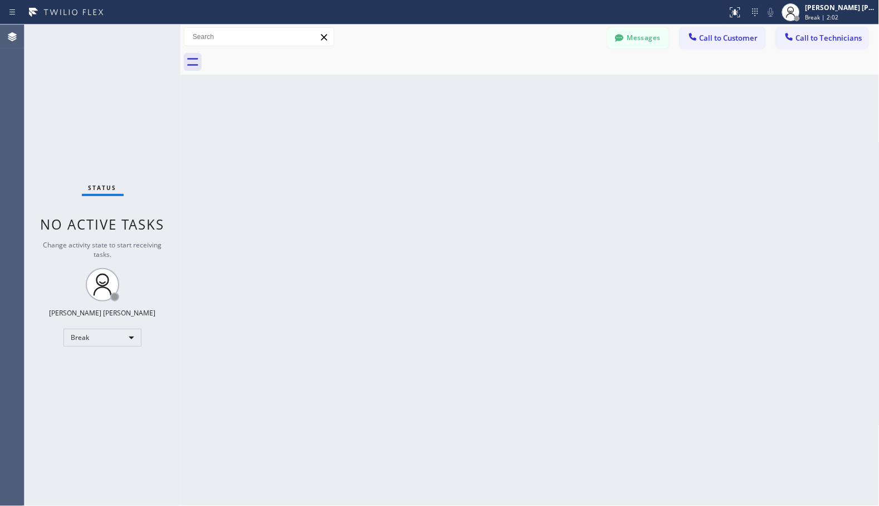
click at [595, 107] on div "Back to Dashboard Change Sender ID Customers Technicians Select a contact Outbo…" at bounding box center [529, 265] width 699 height 481
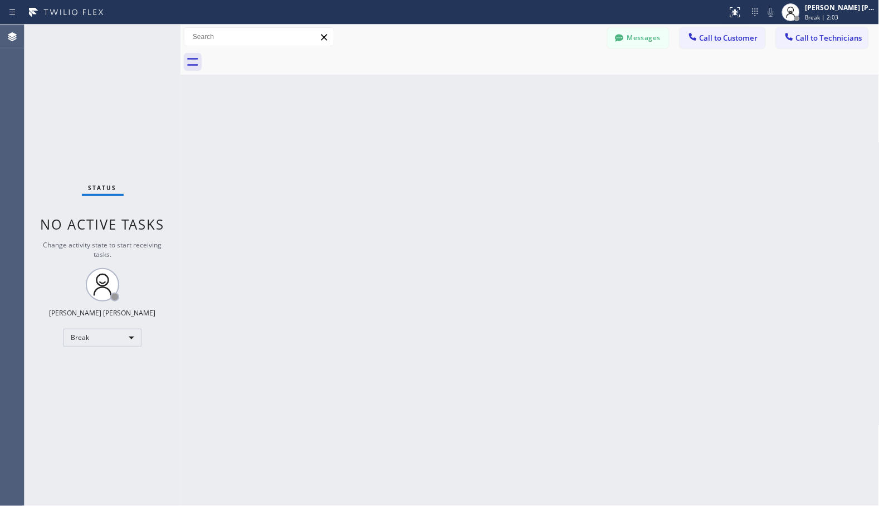
click at [595, 107] on div "Back to Dashboard Change Sender ID Customers Technicians Select a contact Outbo…" at bounding box center [529, 265] width 699 height 481
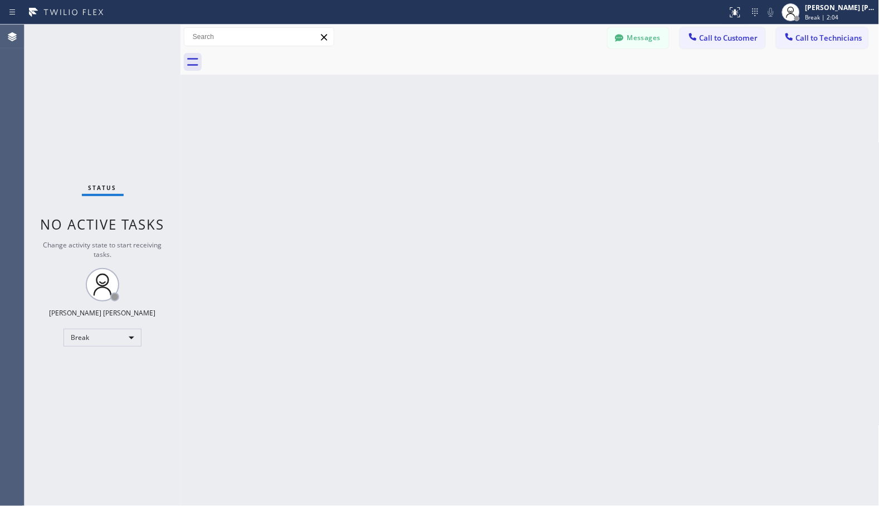
click at [595, 107] on div "Back to Dashboard Change Sender ID Customers Technicians Select a contact Outbo…" at bounding box center [529, 265] width 699 height 481
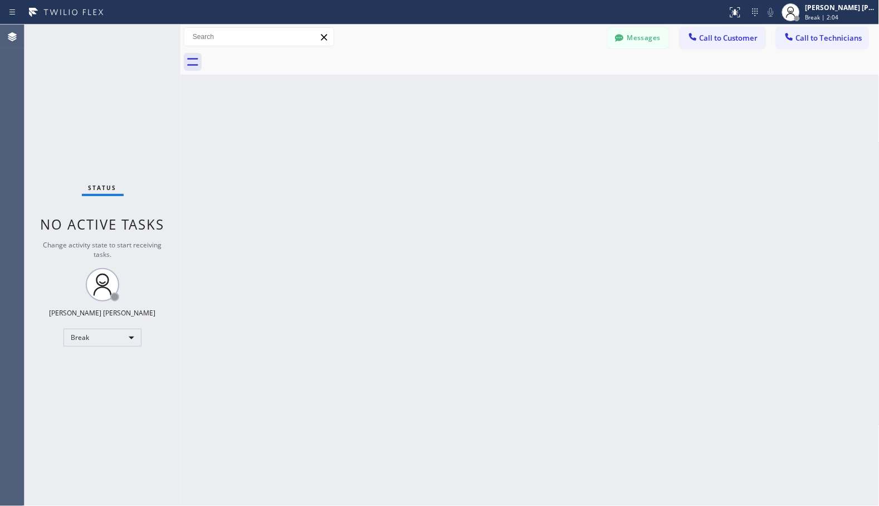
click at [595, 107] on div "Back to Dashboard Change Sender ID Customers Technicians Select a contact Outbo…" at bounding box center [529, 265] width 699 height 481
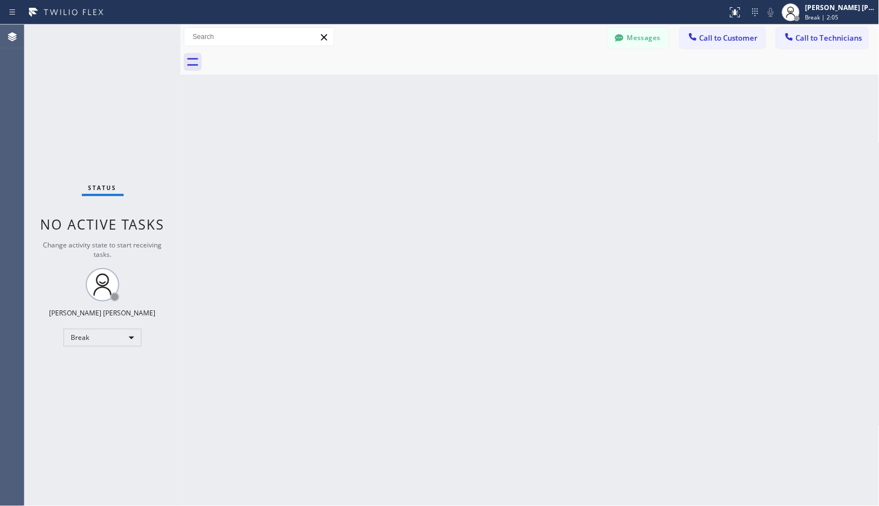
click at [595, 107] on div "Back to Dashboard Change Sender ID Customers Technicians Select a contact Outbo…" at bounding box center [529, 265] width 699 height 481
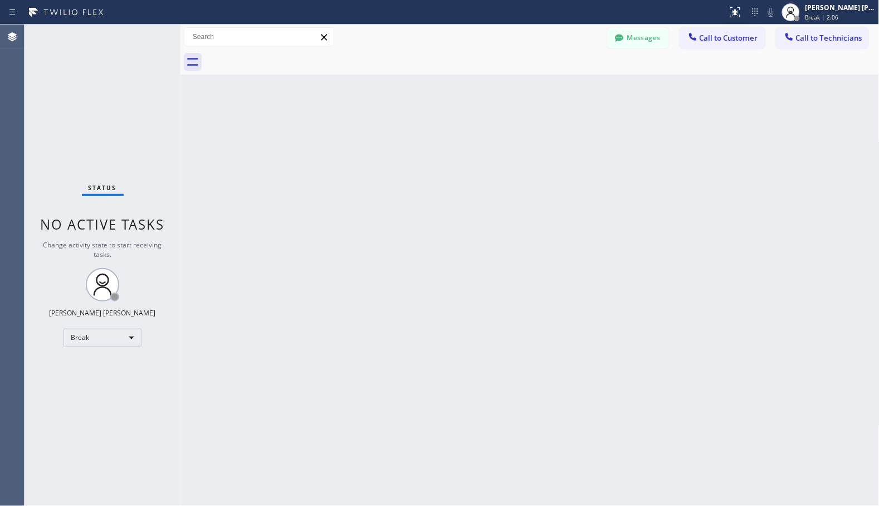
click at [595, 107] on div "Back to Dashboard Change Sender ID Customers Technicians Select a contact Outbo…" at bounding box center [529, 265] width 699 height 481
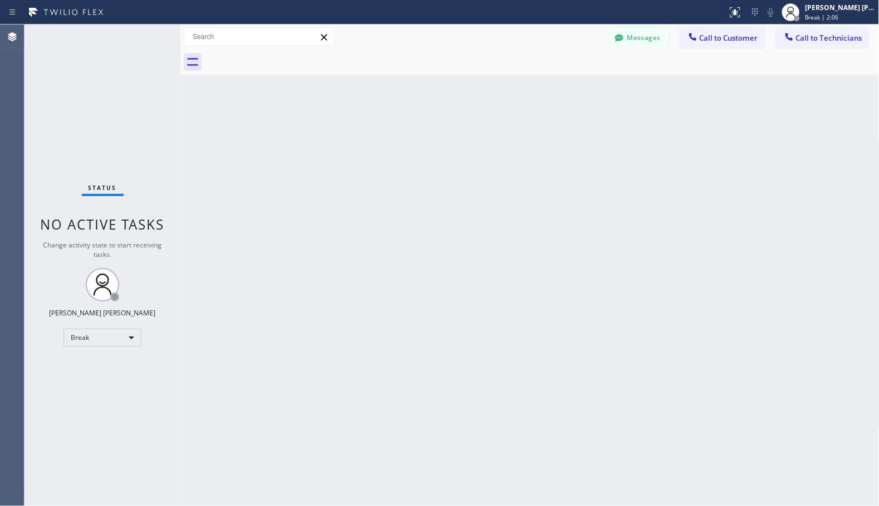
click at [595, 107] on div "Back to Dashboard Change Sender ID Customers Technicians Select a contact Outbo…" at bounding box center [529, 265] width 699 height 481
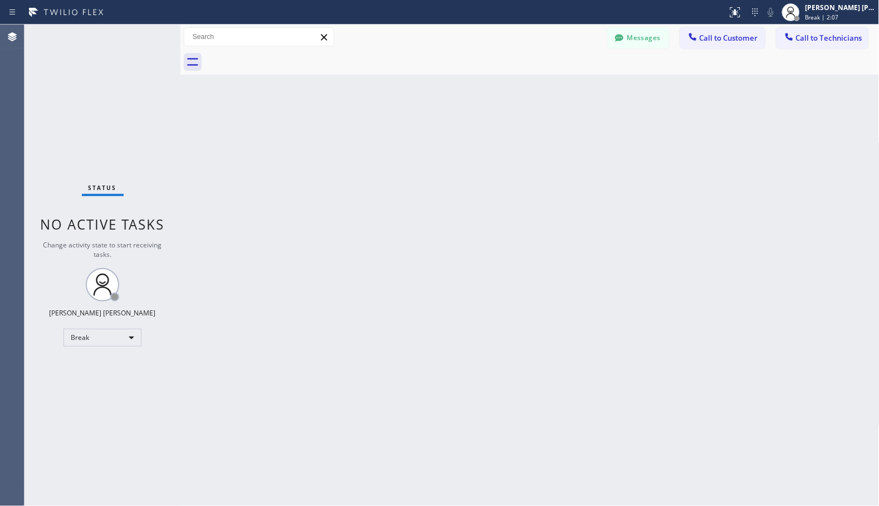
click at [595, 107] on div "Back to Dashboard Change Sender ID Customers Technicians Select a contact Outbo…" at bounding box center [529, 265] width 699 height 481
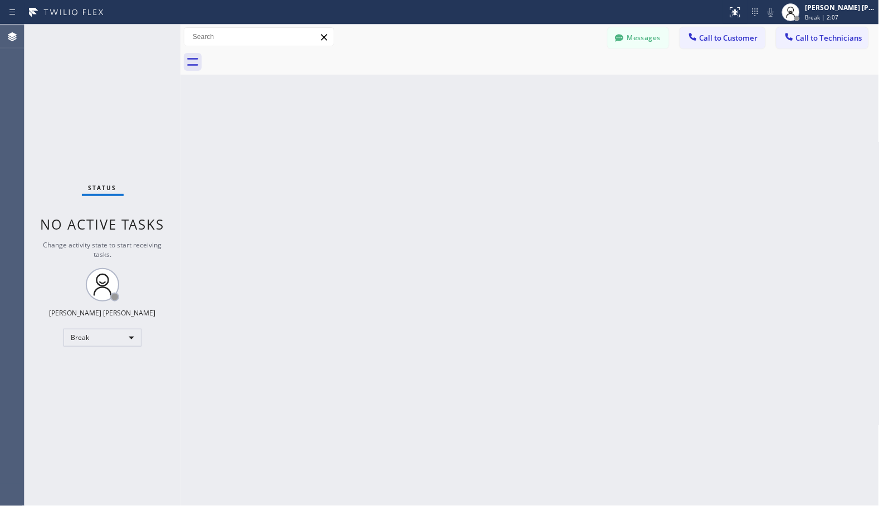
click at [595, 107] on div "Back to Dashboard Change Sender ID Customers Technicians Select a contact Outbo…" at bounding box center [529, 265] width 699 height 481
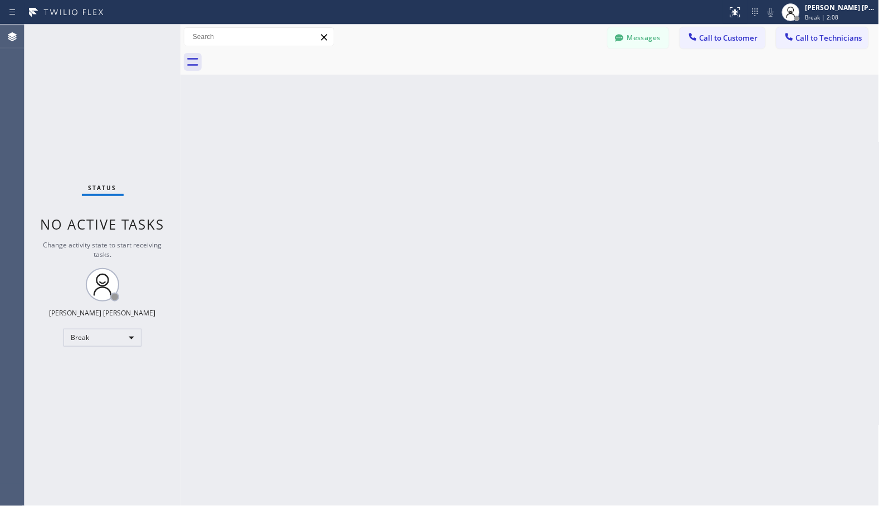
click at [595, 107] on div "Back to Dashboard Change Sender ID Customers Technicians Select a contact Outbo…" at bounding box center [529, 265] width 699 height 481
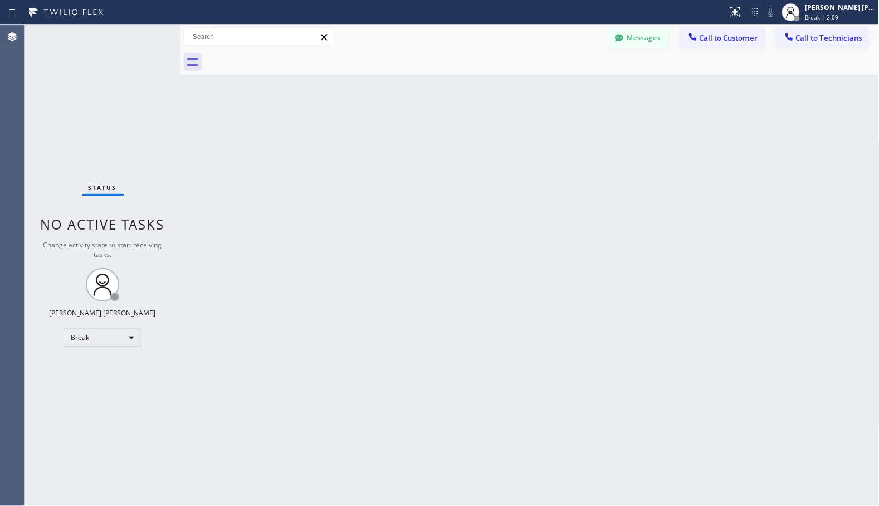
click at [595, 107] on div "Back to Dashboard Change Sender ID Customers Technicians Select a contact Outbo…" at bounding box center [529, 265] width 699 height 481
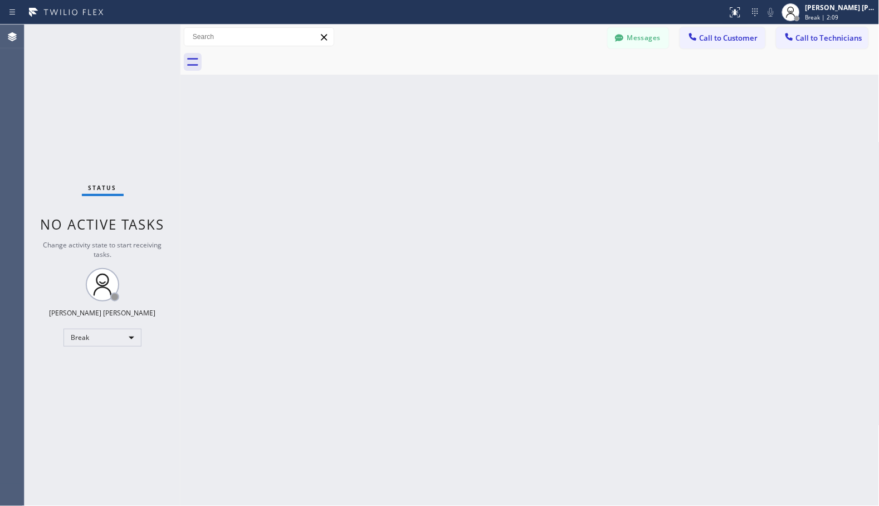
click at [595, 107] on div "Back to Dashboard Change Sender ID Customers Technicians Select a contact Outbo…" at bounding box center [529, 265] width 699 height 481
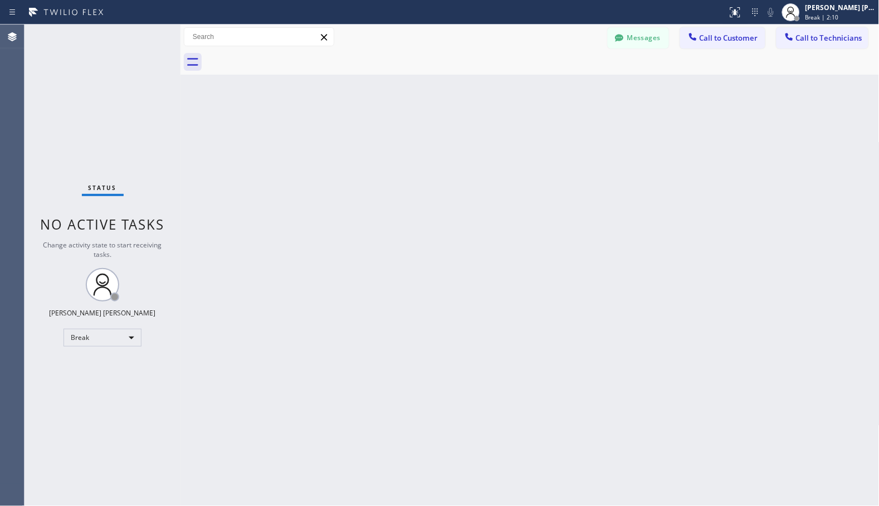
click at [595, 107] on div "Back to Dashboard Change Sender ID Customers Technicians Select a contact Outbo…" at bounding box center [529, 265] width 699 height 481
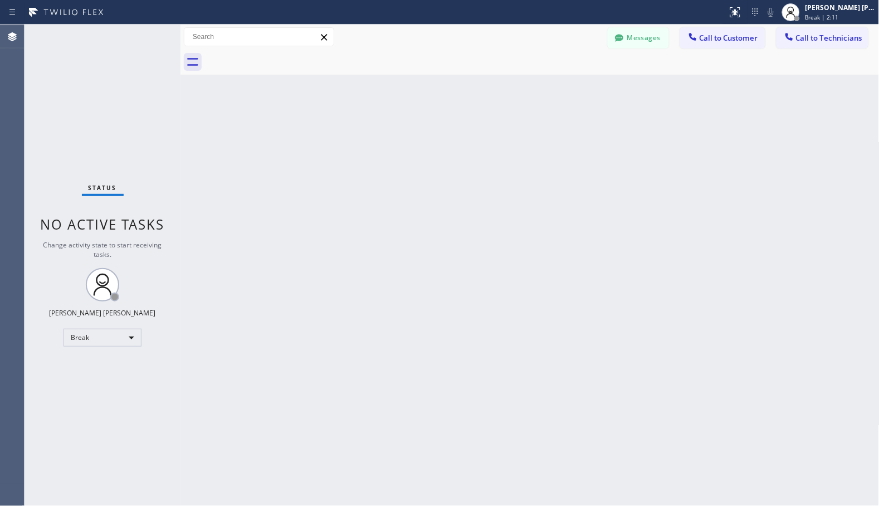
click at [595, 107] on div "Back to Dashboard Change Sender ID Customers Technicians Select a contact Outbo…" at bounding box center [529, 265] width 699 height 481
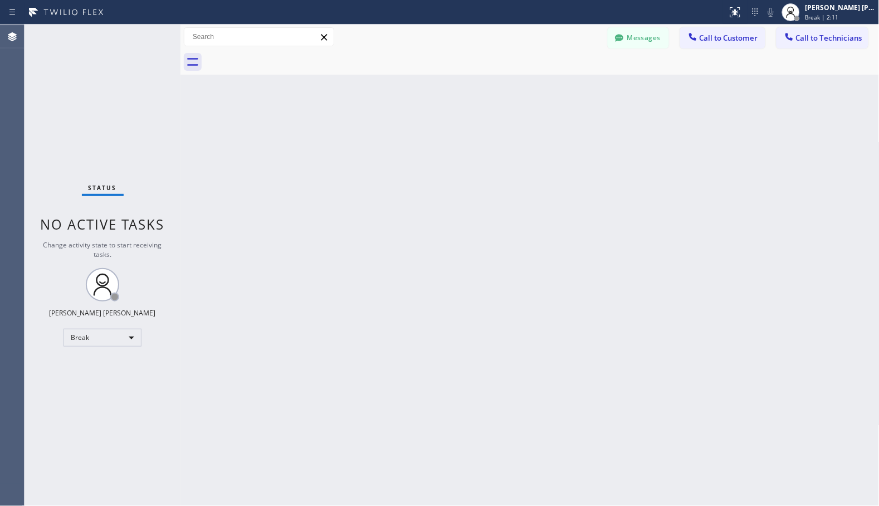
click at [595, 107] on div "Back to Dashboard Change Sender ID Customers Technicians Select a contact Outbo…" at bounding box center [529, 265] width 699 height 481
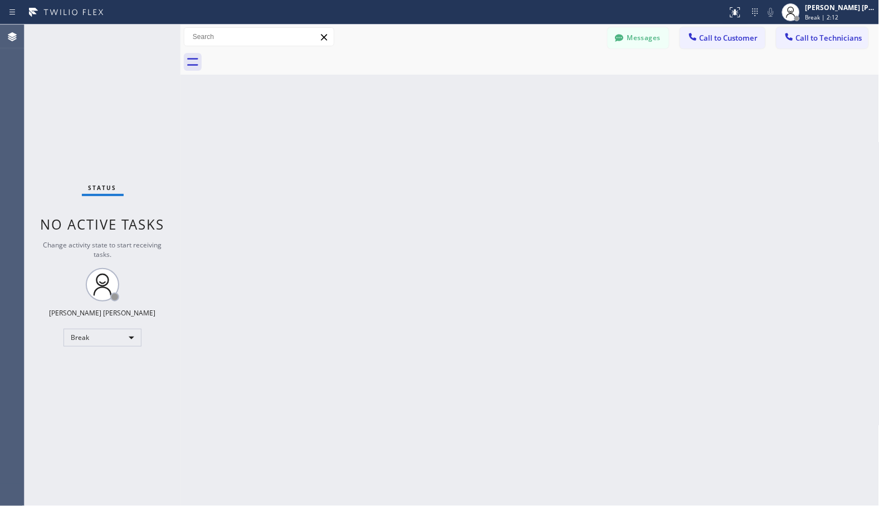
click at [595, 107] on div "Back to Dashboard Change Sender ID Customers Technicians Select a contact Outbo…" at bounding box center [529, 265] width 699 height 481
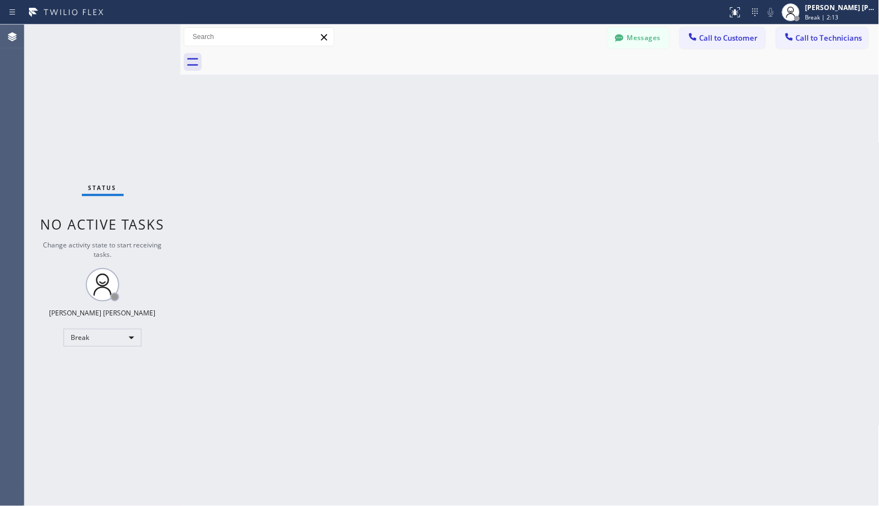
click at [595, 107] on div "Back to Dashboard Change Sender ID Customers Technicians Select a contact Outbo…" at bounding box center [529, 265] width 699 height 481
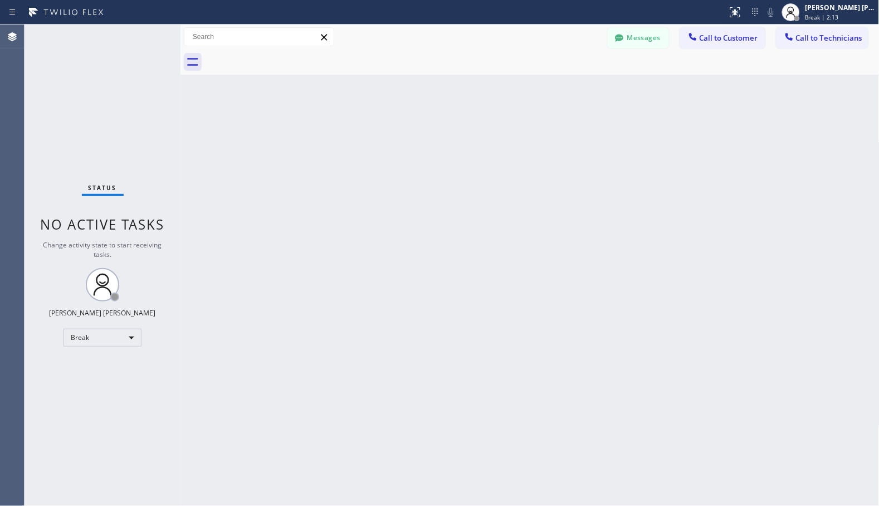
click at [595, 107] on div "Back to Dashboard Change Sender ID Customers Technicians Select a contact Outbo…" at bounding box center [529, 265] width 699 height 481
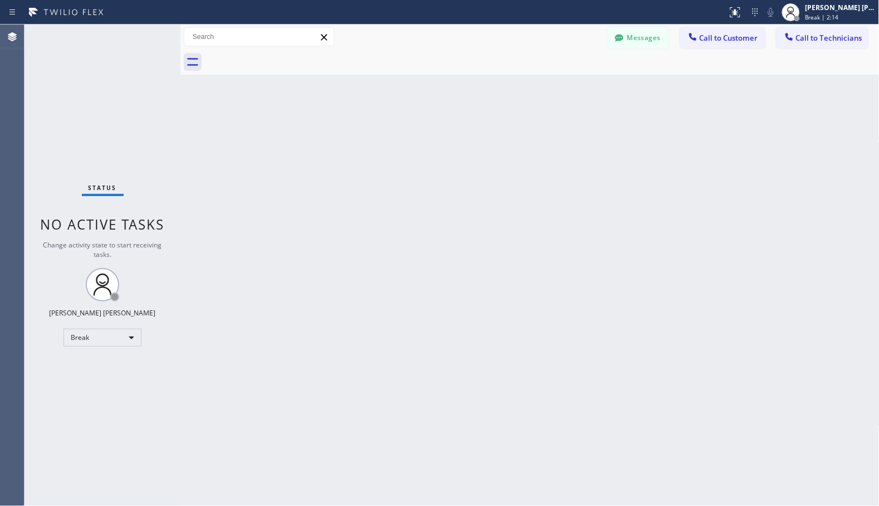
click at [595, 107] on div "Back to Dashboard Change Sender ID Customers Technicians Select a contact Outbo…" at bounding box center [529, 265] width 699 height 481
click
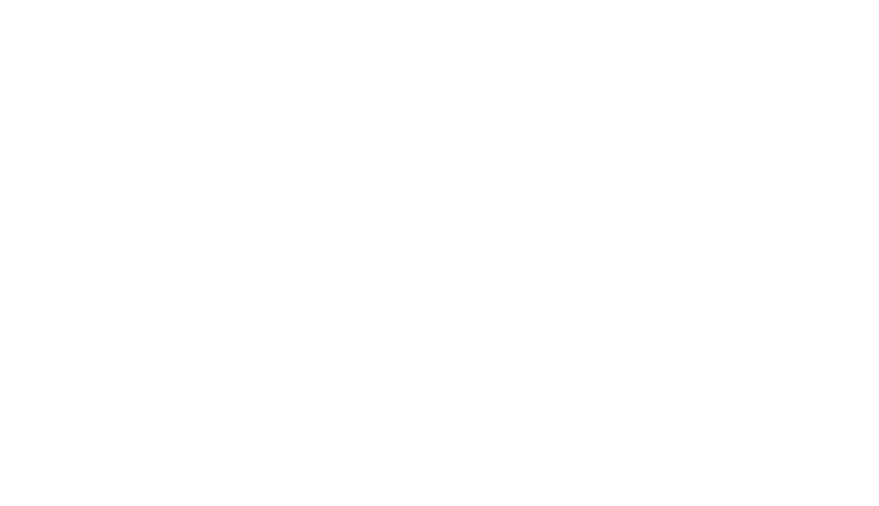
click at [595, 107] on div at bounding box center [439, 253] width 879 height 506
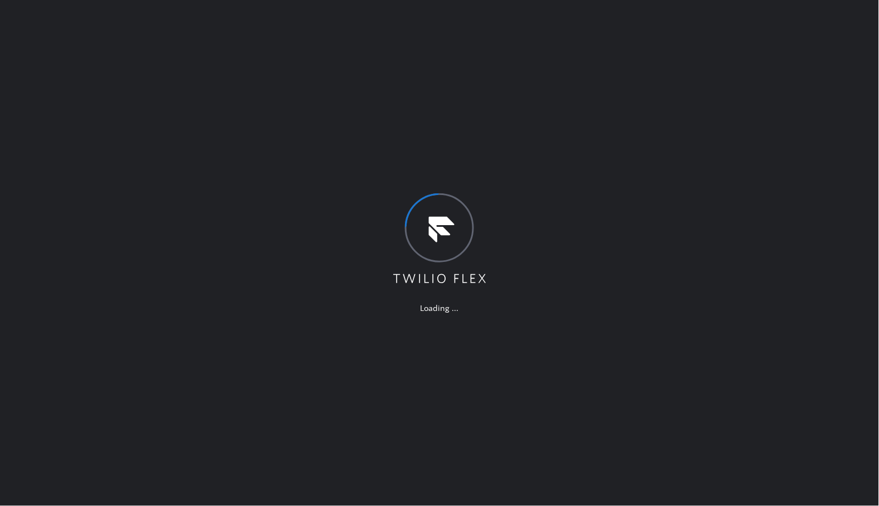
click at [566, 43] on div "Loading ..." at bounding box center [439, 253] width 879 height 506
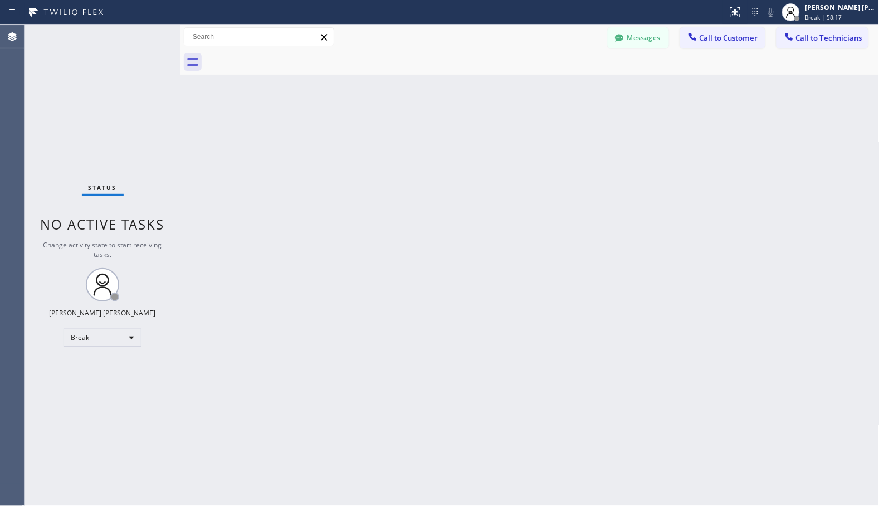
click at [733, 230] on div "Back to Dashboard Change Sender ID Customers Technicians Select a contact Outbo…" at bounding box center [529, 265] width 699 height 481
click at [788, 17] on icon at bounding box center [790, 12] width 13 height 13
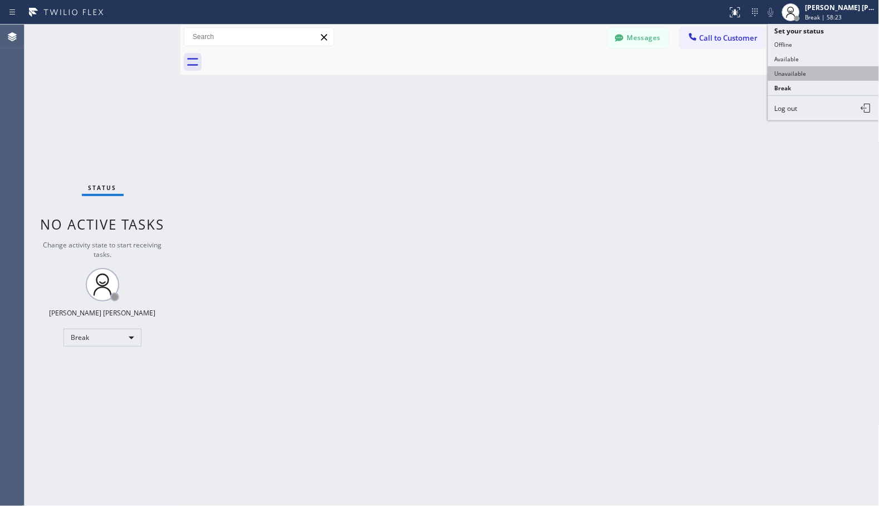
click at [781, 75] on button "Unavailable" at bounding box center [823, 73] width 111 height 14
